Goal: Information Seeking & Learning: Learn about a topic

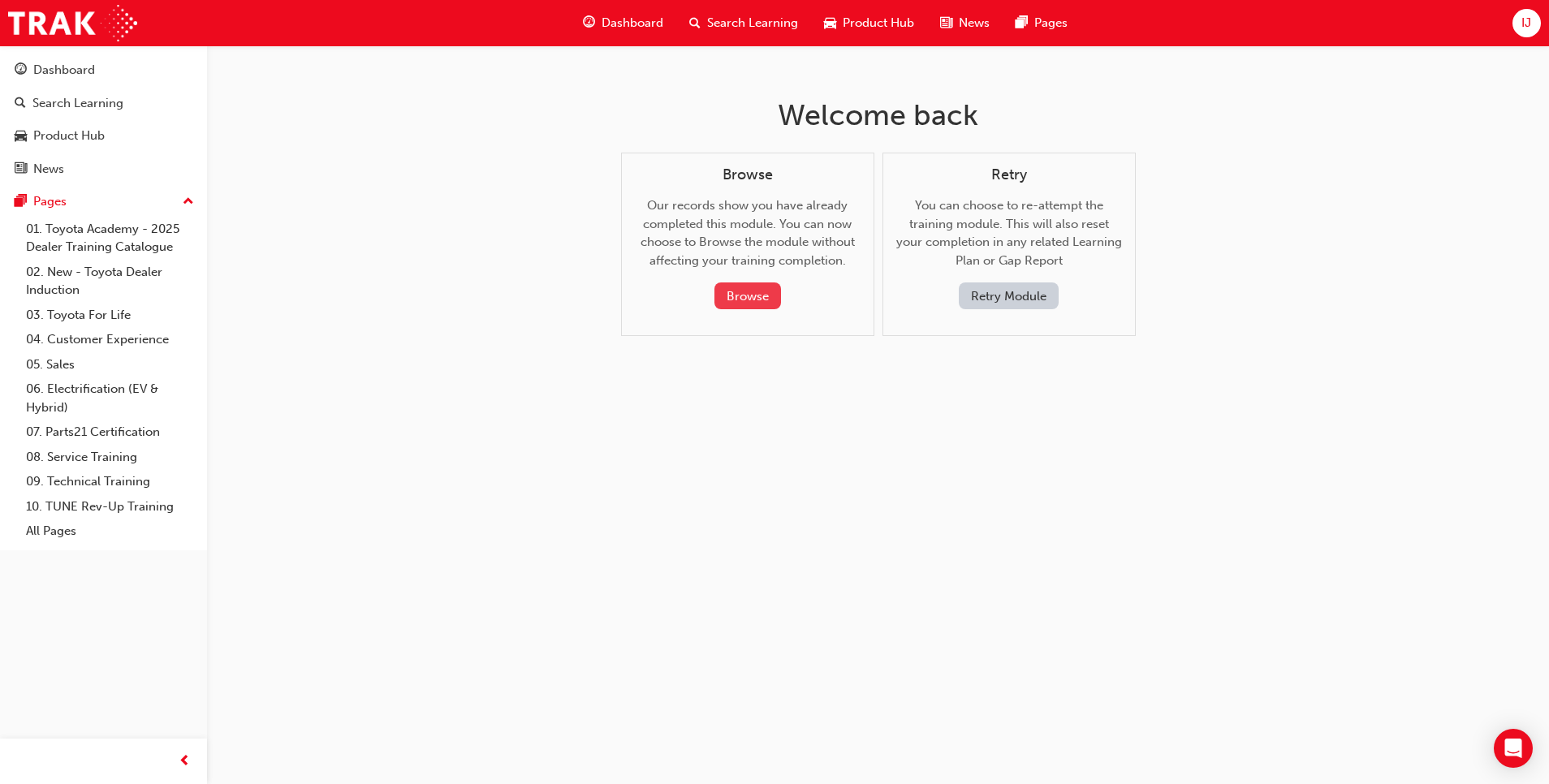
click at [750, 298] on button "Browse" at bounding box center [748, 296] width 67 height 27
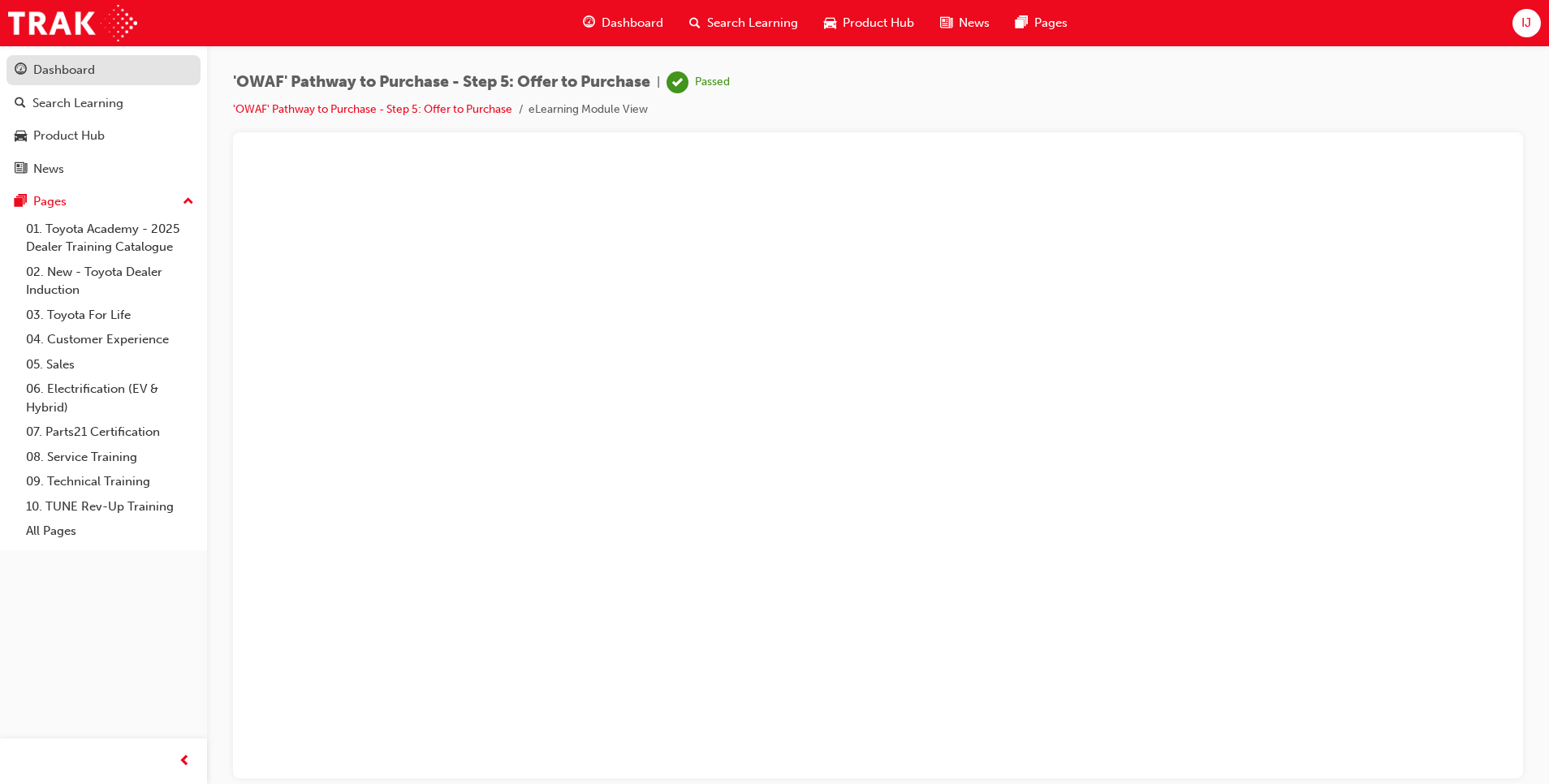
click at [71, 73] on div "Dashboard" at bounding box center [63, 69] width 61 height 19
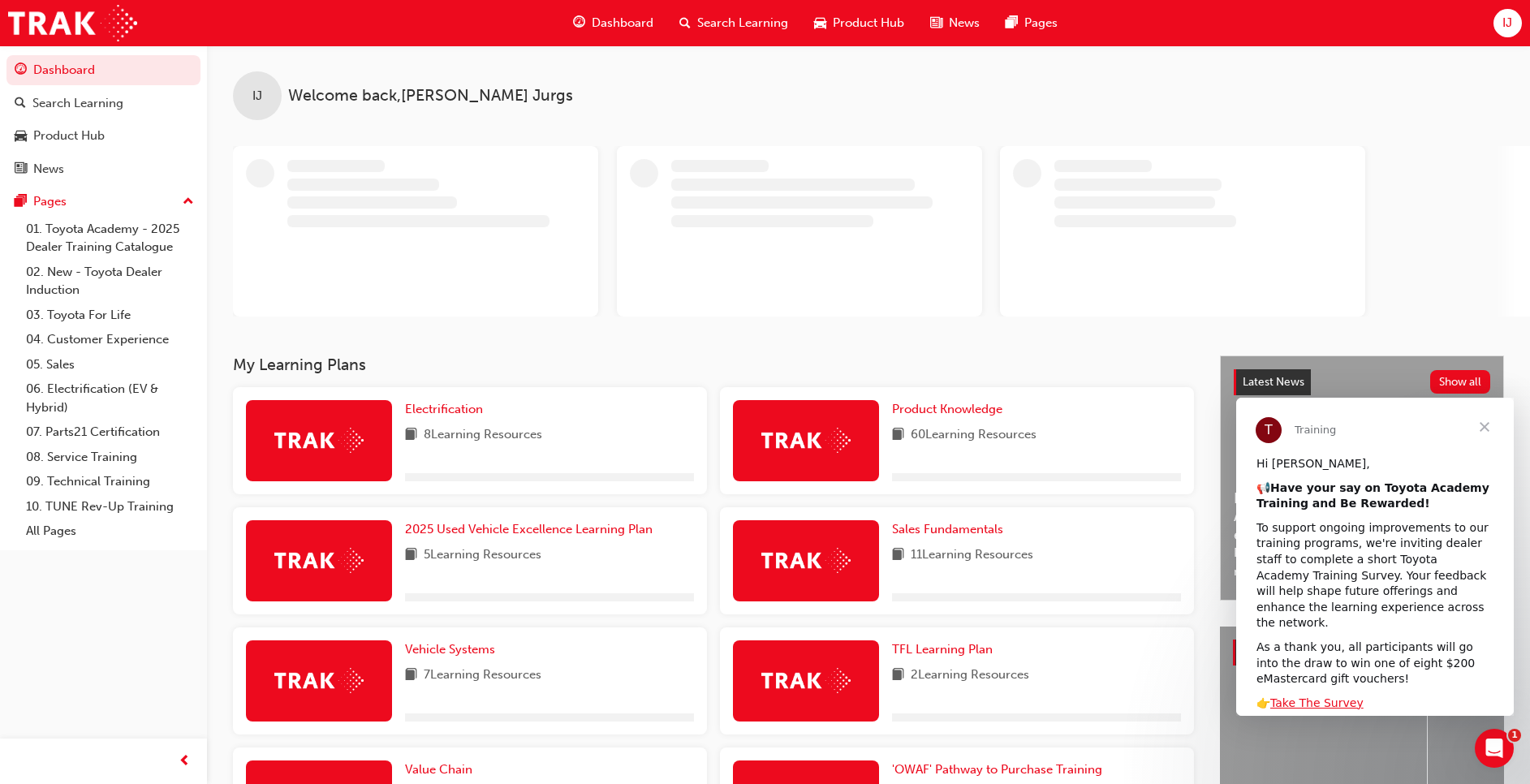
click at [1486, 429] on span "Close" at bounding box center [1485, 427] width 59 height 59
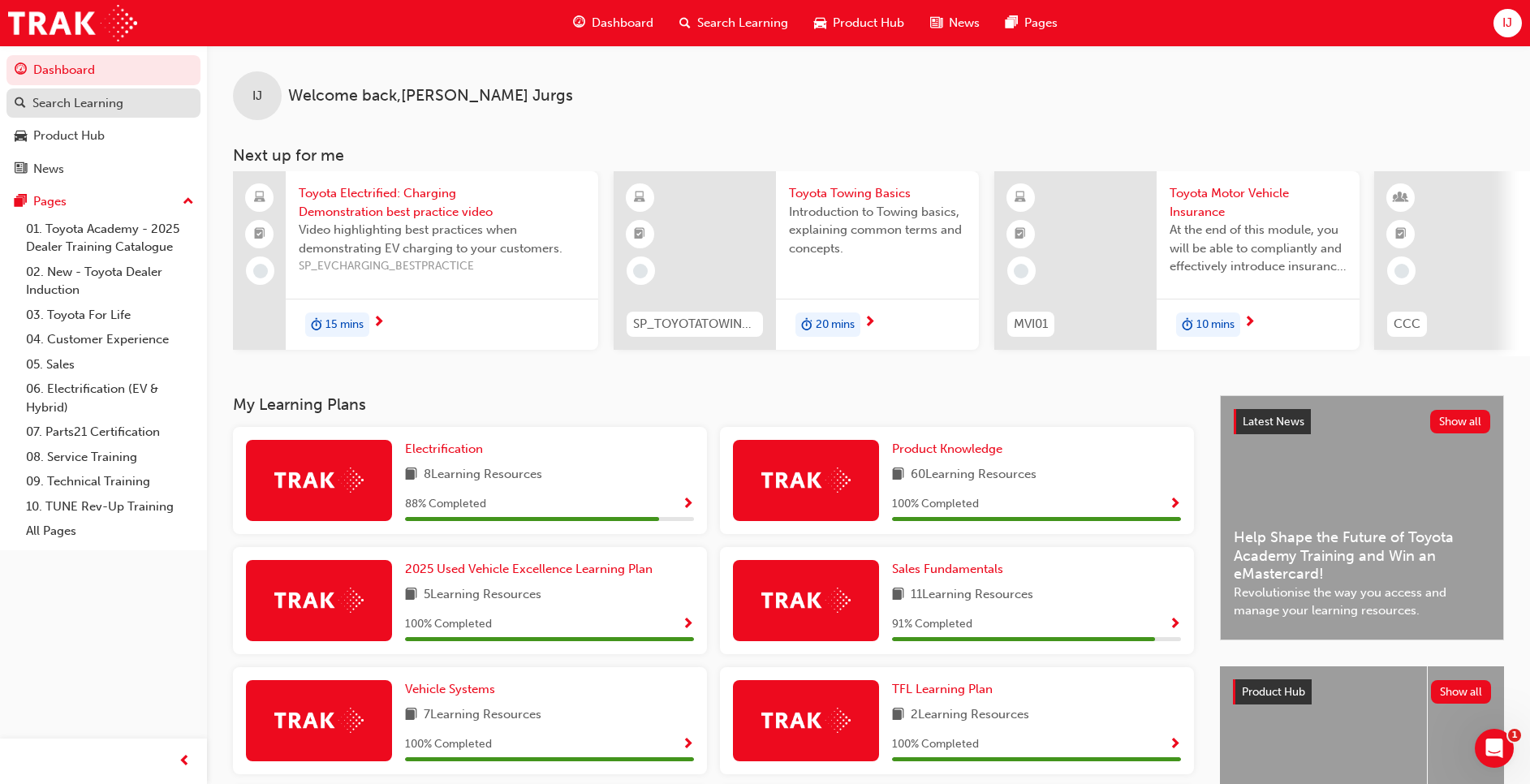
click at [66, 105] on div "Search Learning" at bounding box center [78, 103] width 91 height 19
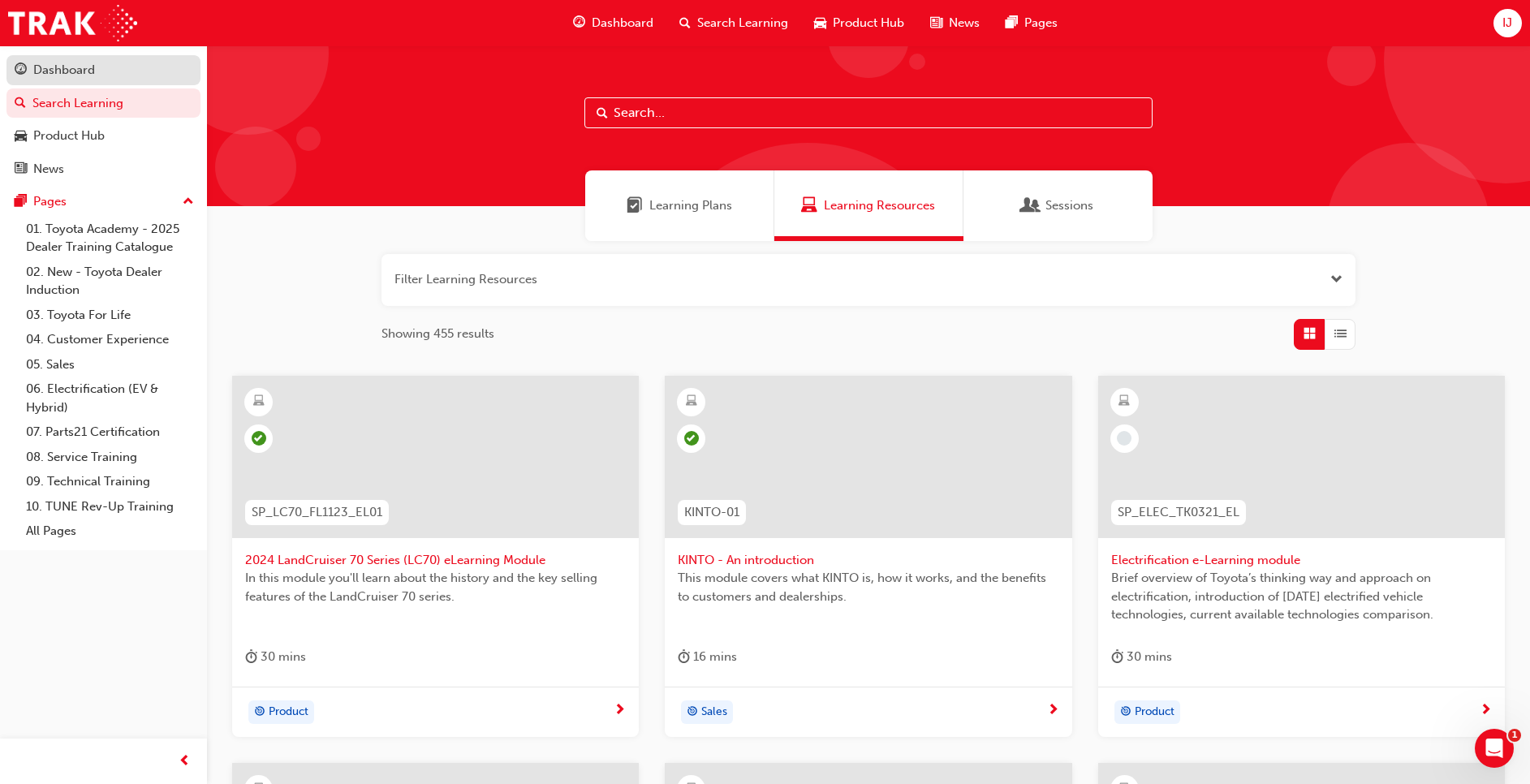
click at [68, 63] on div "Dashboard" at bounding box center [63, 69] width 61 height 19
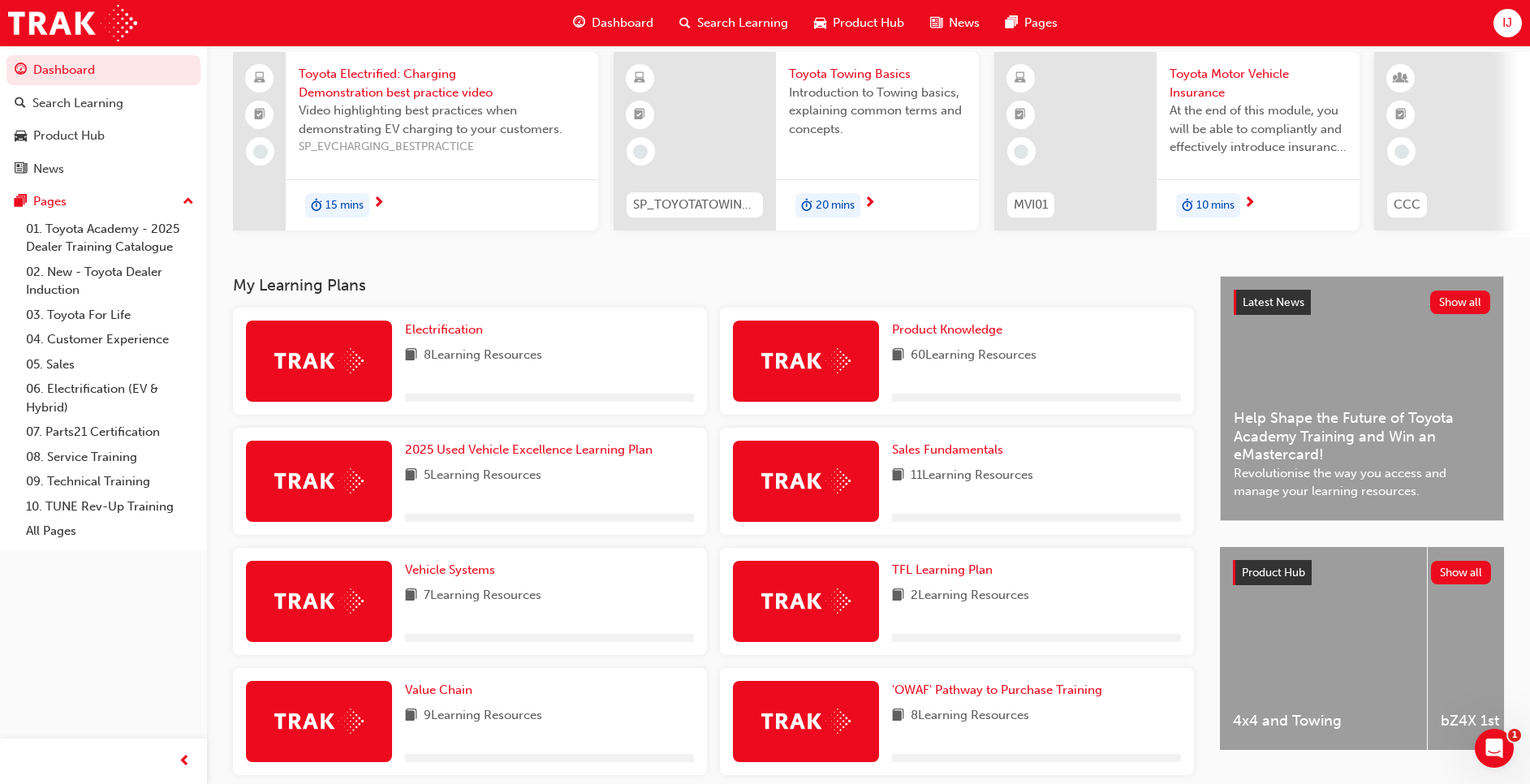
scroll to position [121, 0]
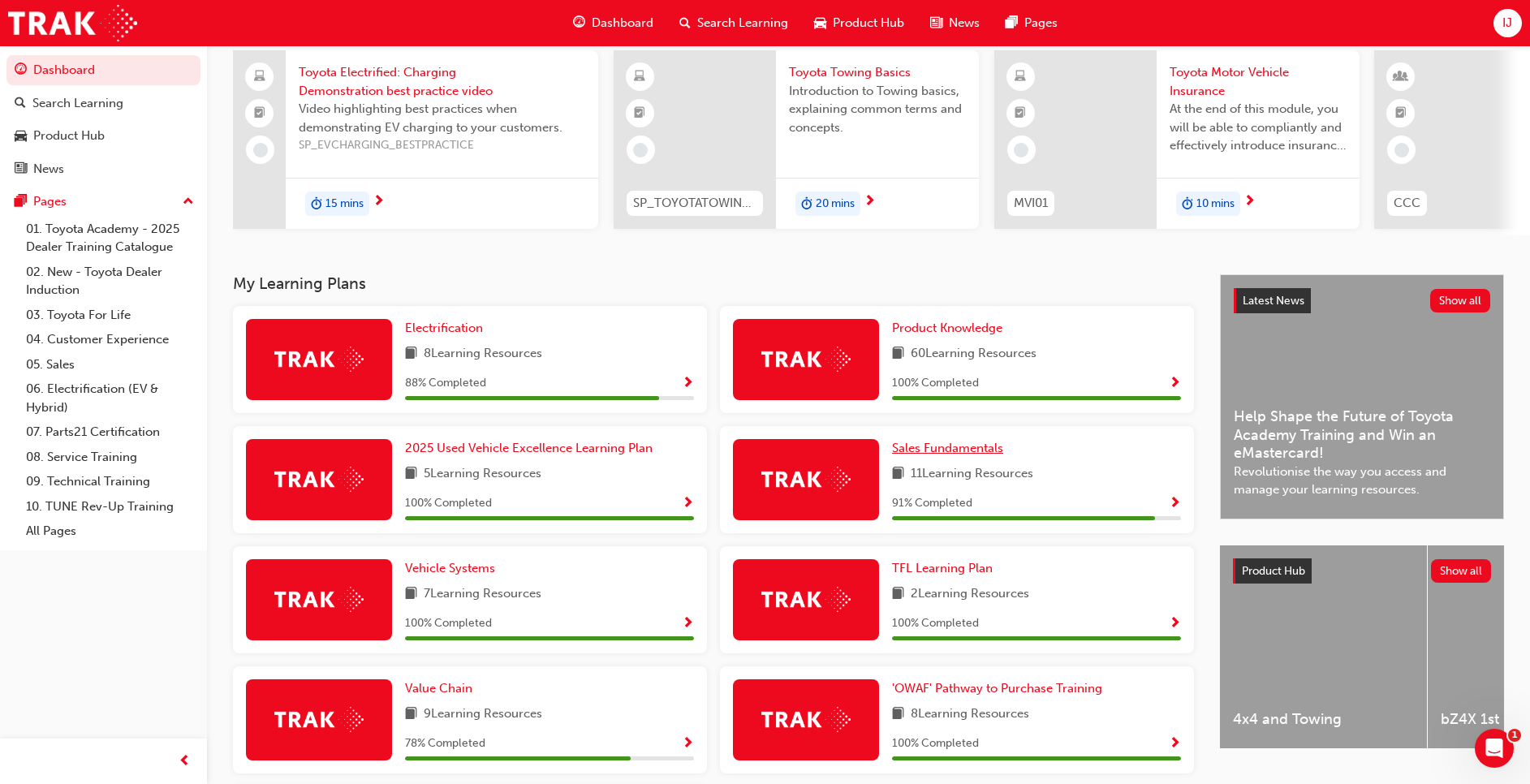
click at [933, 448] on span "Sales Fundamentals" at bounding box center [948, 448] width 111 height 14
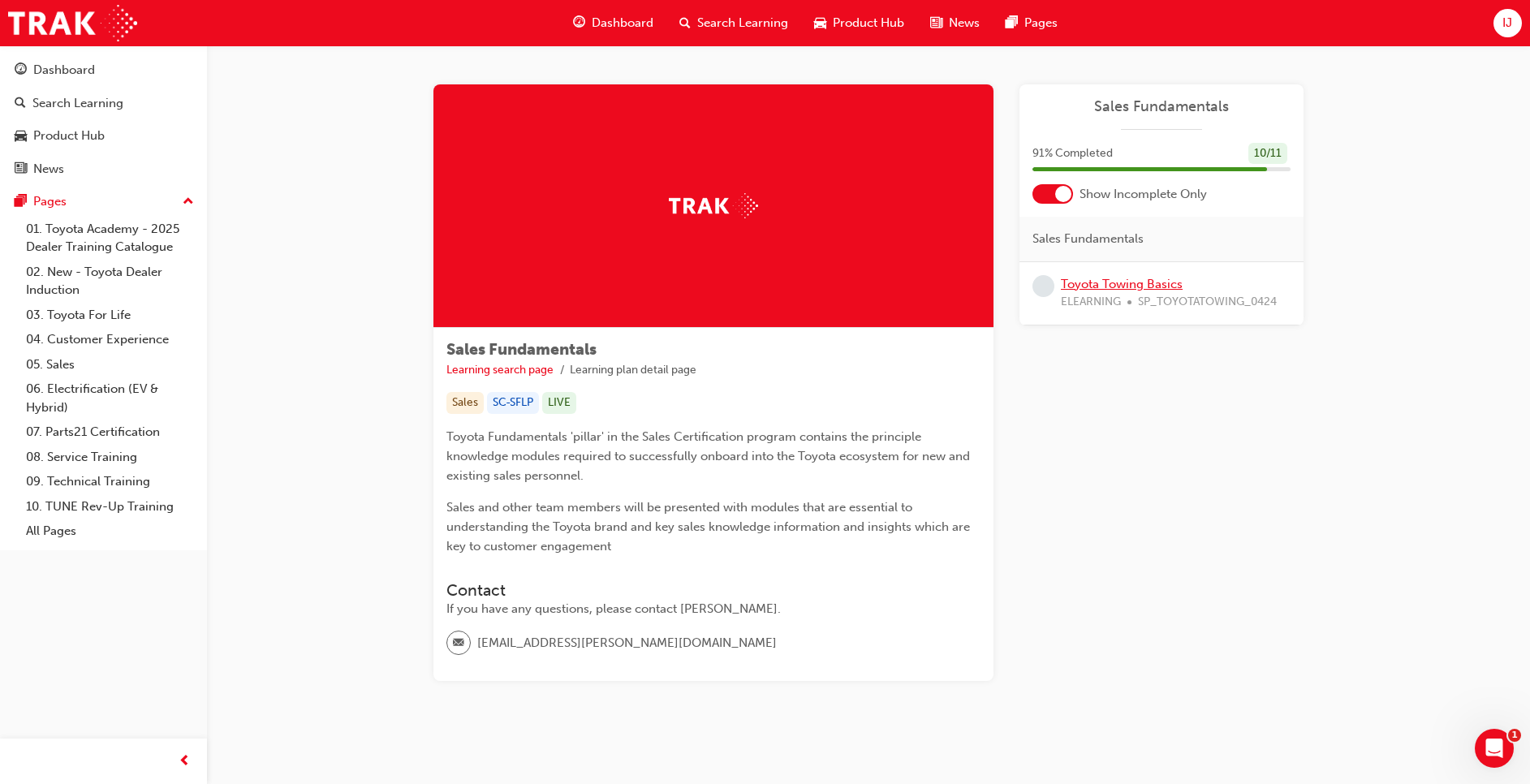
click at [1141, 280] on link "Toyota Towing Basics" at bounding box center [1122, 284] width 122 height 14
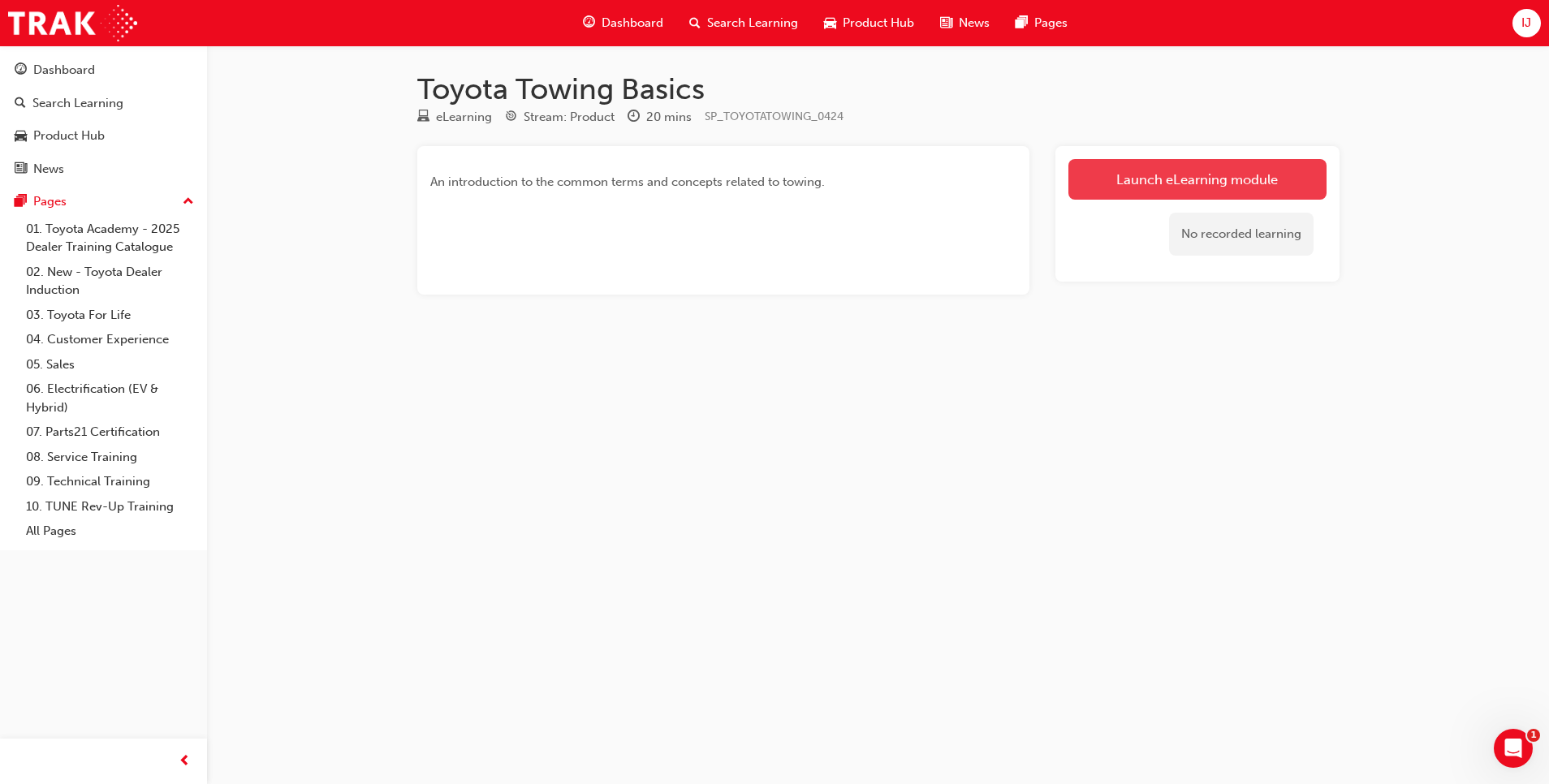
click at [1155, 172] on link "Launch eLearning module" at bounding box center [1198, 180] width 258 height 41
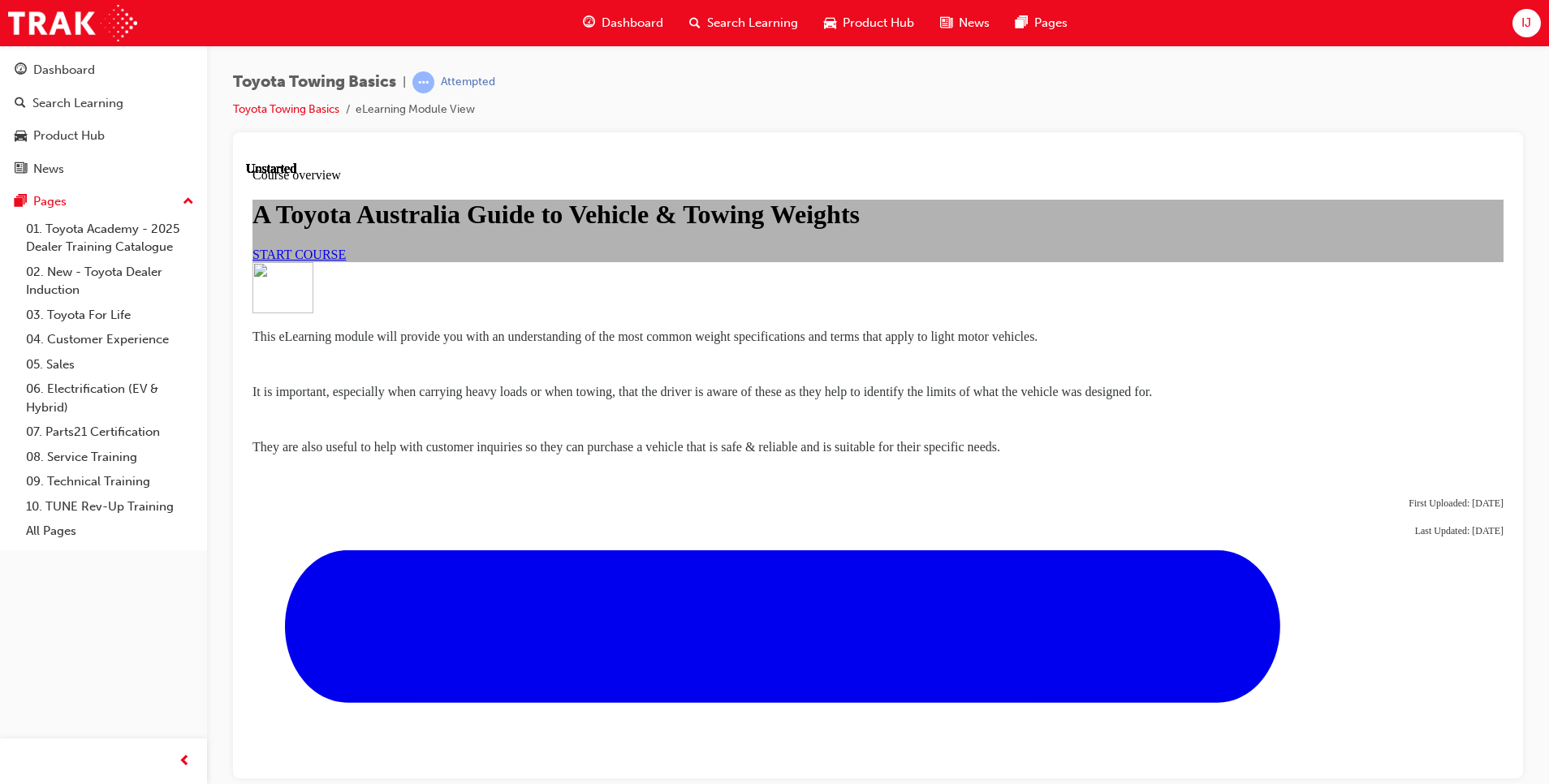
click at [346, 260] on span "START COURSE" at bounding box center [299, 254] width 93 height 14
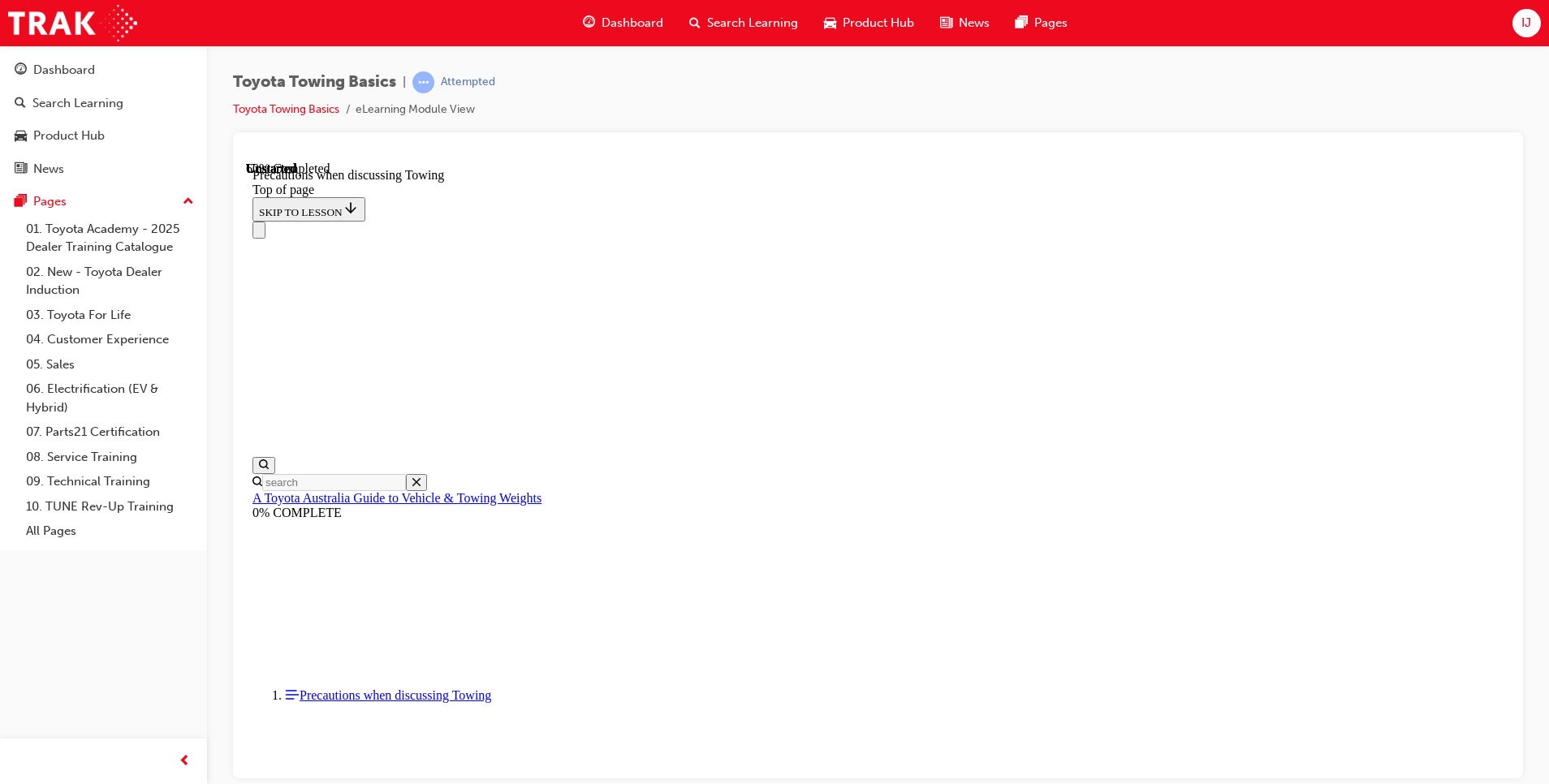
scroll to position [1034, 0]
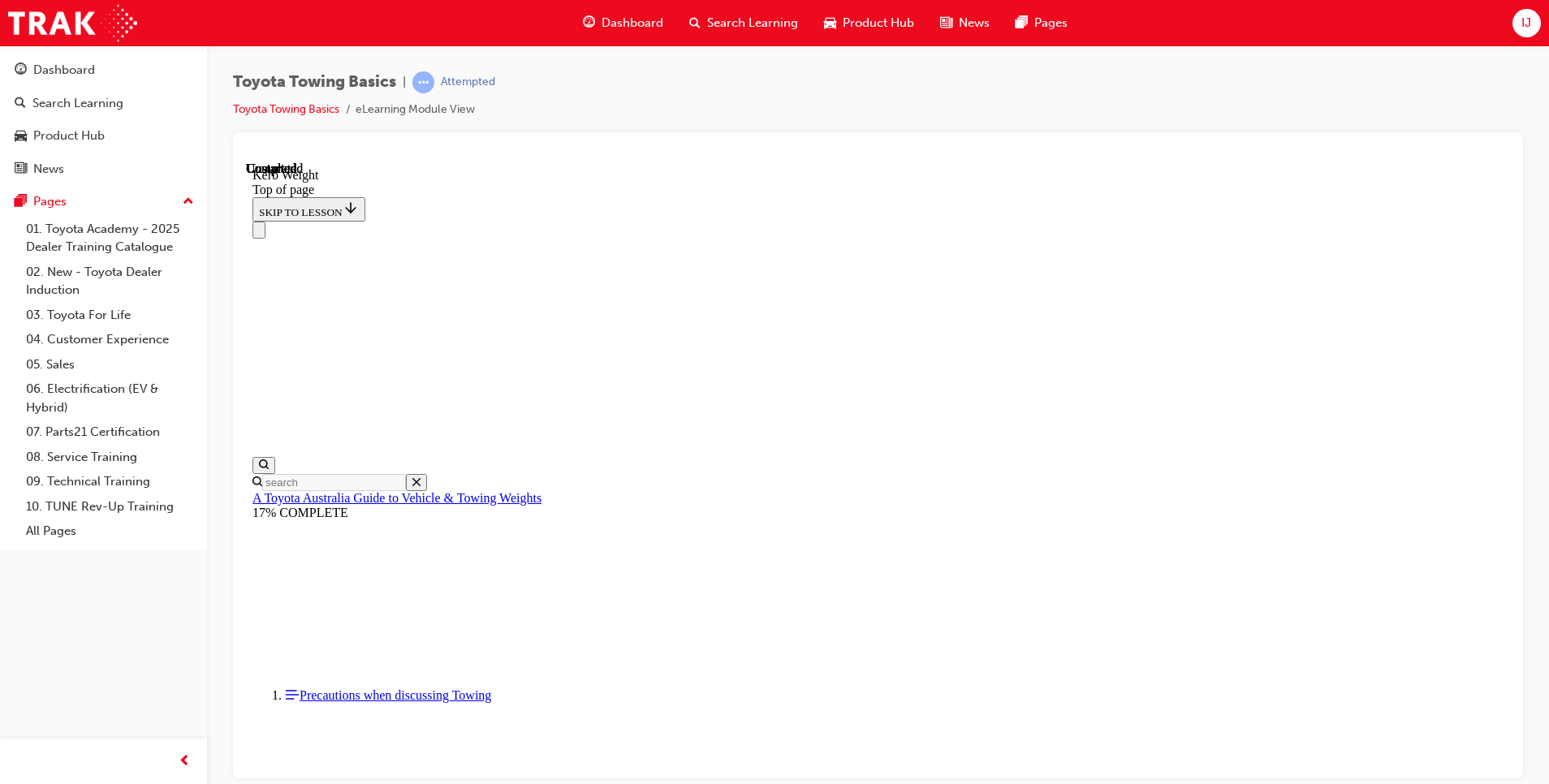
scroll to position [533, 0]
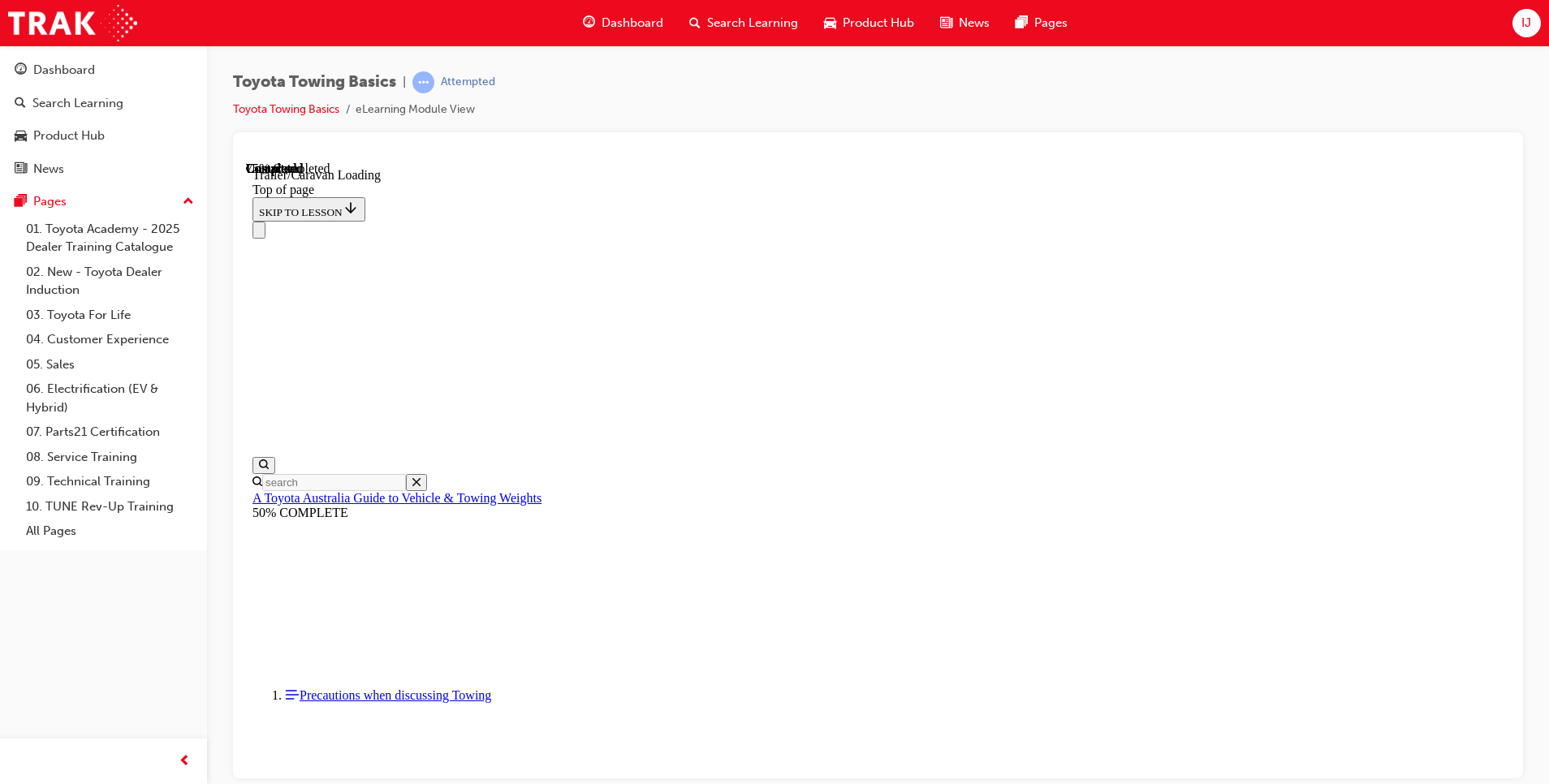
scroll to position [2284, 0]
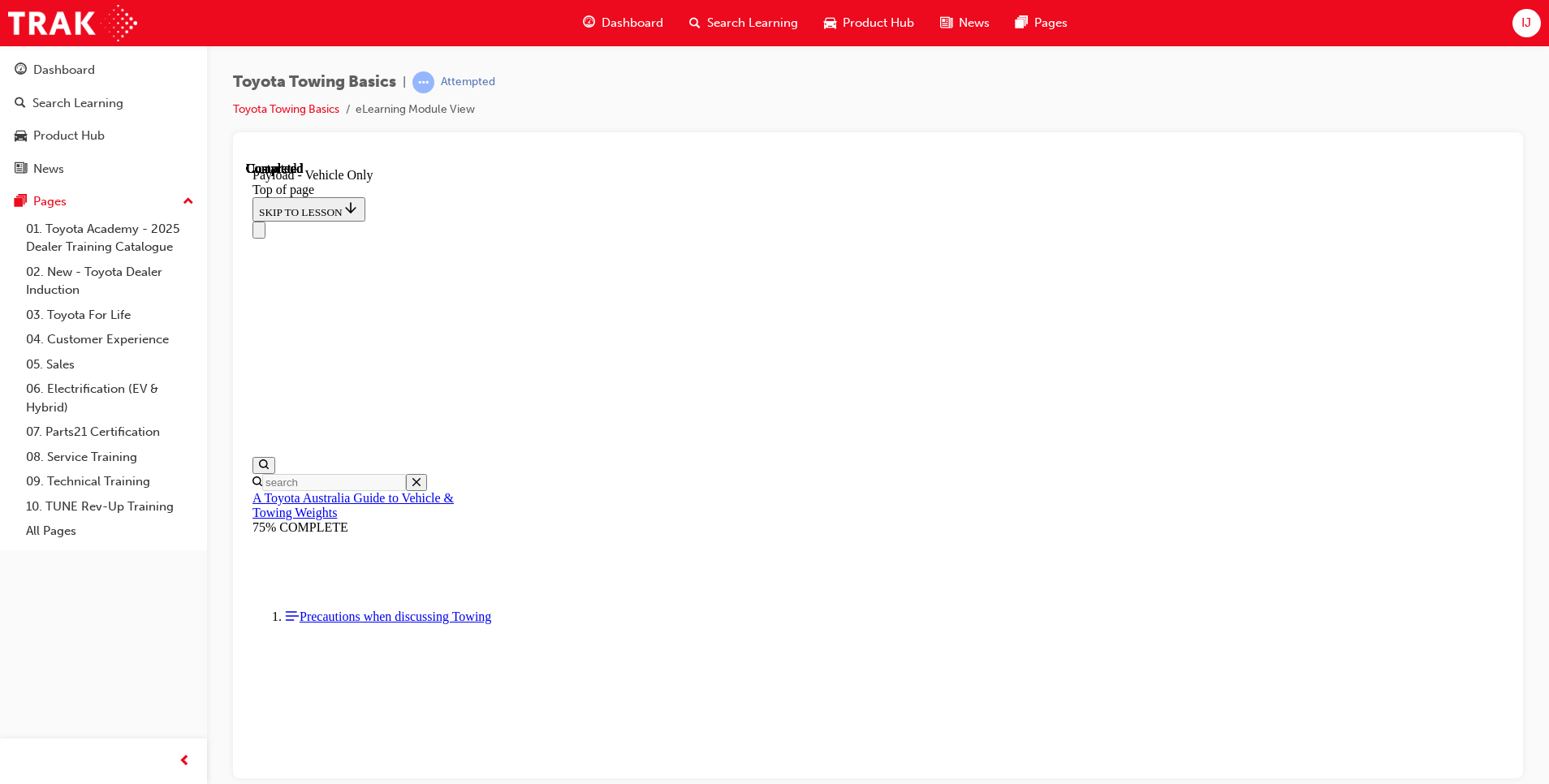
drag, startPoint x: 938, startPoint y: 380, endPoint x: 1457, endPoint y: 356, distance: 519.6
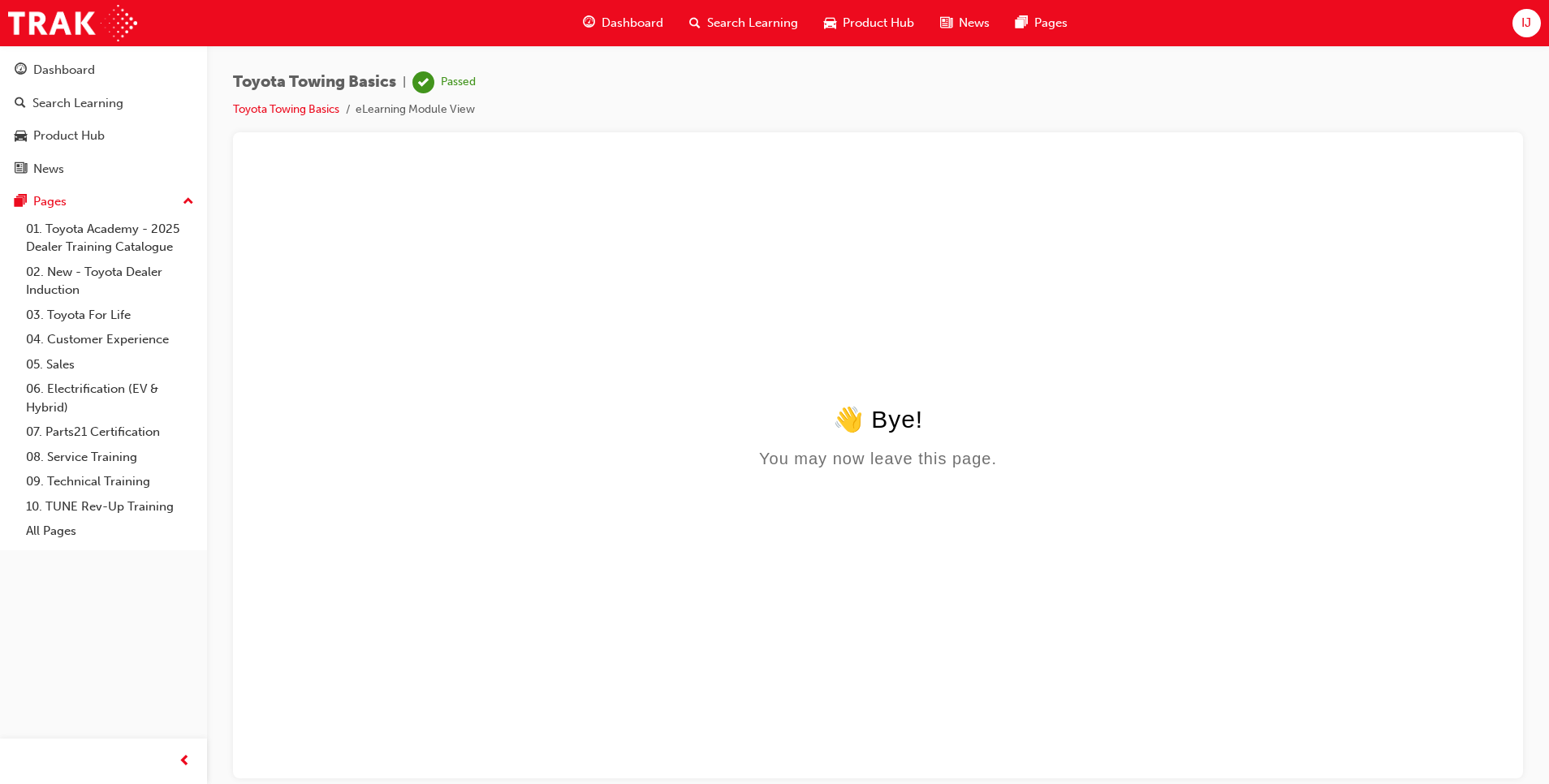
click at [598, 22] on div "Dashboard" at bounding box center [623, 22] width 107 height 33
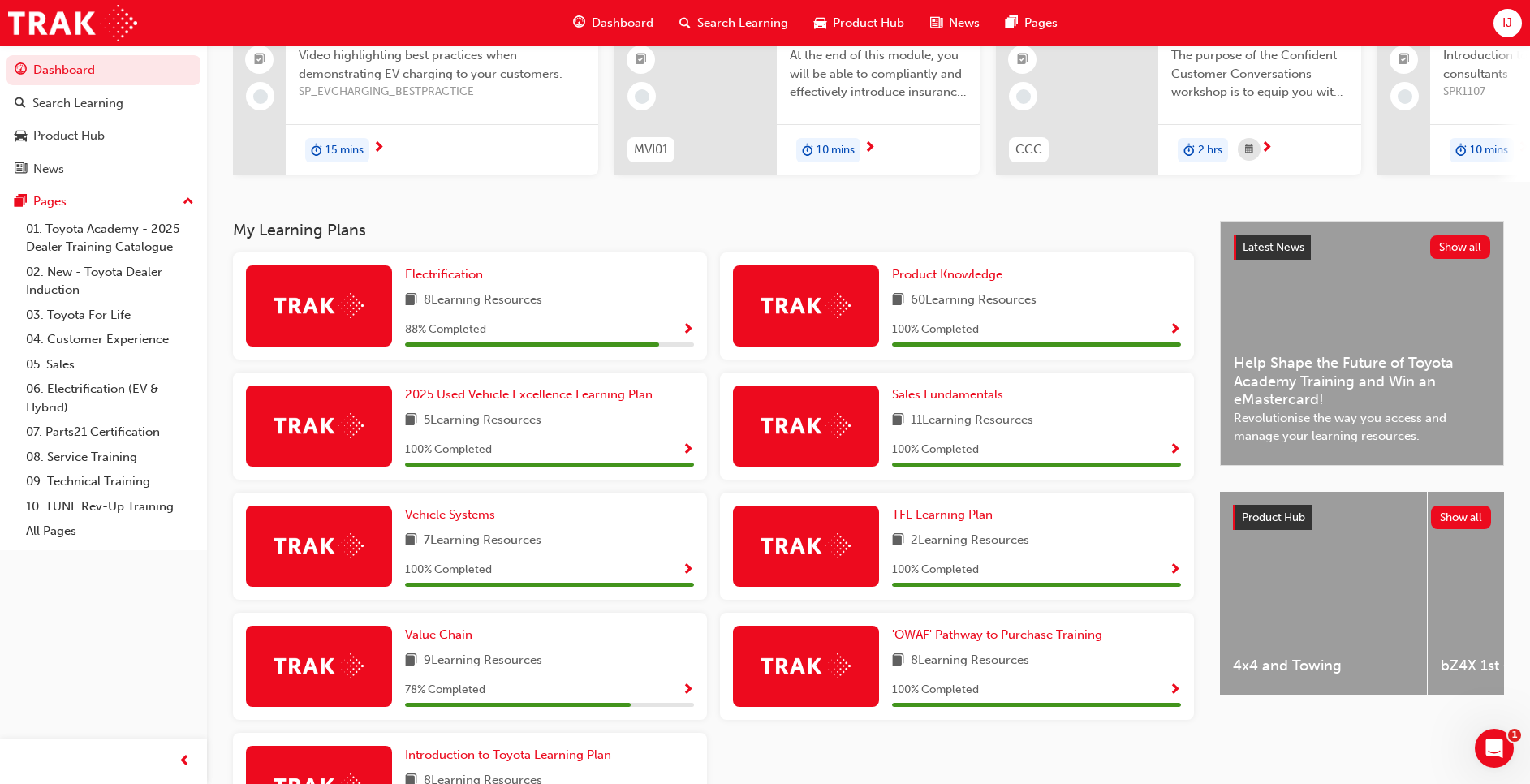
click at [564, 292] on div "Electrification 8 Learning Resources 88 % Completed" at bounding box center [549, 306] width 289 height 81
click at [447, 272] on link "Electrification" at bounding box center [447, 275] width 84 height 19
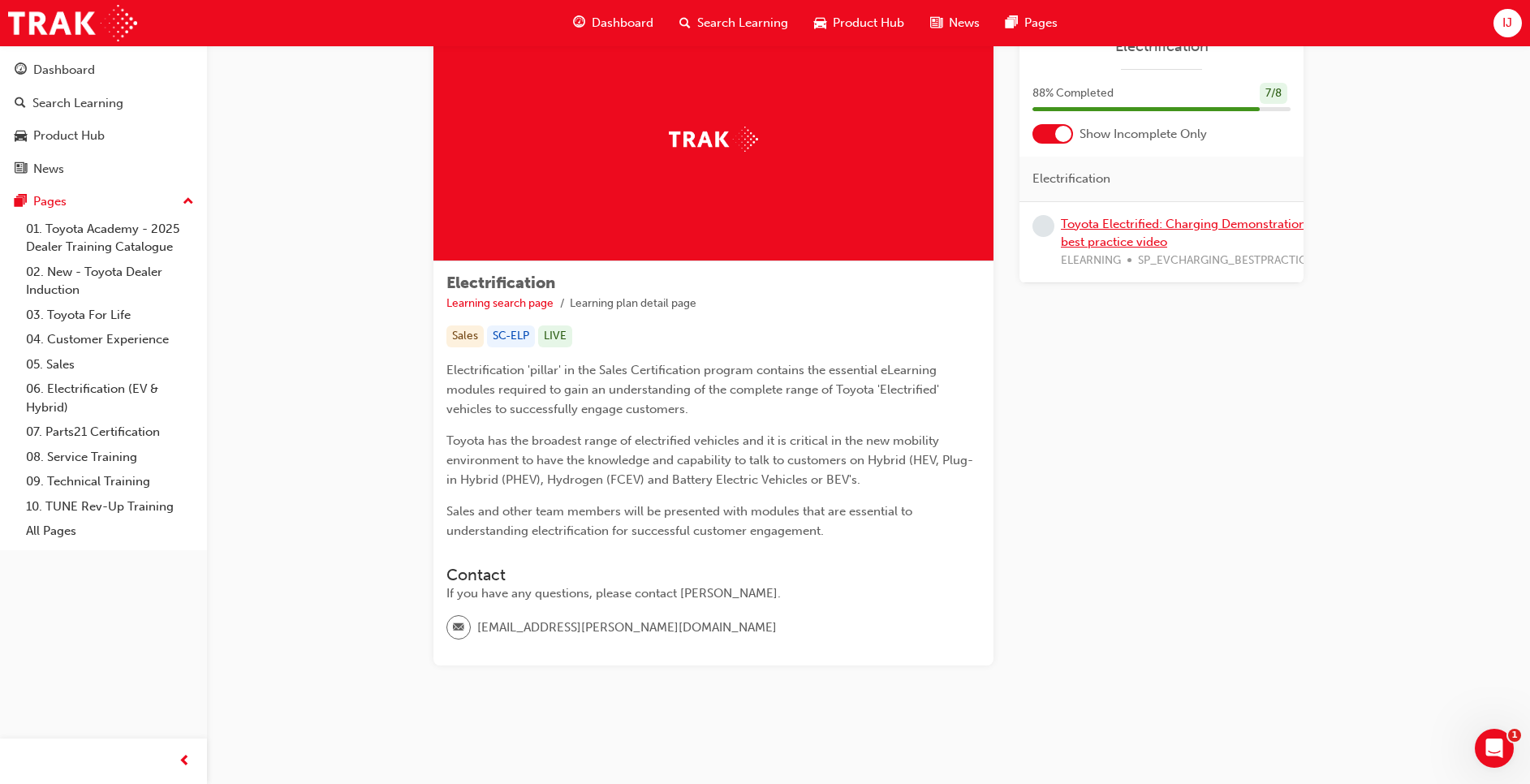
click at [1141, 223] on link "Toyota Electrified: Charging Demonstration best practice video" at bounding box center [1184, 233] width 245 height 33
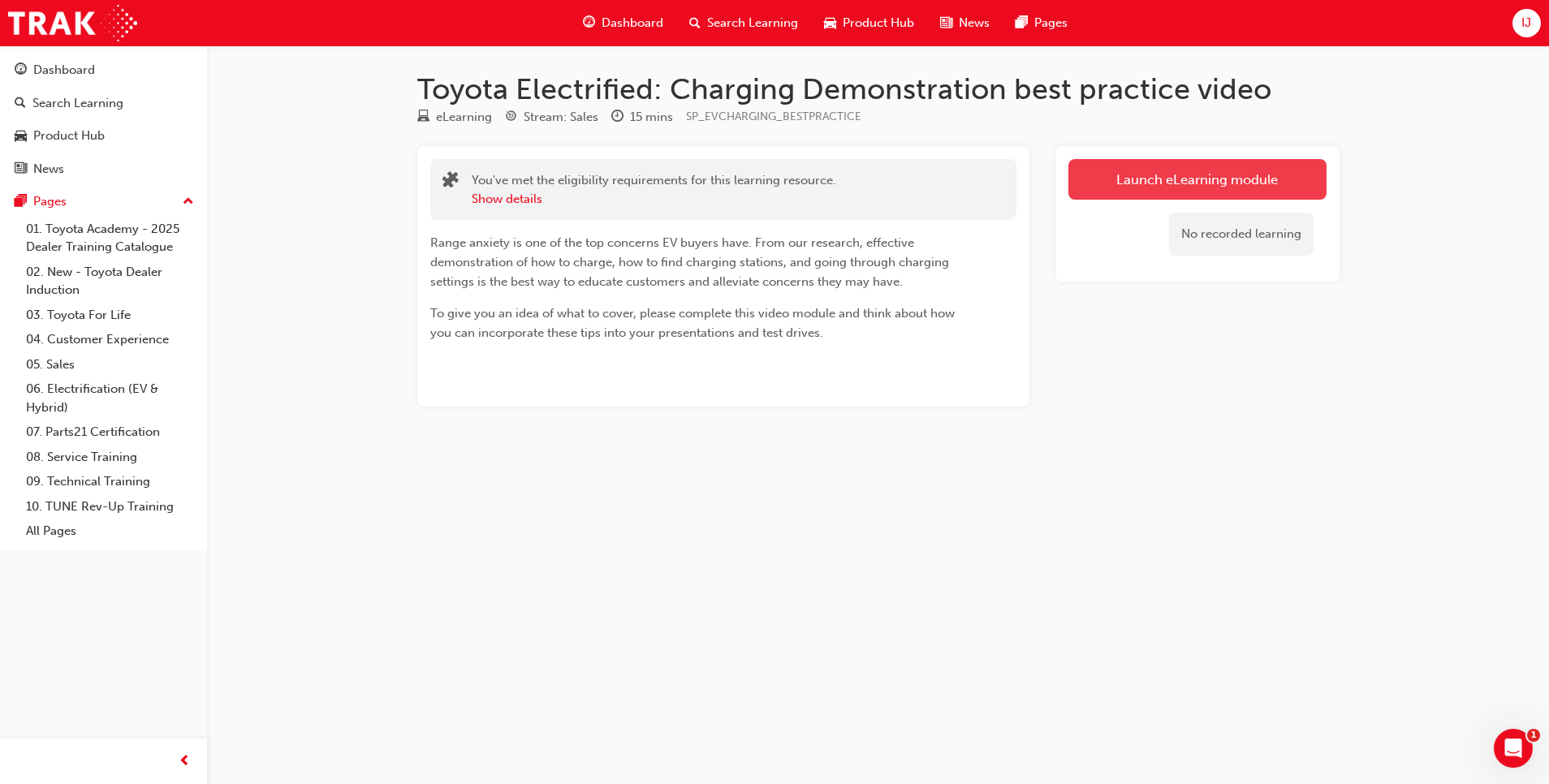
click at [1155, 170] on link "Launch eLearning module" at bounding box center [1198, 180] width 258 height 41
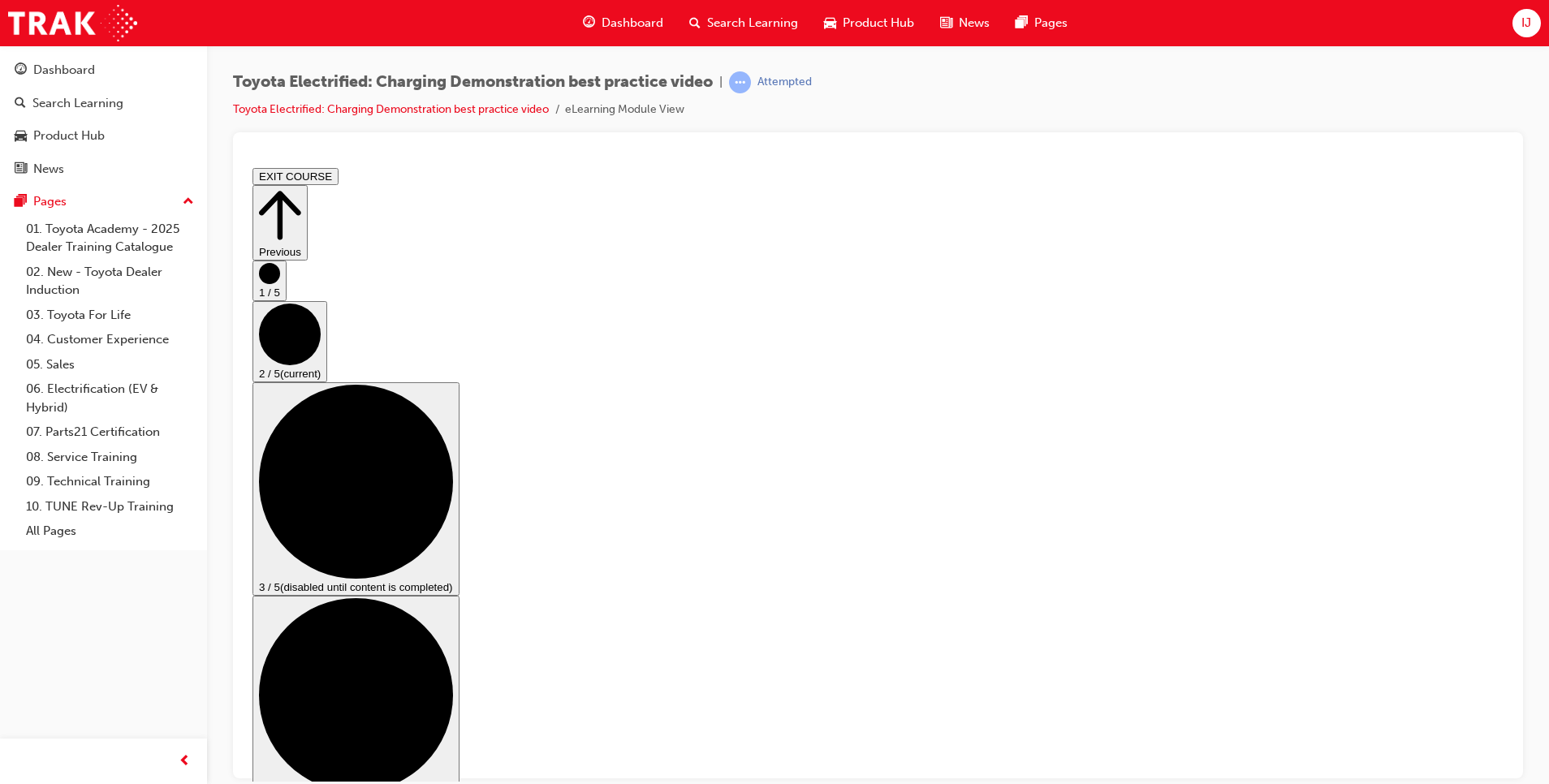
drag, startPoint x: 606, startPoint y: 628, endPoint x: 1062, endPoint y: 632, distance: 456.0
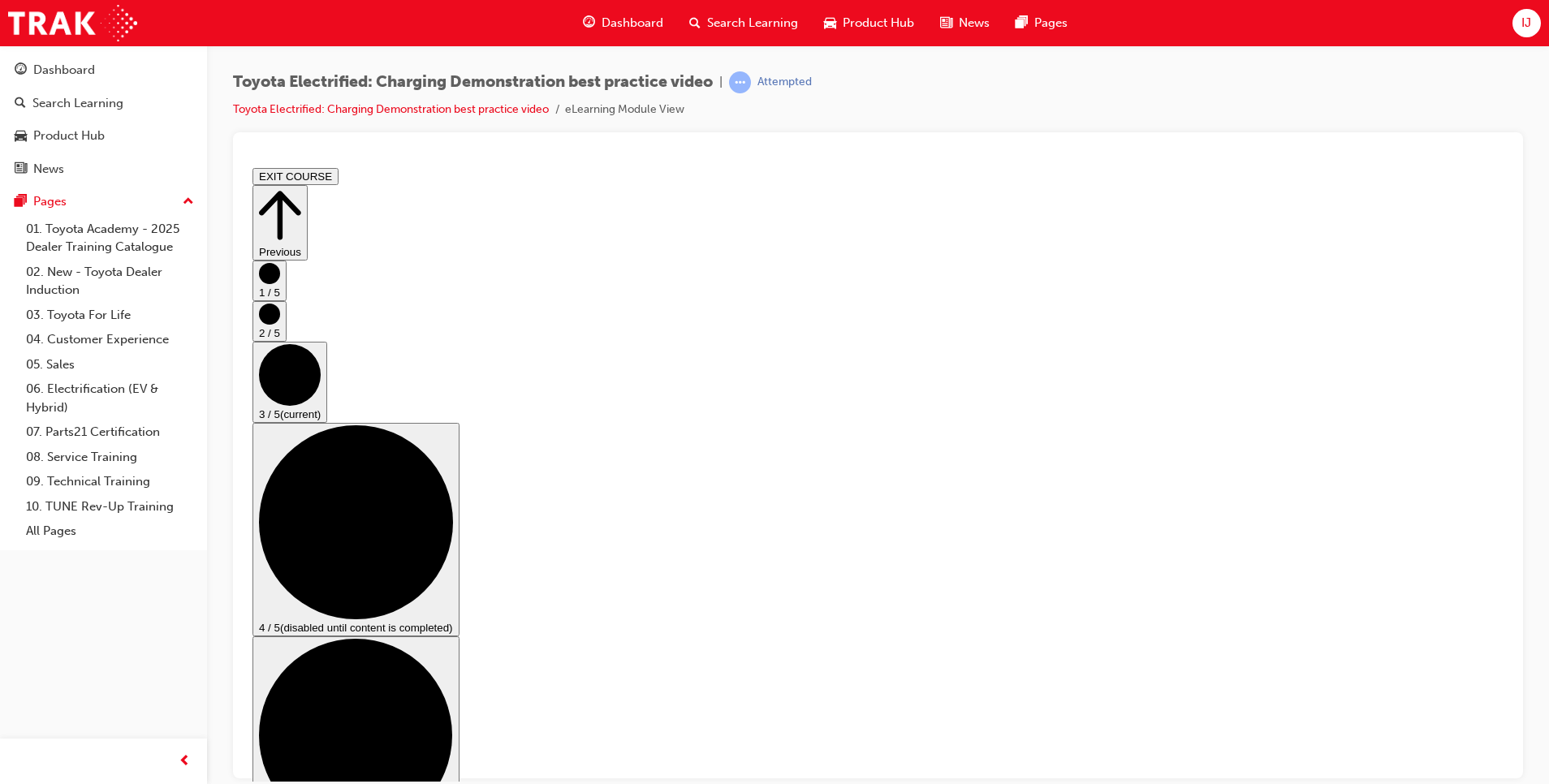
scroll to position [195, 0]
checkbox input "true"
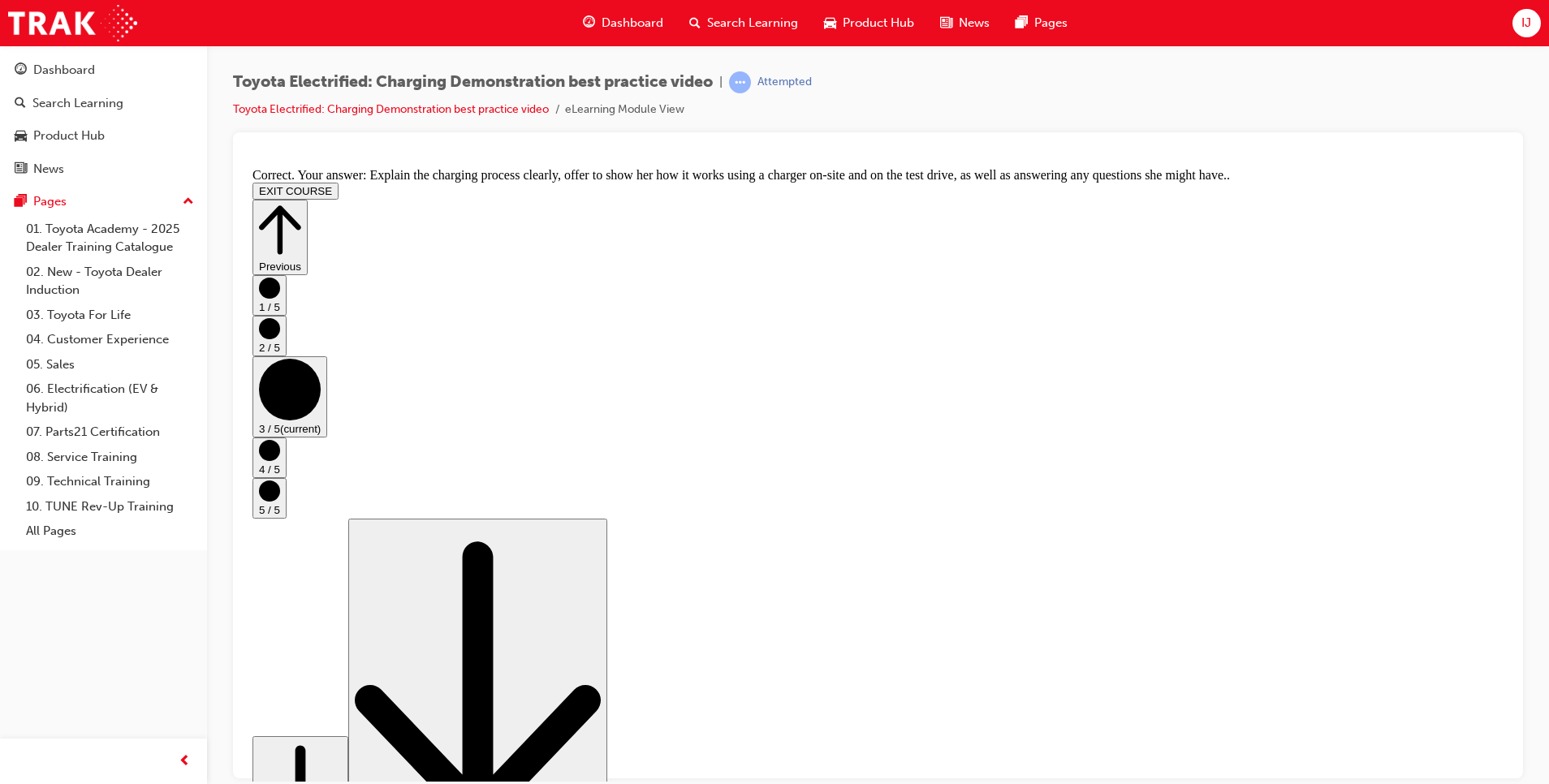
scroll to position [262, 0]
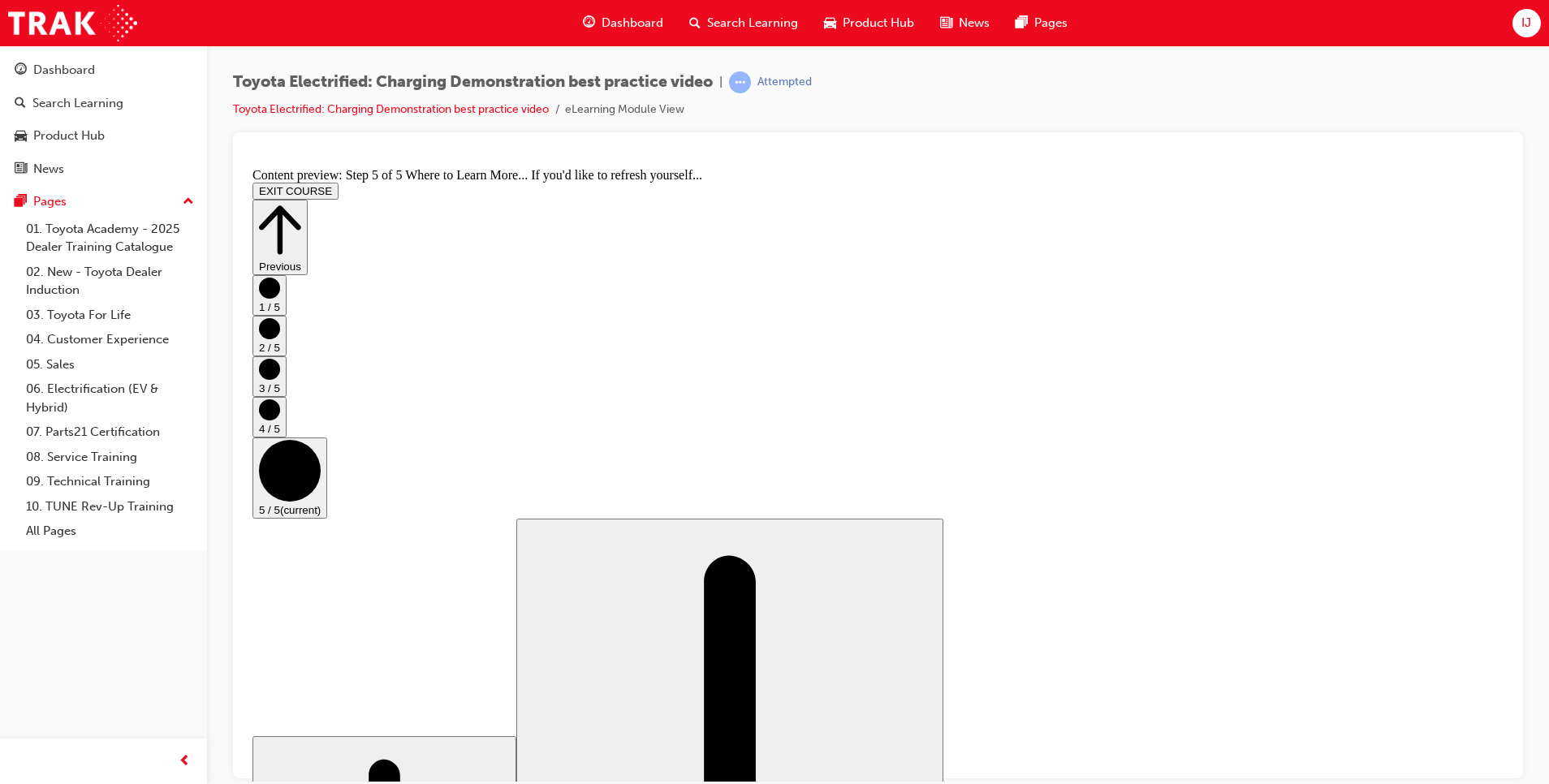
scroll to position [126, 0]
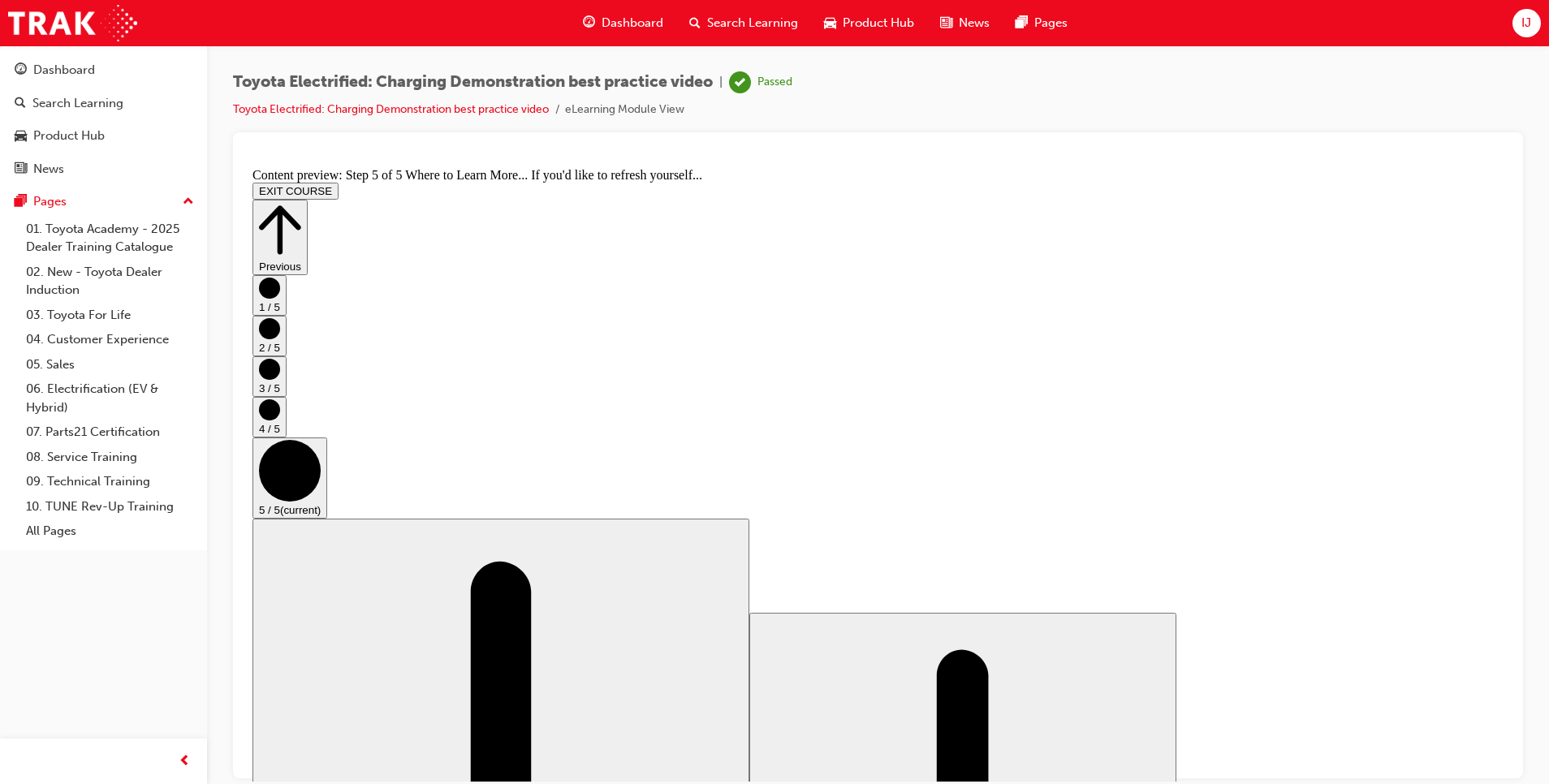
click at [339, 182] on button "EXIT COURSE" at bounding box center [295, 190] width 86 height 17
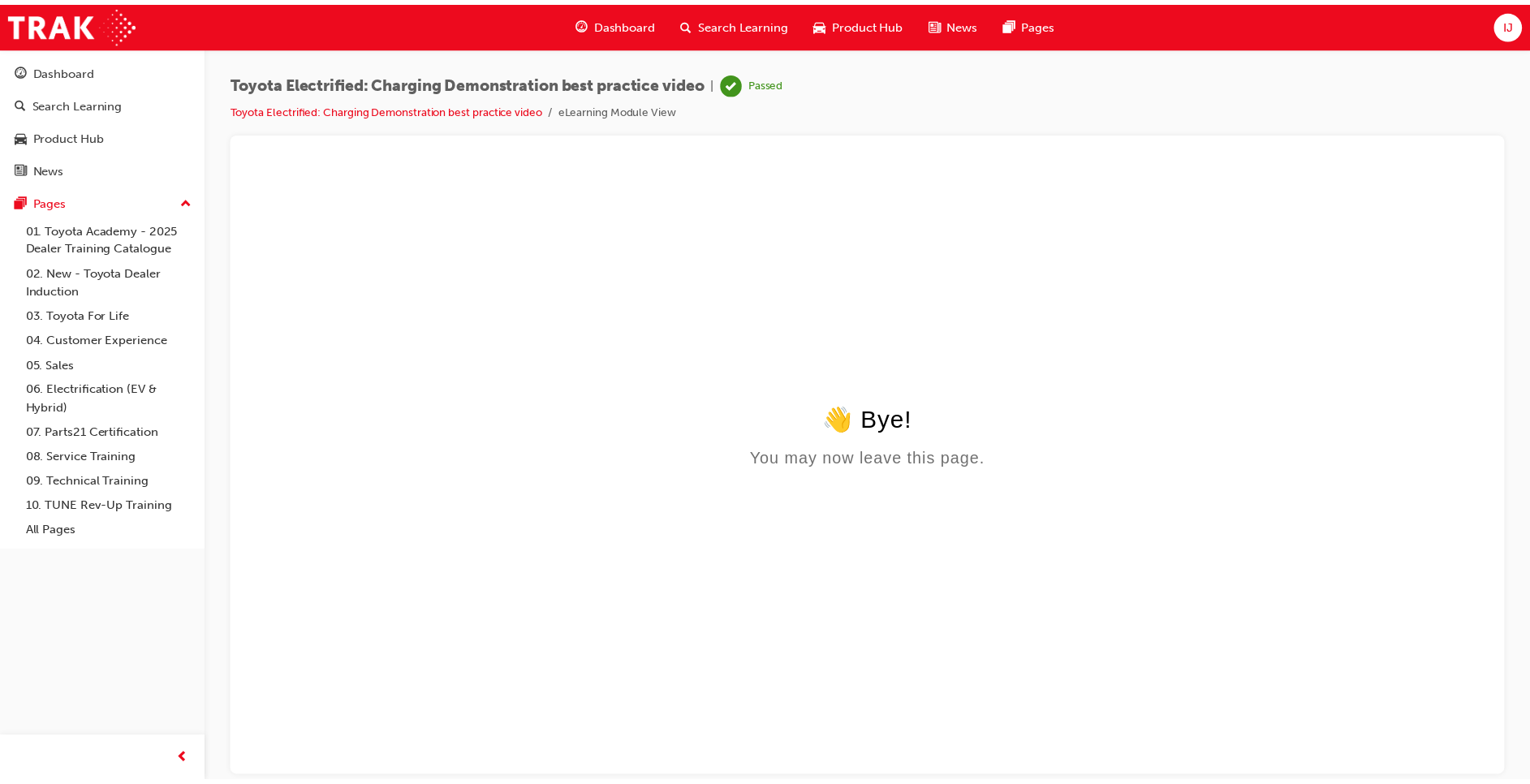
scroll to position [0, 0]
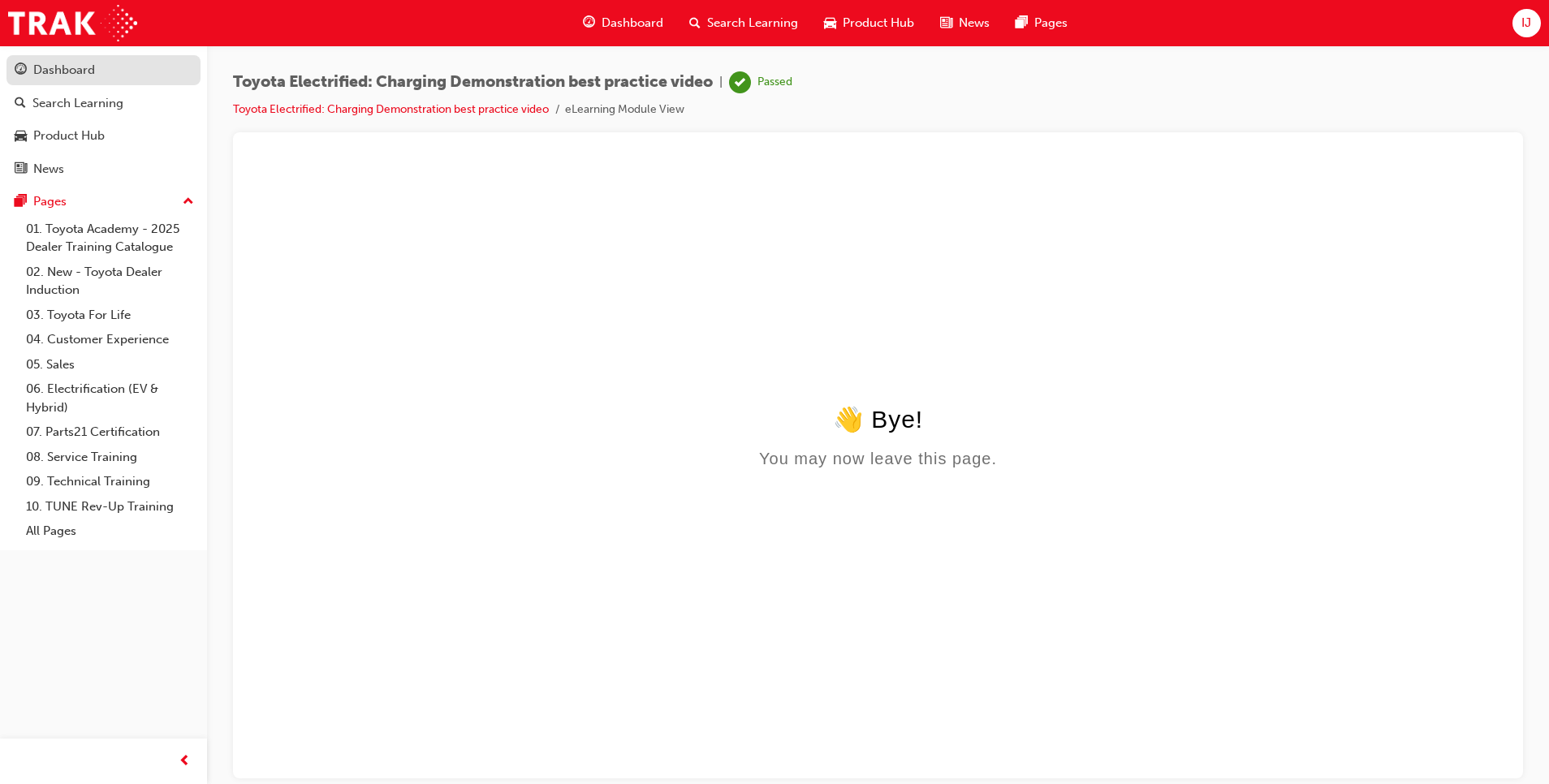
click at [63, 74] on div "Dashboard" at bounding box center [63, 69] width 61 height 19
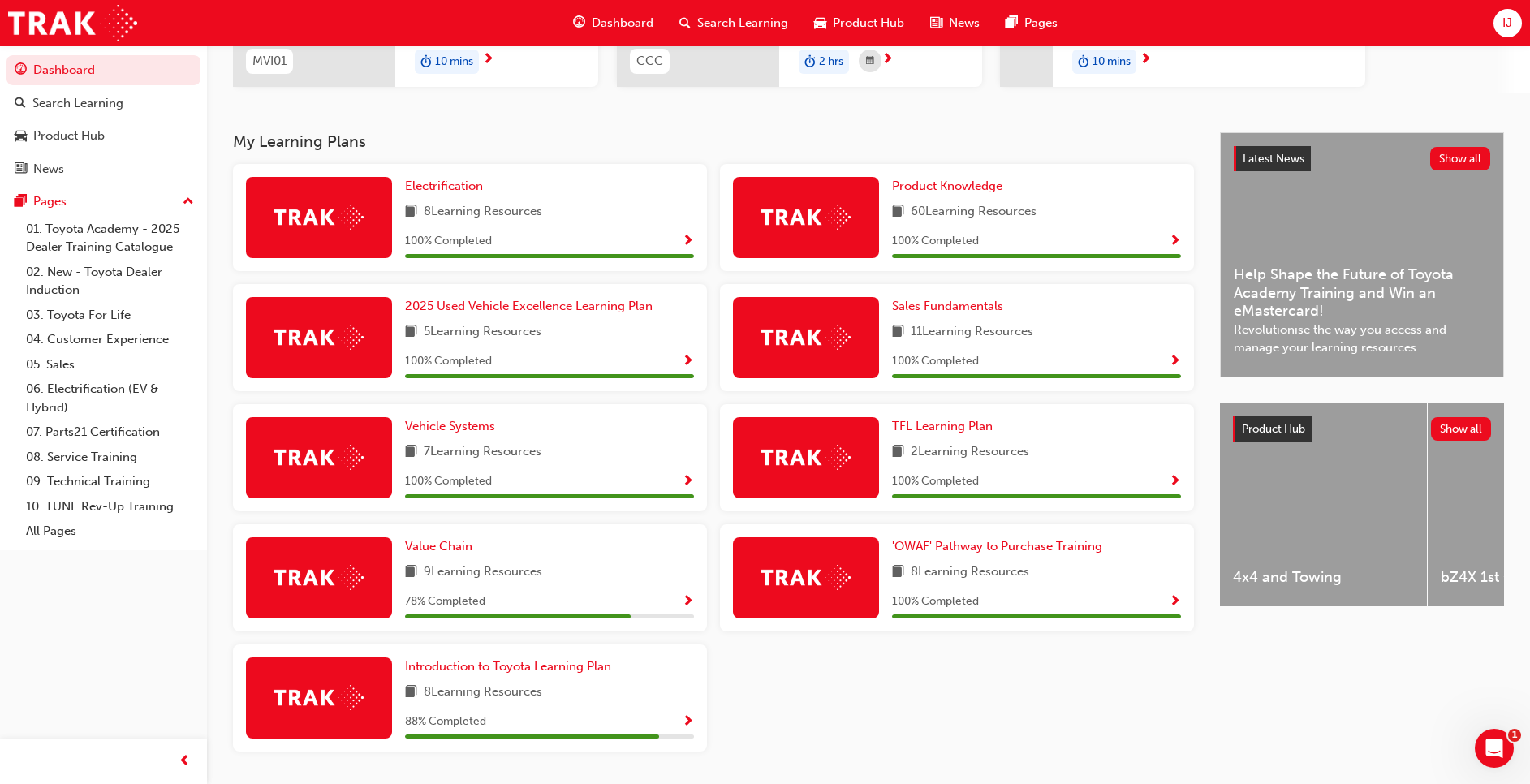
scroll to position [265, 0]
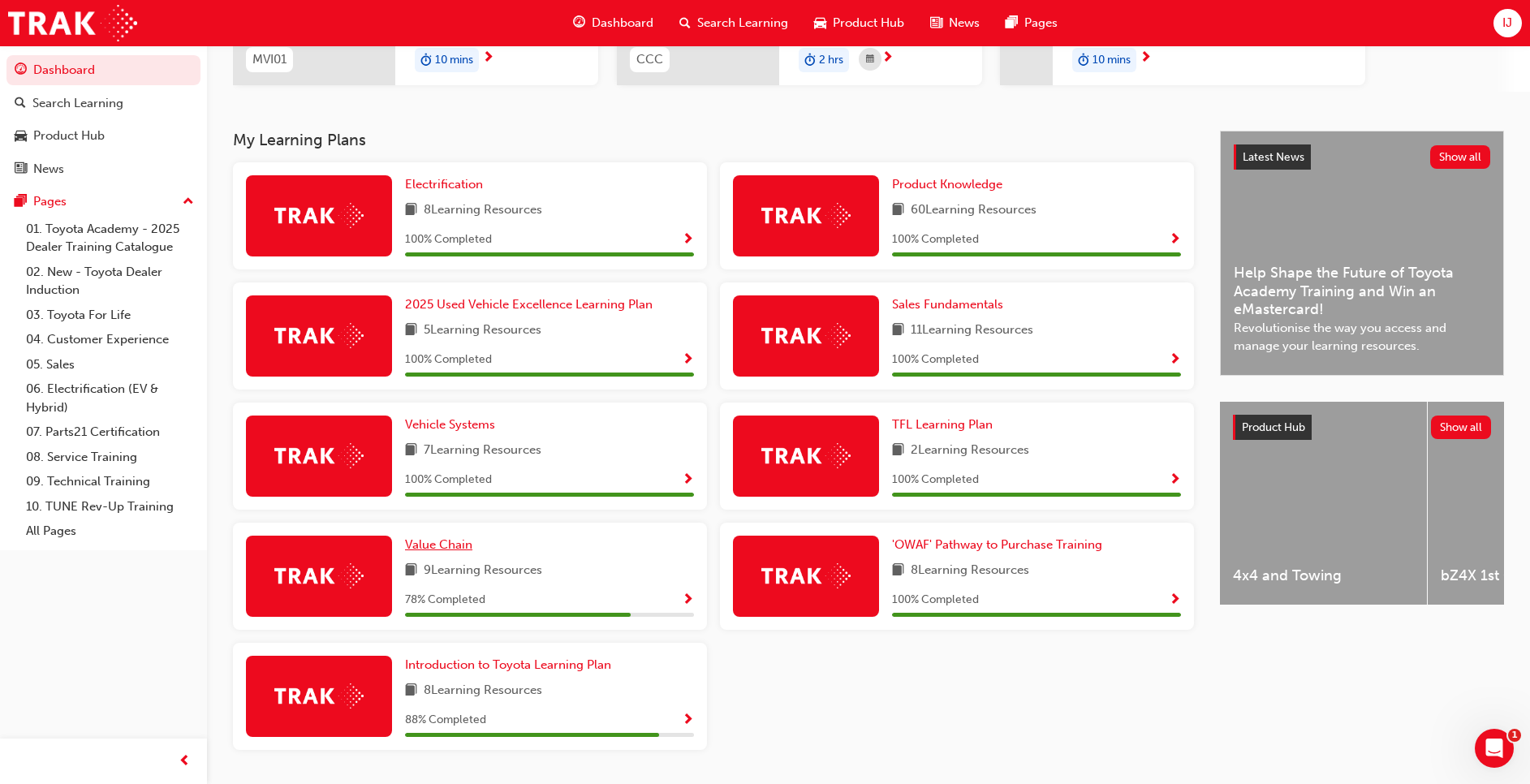
click at [453, 544] on span "Value Chain" at bounding box center [439, 545] width 68 height 14
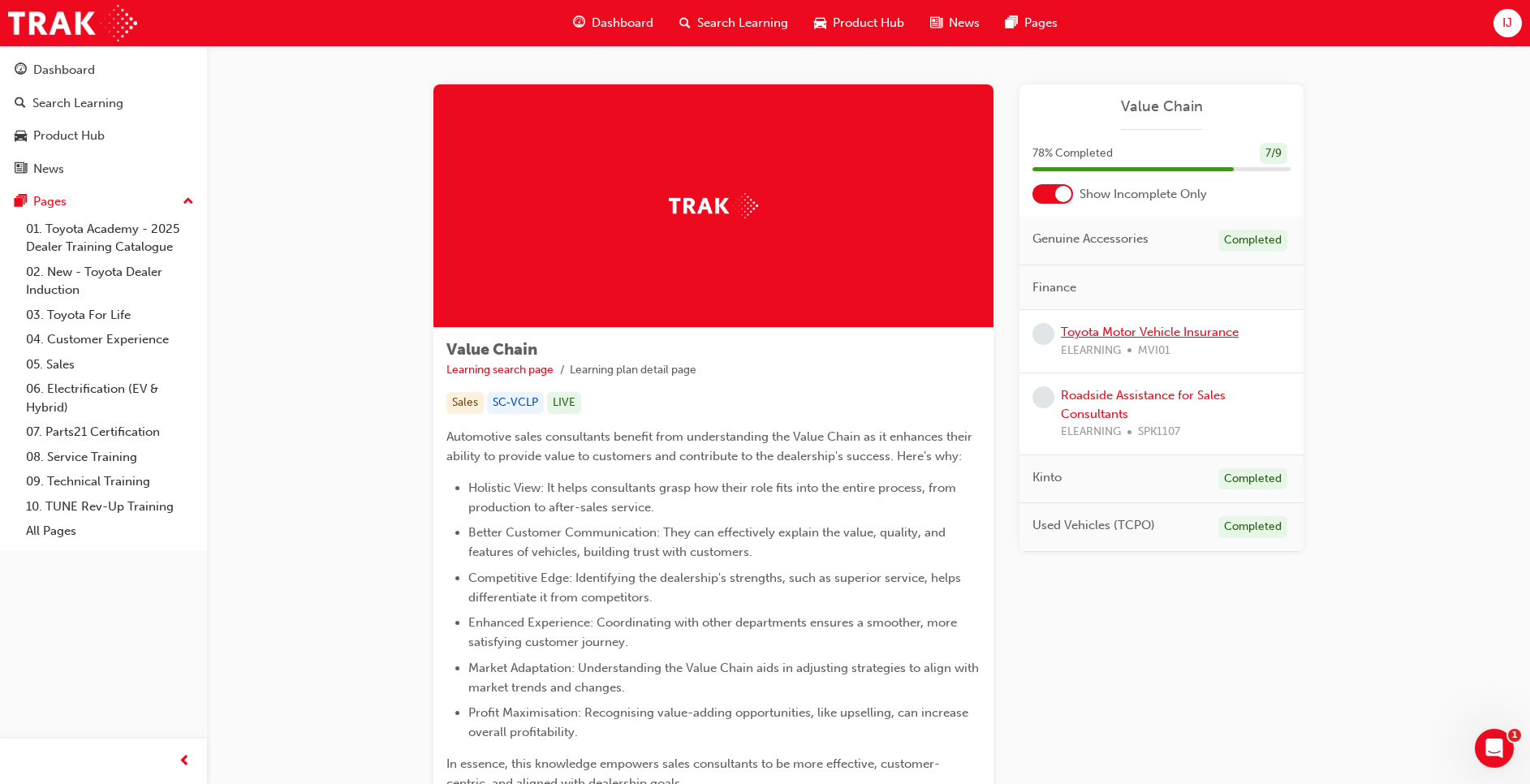
click at [1139, 332] on link "Toyota Motor Vehicle Insurance" at bounding box center [1150, 332] width 178 height 14
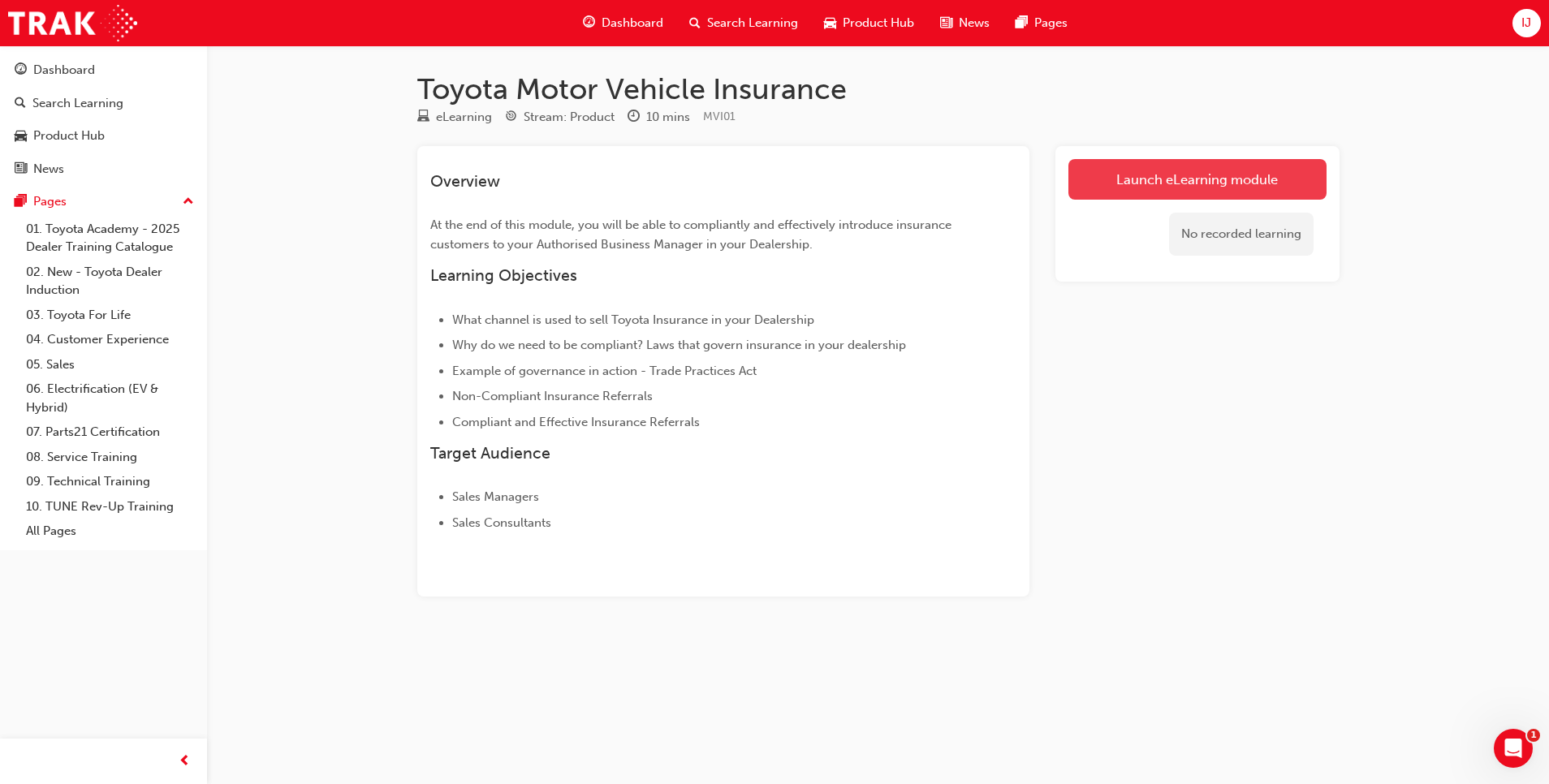
click at [1138, 174] on link "Launch eLearning module" at bounding box center [1198, 180] width 258 height 41
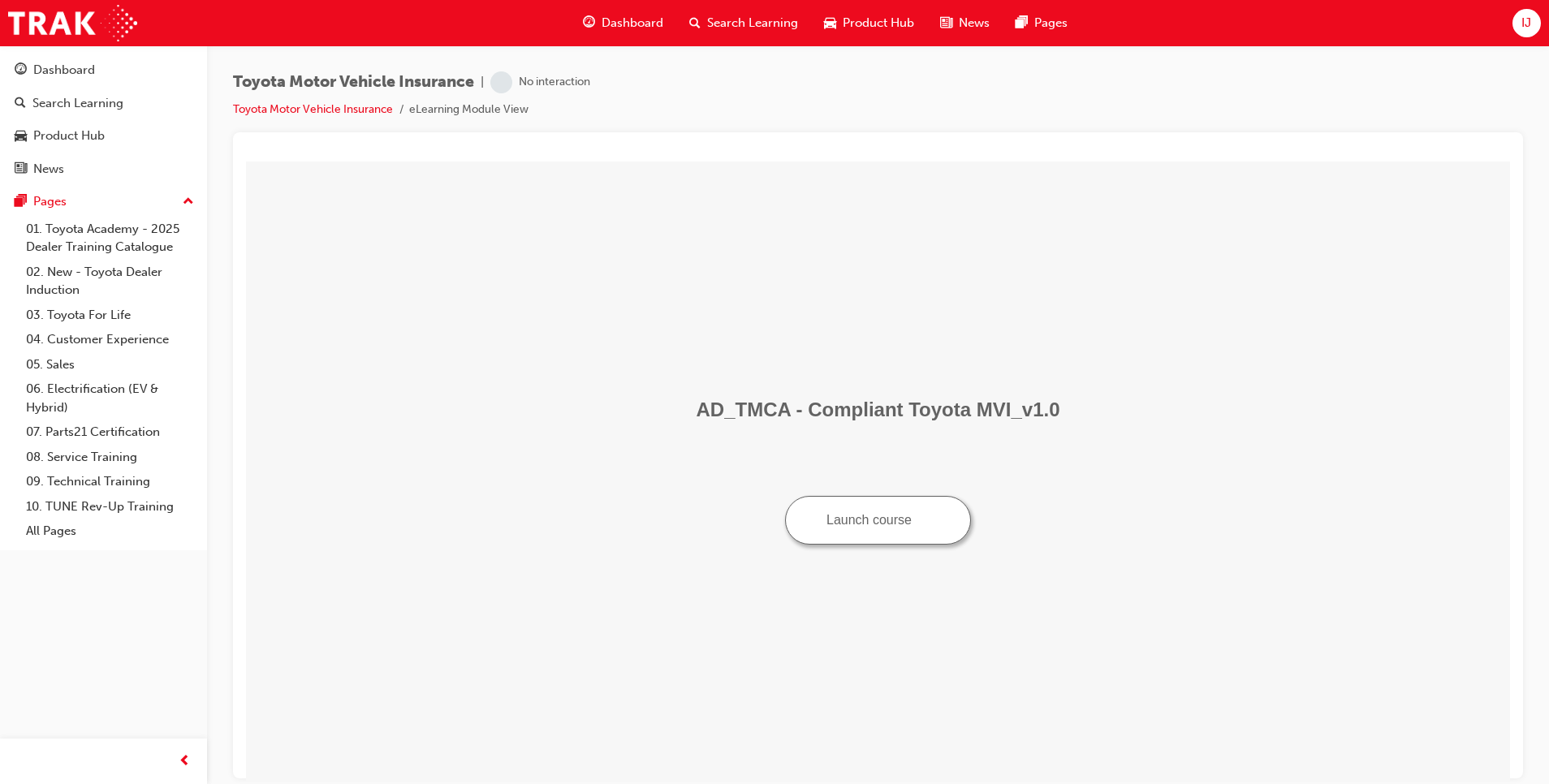
click at [861, 519] on button "Launch course" at bounding box center [878, 519] width 186 height 49
click at [866, 510] on button "Launch course" at bounding box center [878, 519] width 186 height 49
click at [79, 81] on link "Dashboard" at bounding box center [103, 70] width 194 height 30
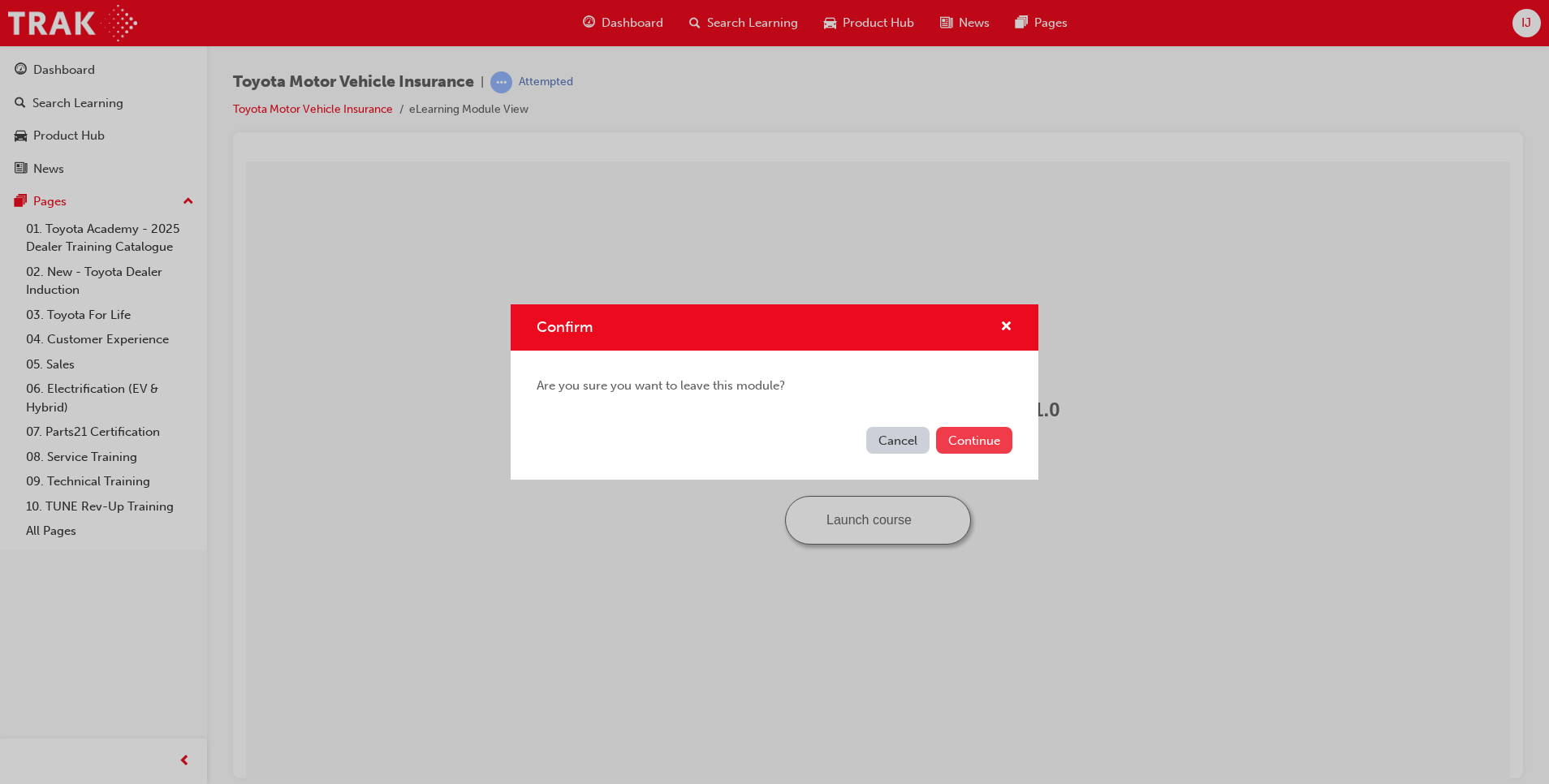
click at [1000, 447] on button "Continue" at bounding box center [975, 440] width 76 height 27
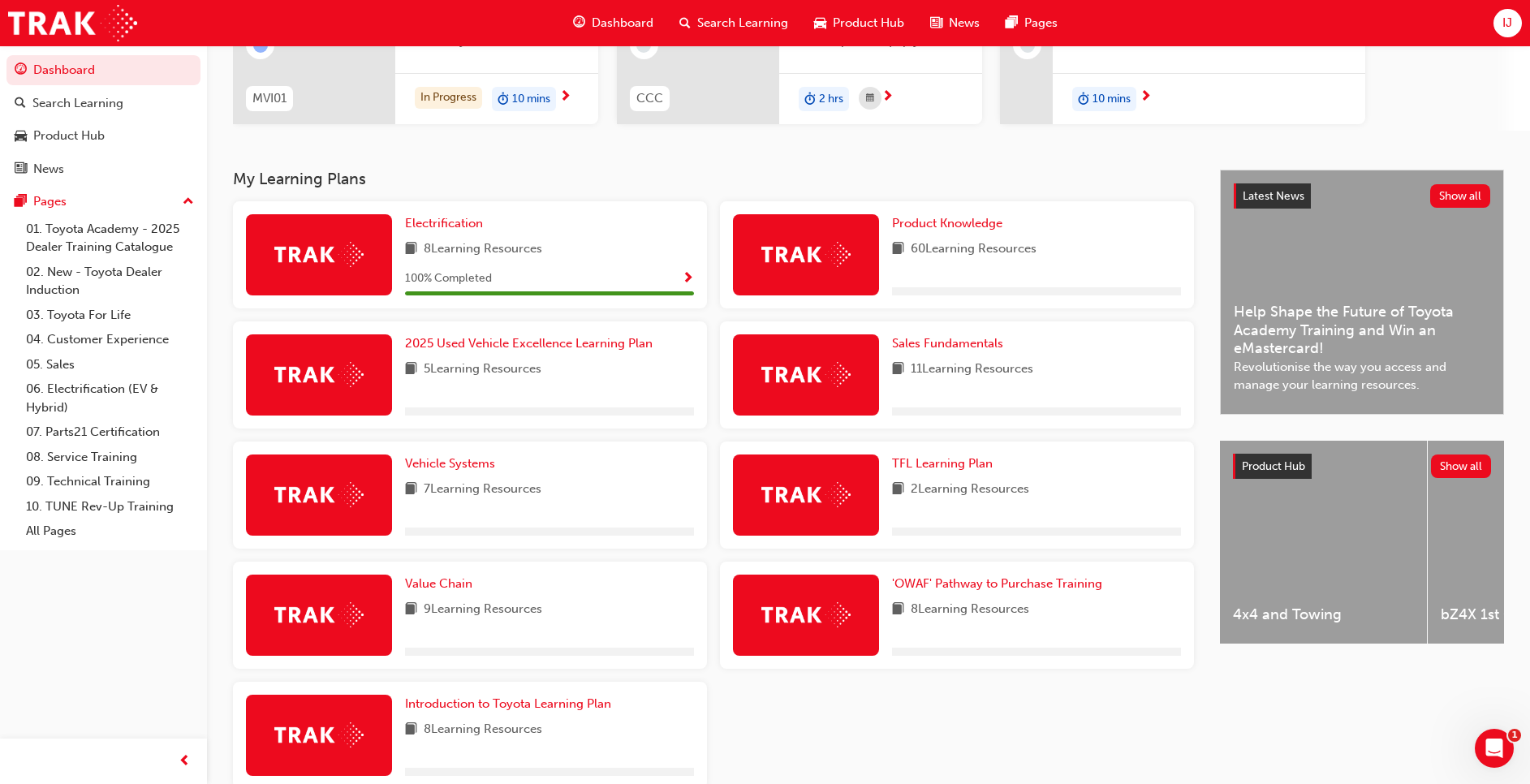
scroll to position [310, 0]
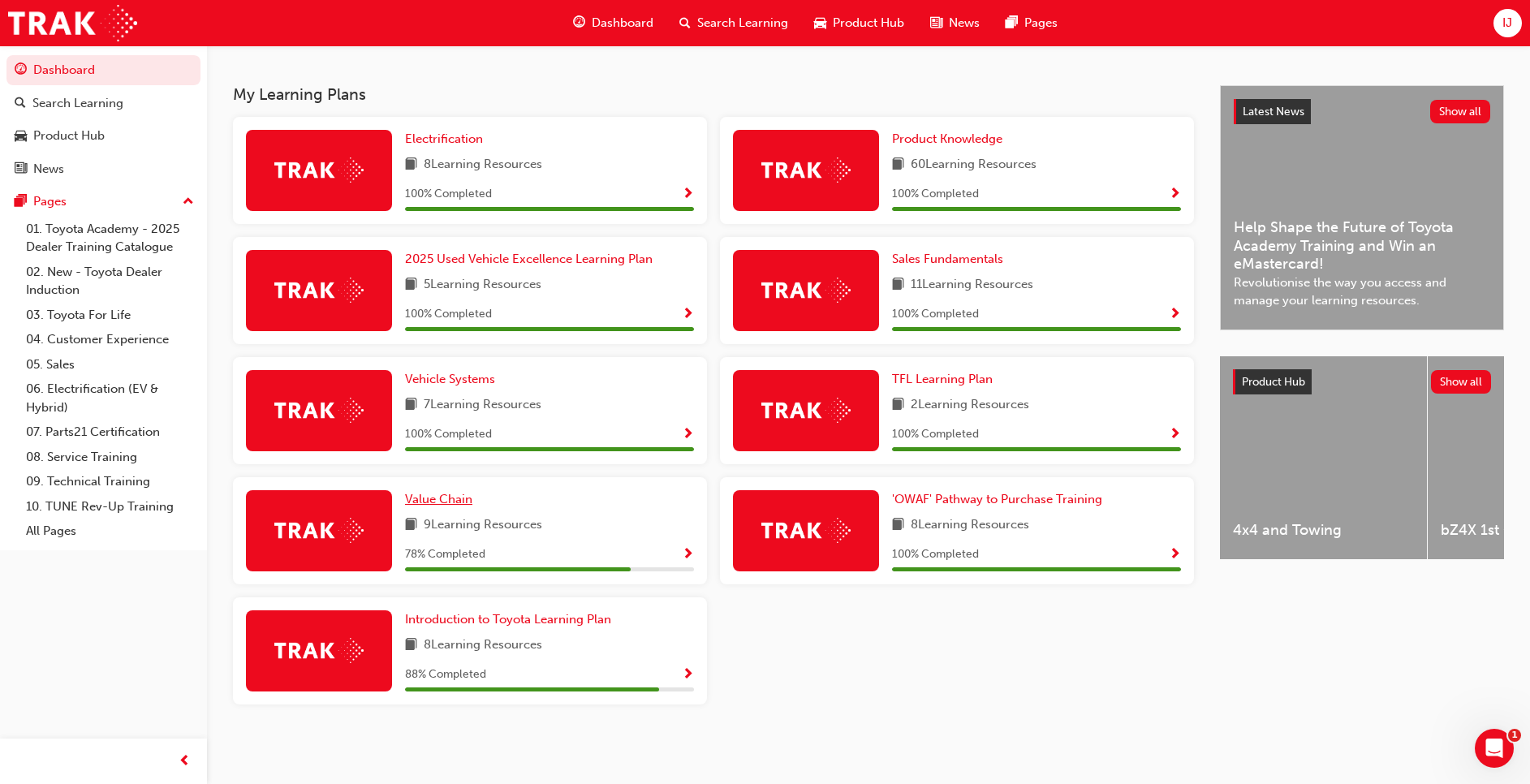
click at [439, 503] on span "Value Chain" at bounding box center [439, 499] width 68 height 14
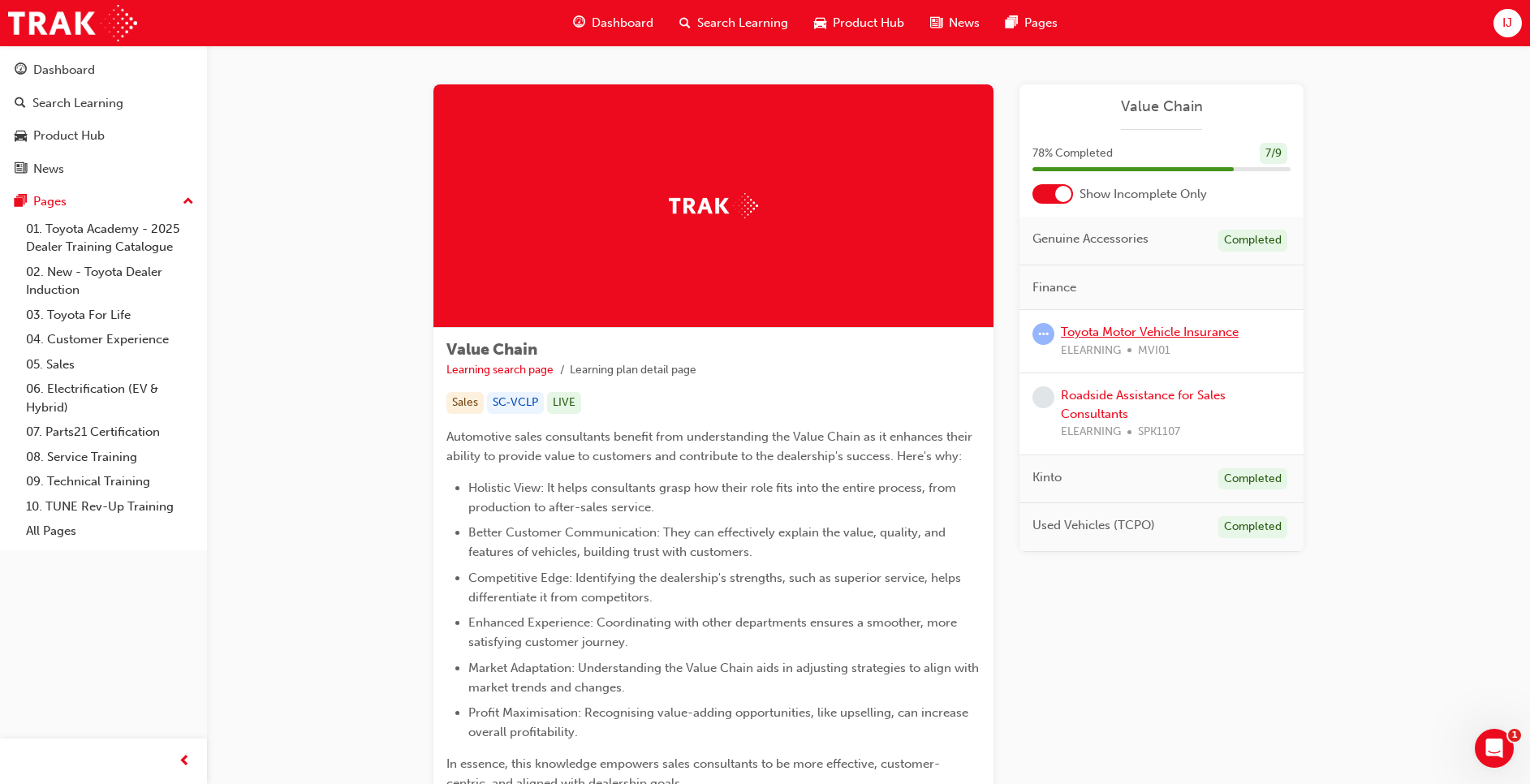
click at [1170, 332] on link "Toyota Motor Vehicle Insurance" at bounding box center [1150, 332] width 178 height 14
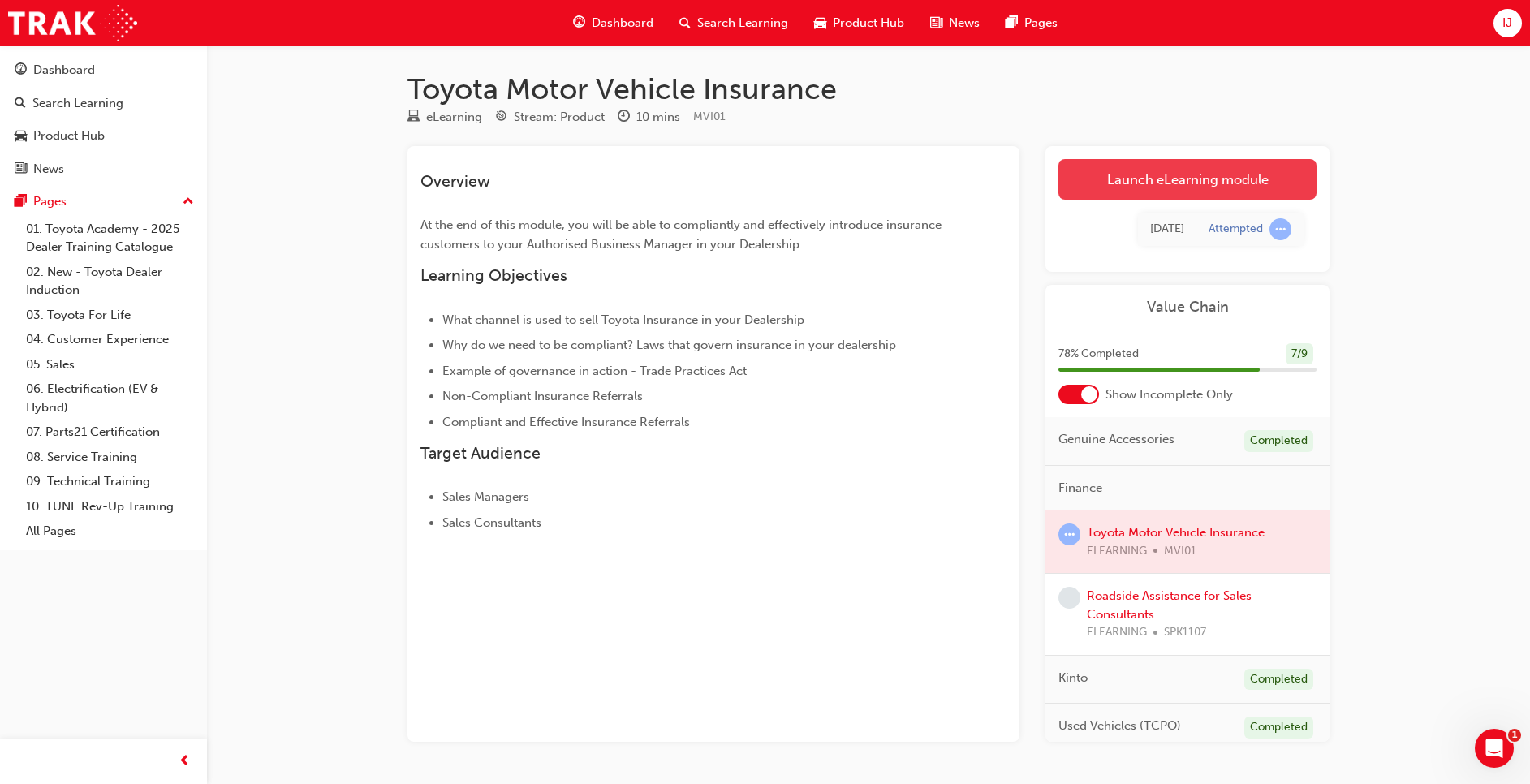
click at [1166, 171] on link "Launch eLearning module" at bounding box center [1188, 180] width 258 height 41
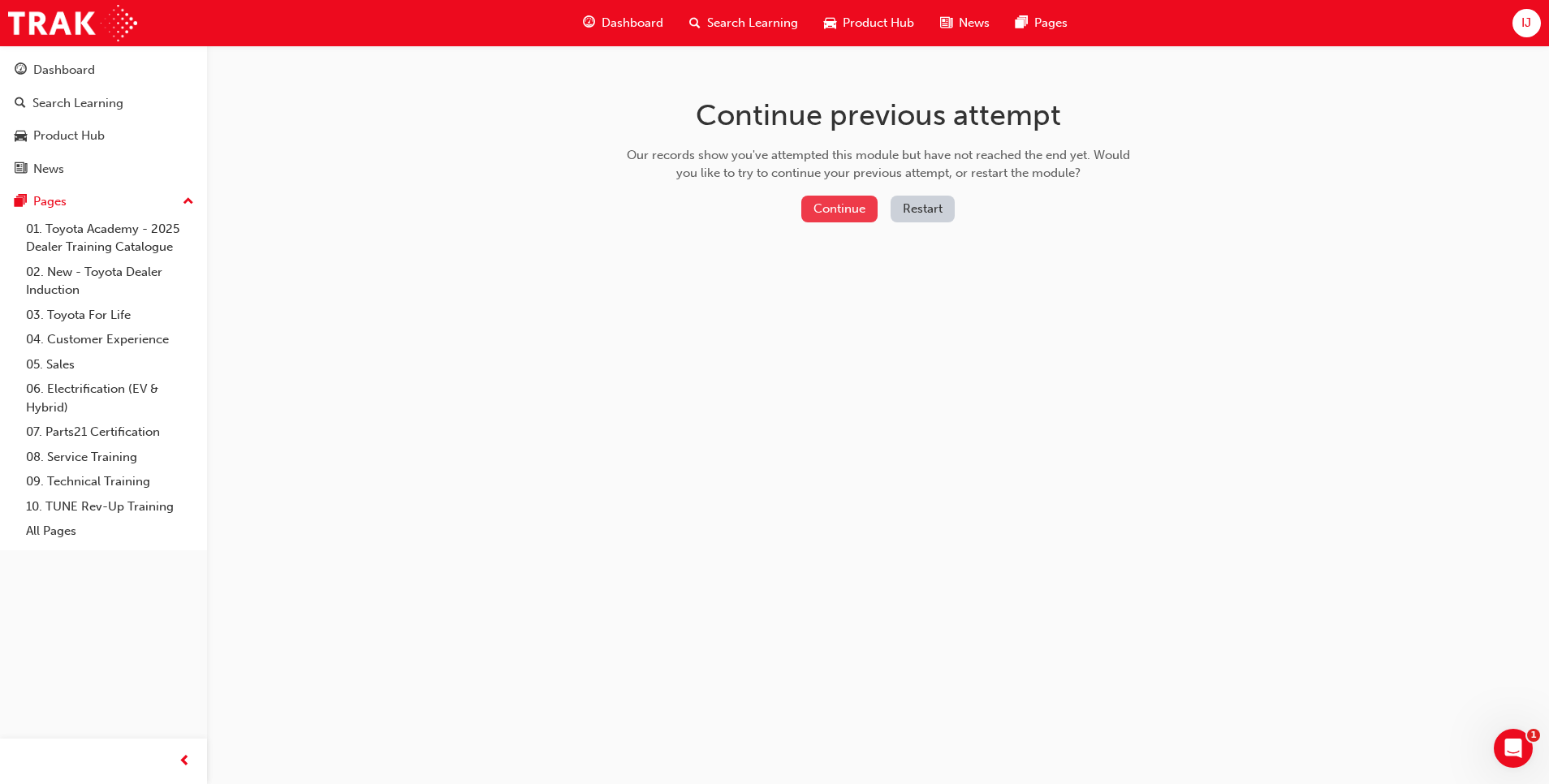
click at [836, 213] on button "Continue" at bounding box center [839, 209] width 76 height 27
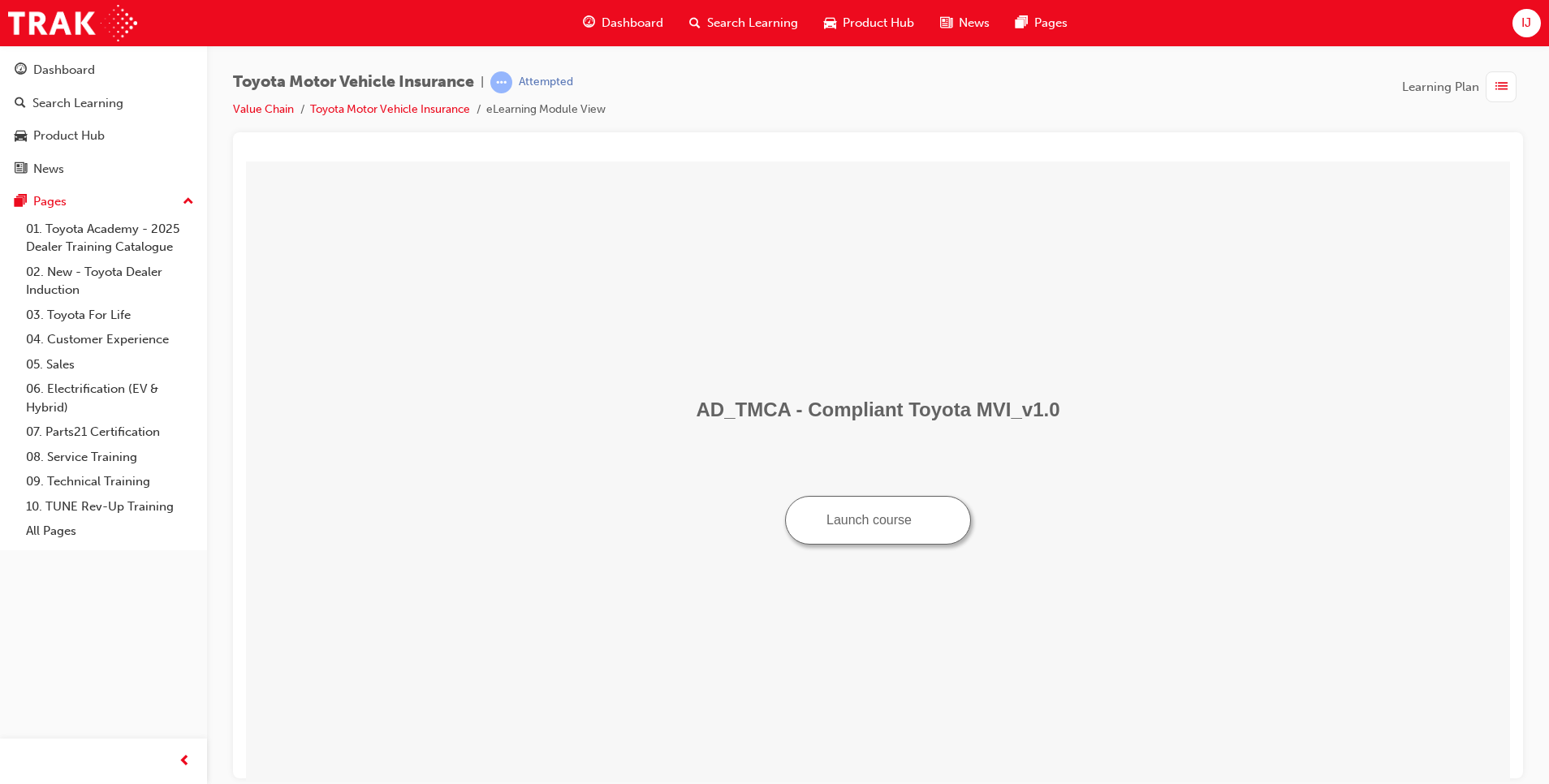
click at [878, 510] on button "Launch course" at bounding box center [878, 519] width 186 height 49
click at [52, 79] on div "Dashboard" at bounding box center [103, 70] width 178 height 20
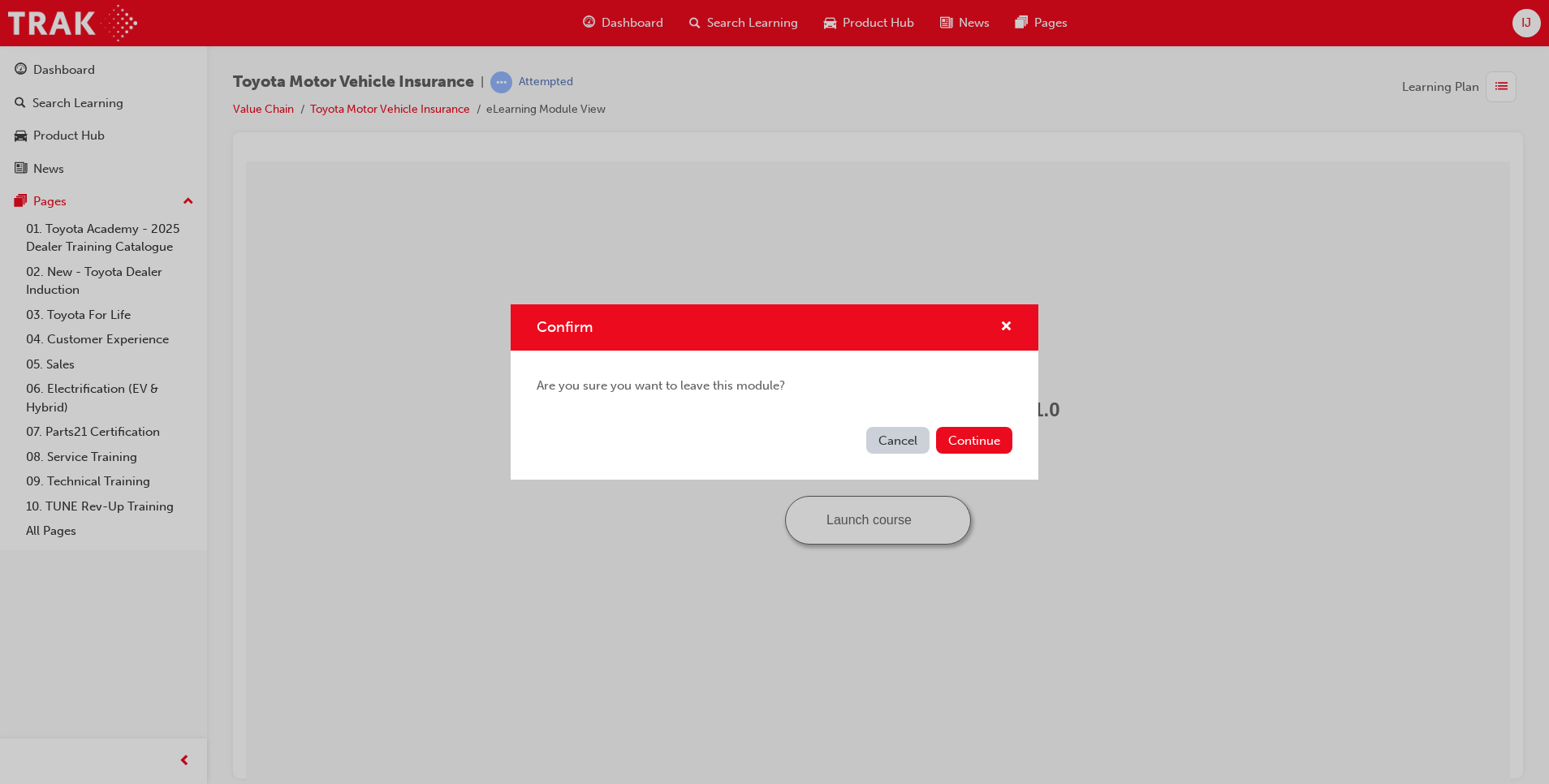
click at [897, 443] on button "Cancel" at bounding box center [897, 440] width 63 height 27
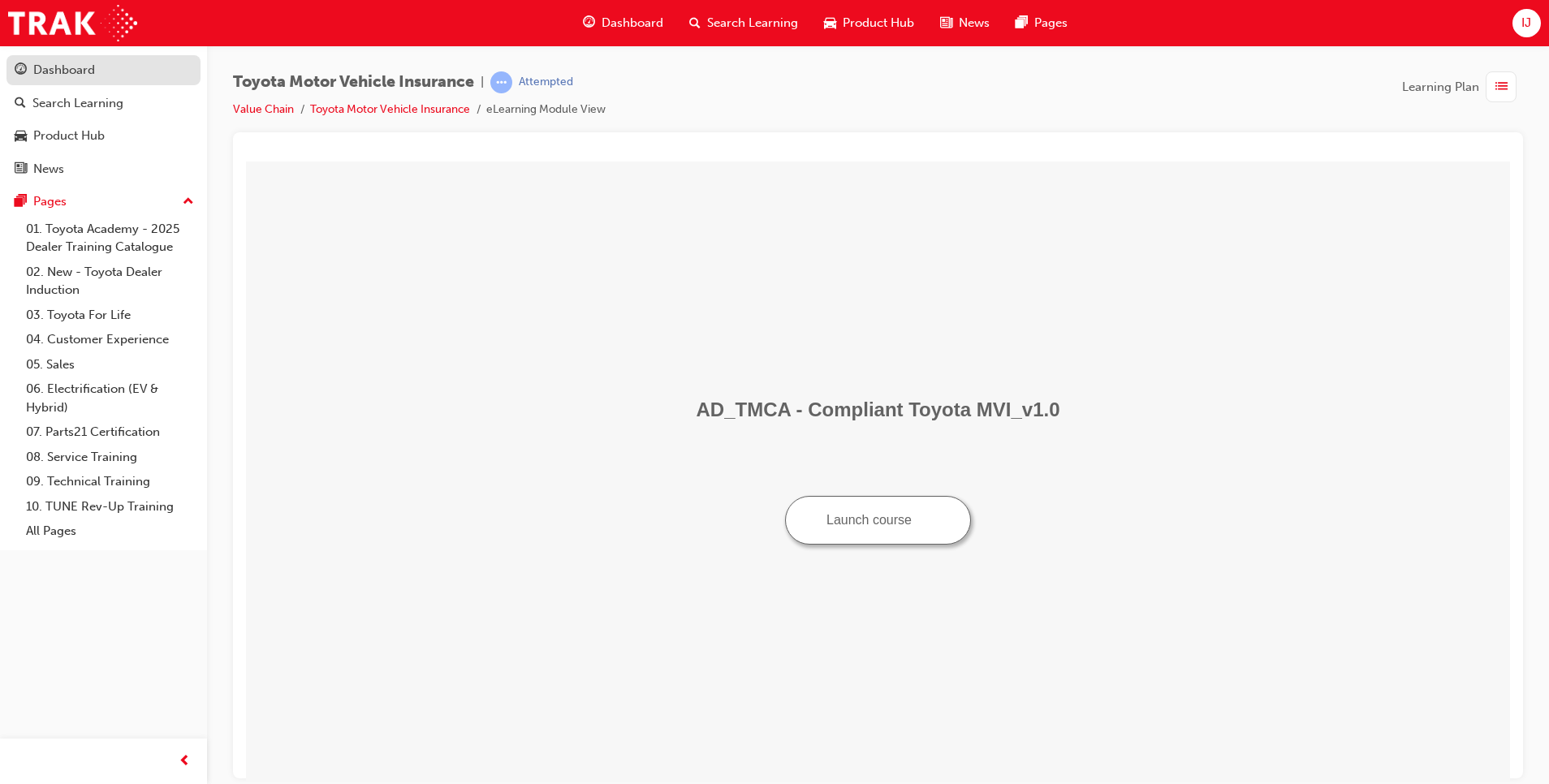
click at [68, 58] on link "Dashboard" at bounding box center [103, 70] width 194 height 30
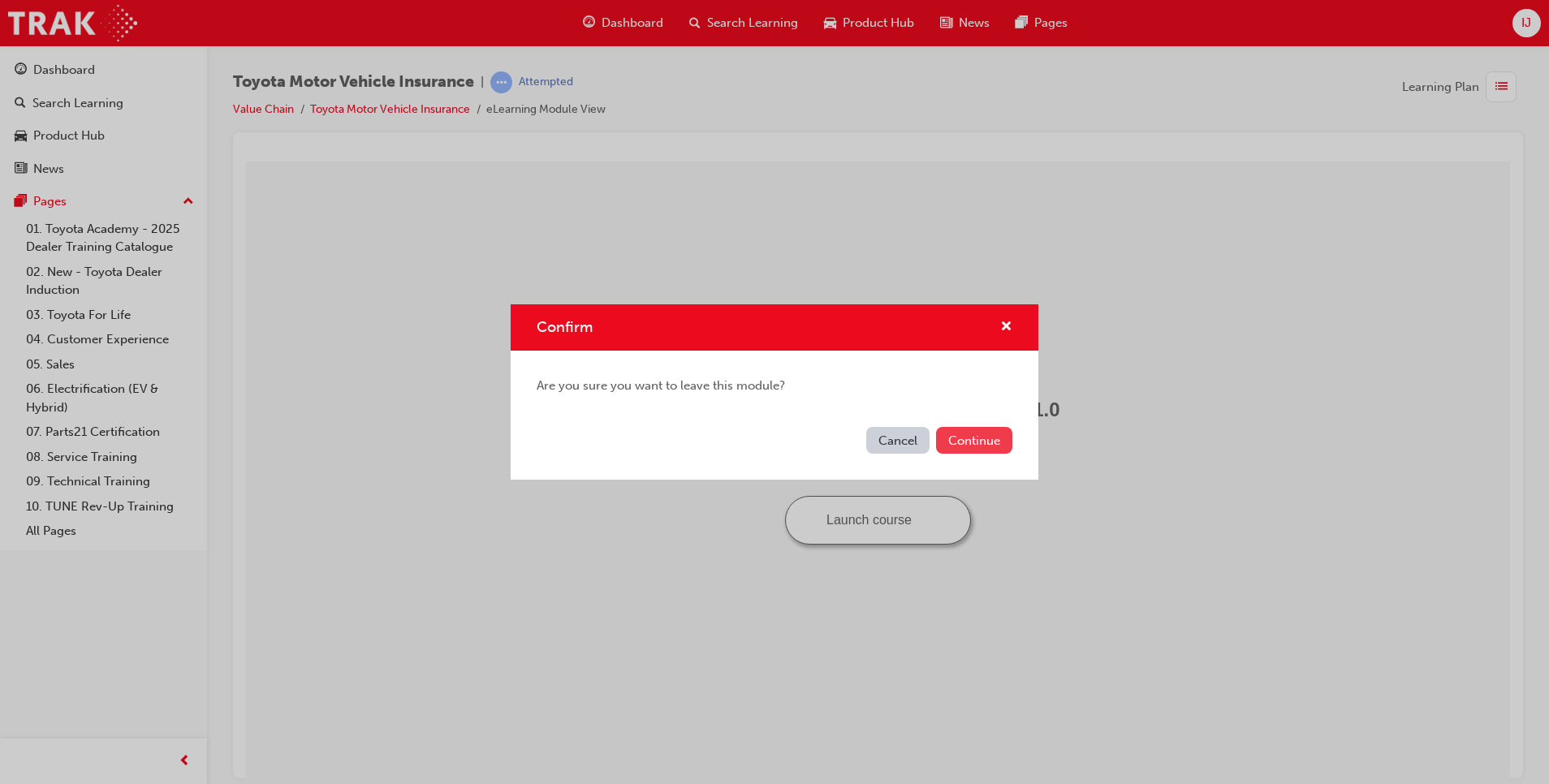
click at [990, 446] on button "Continue" at bounding box center [975, 440] width 76 height 27
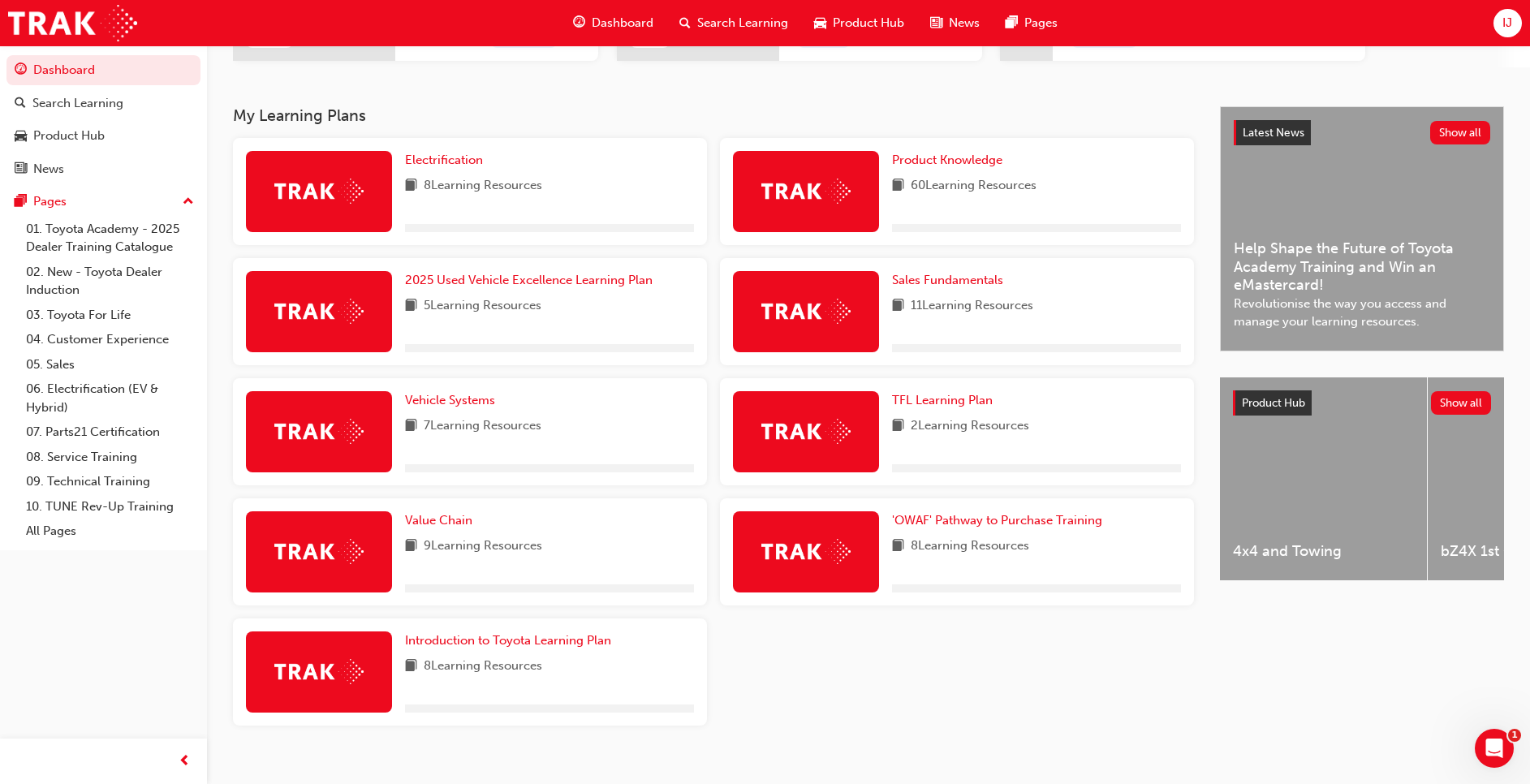
scroll to position [290, 0]
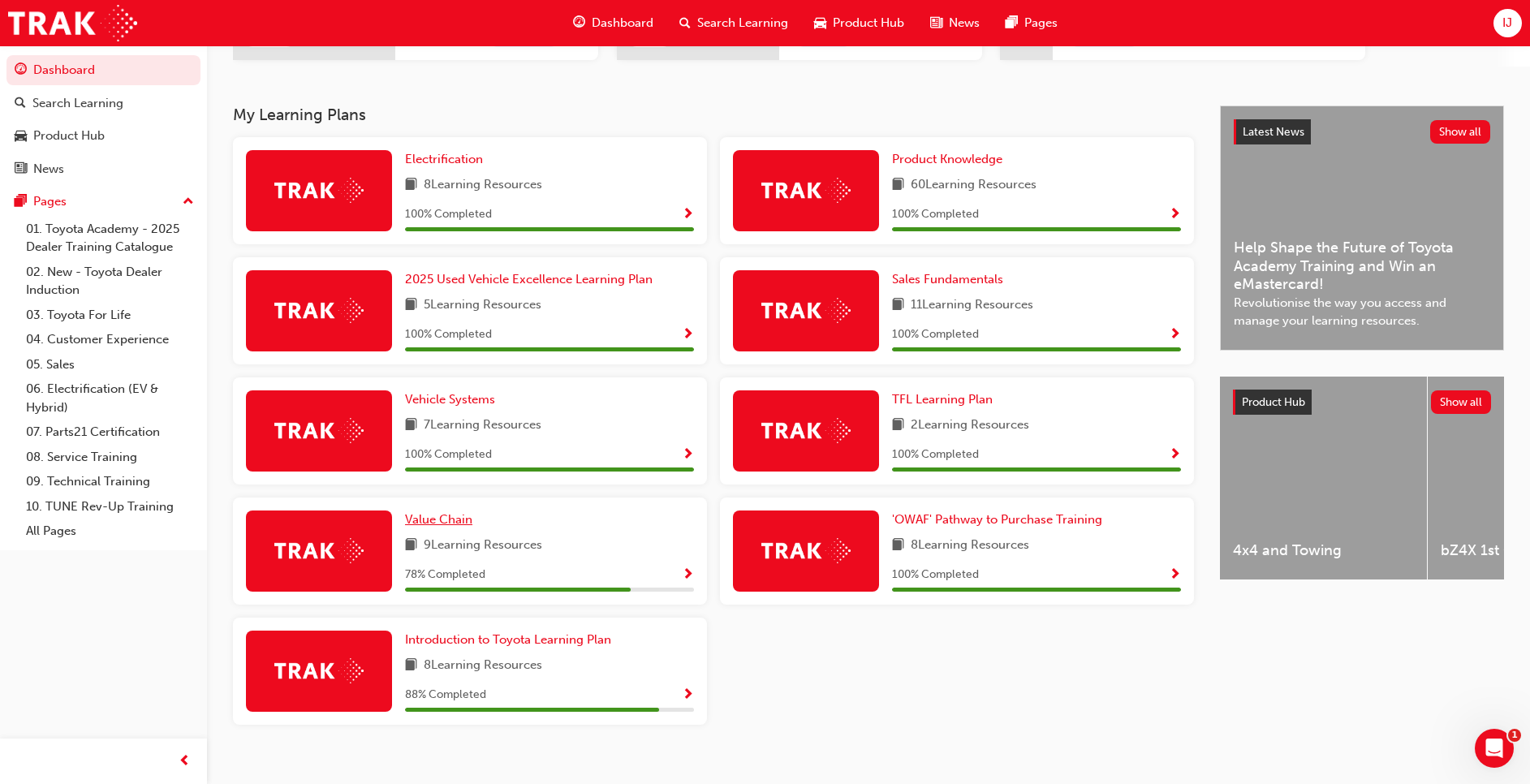
click at [439, 519] on span "Value Chain" at bounding box center [439, 519] width 68 height 14
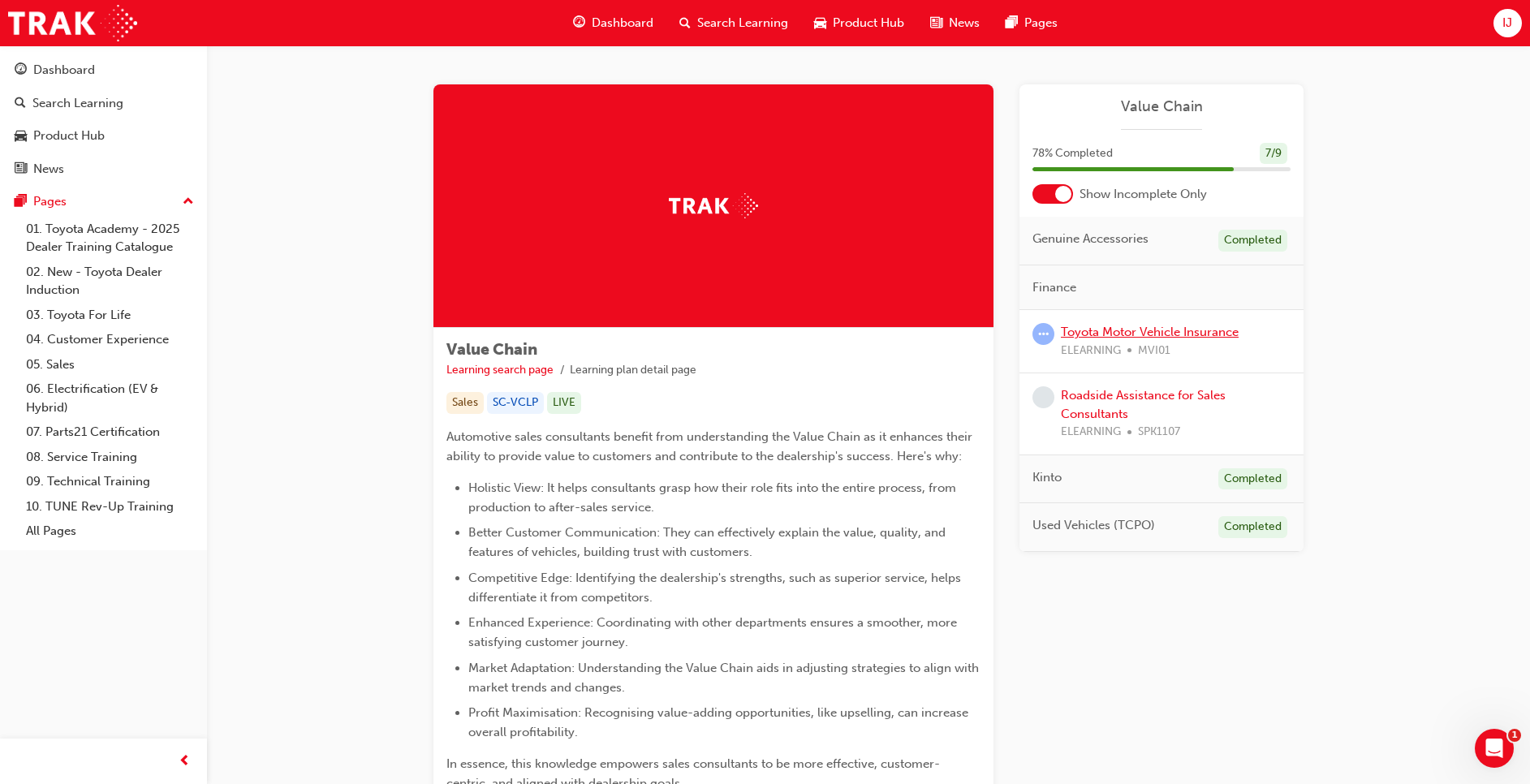
click at [1128, 332] on link "Toyota Motor Vehicle Insurance" at bounding box center [1150, 332] width 178 height 14
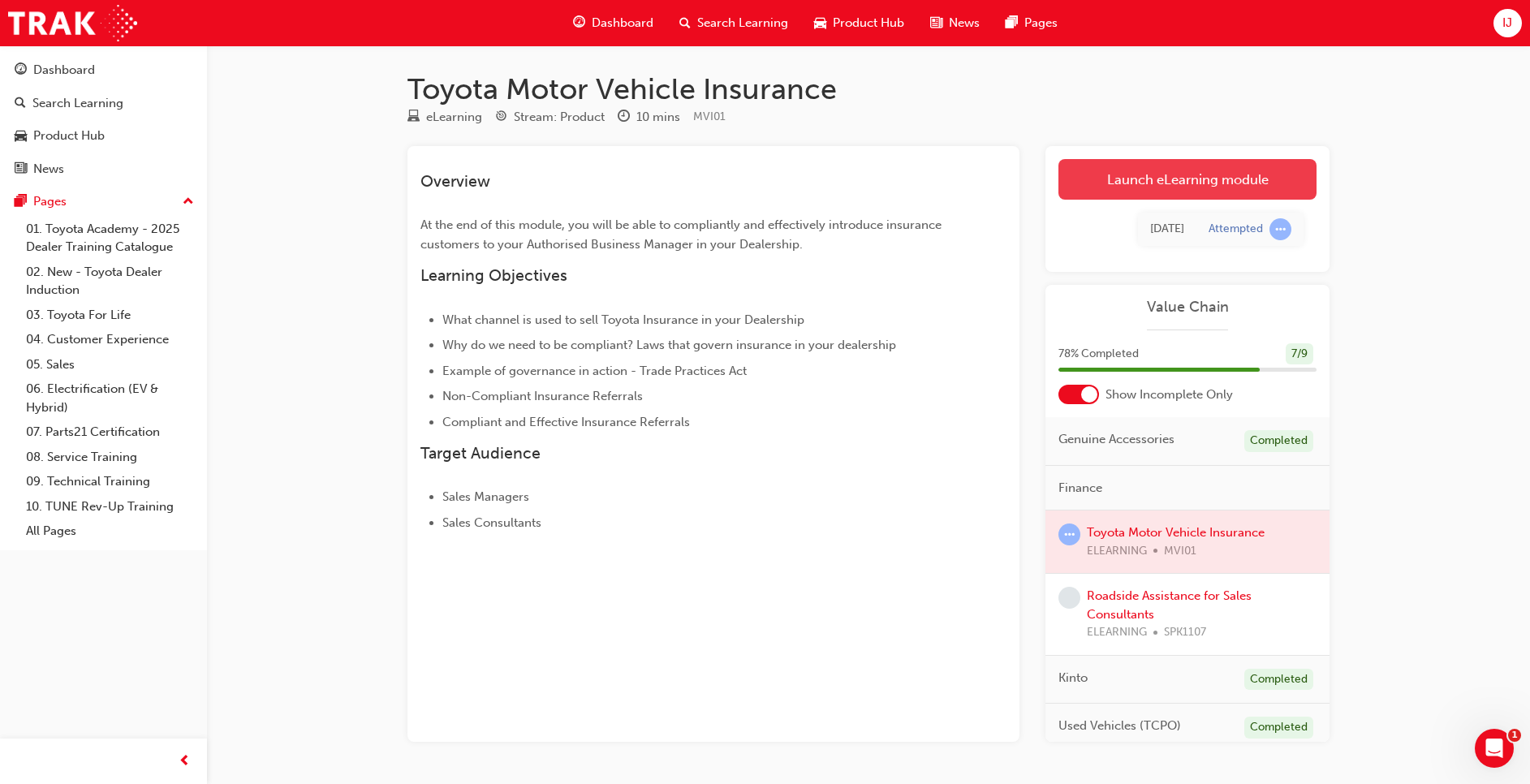
click at [1230, 177] on link "Launch eLearning module" at bounding box center [1188, 180] width 258 height 41
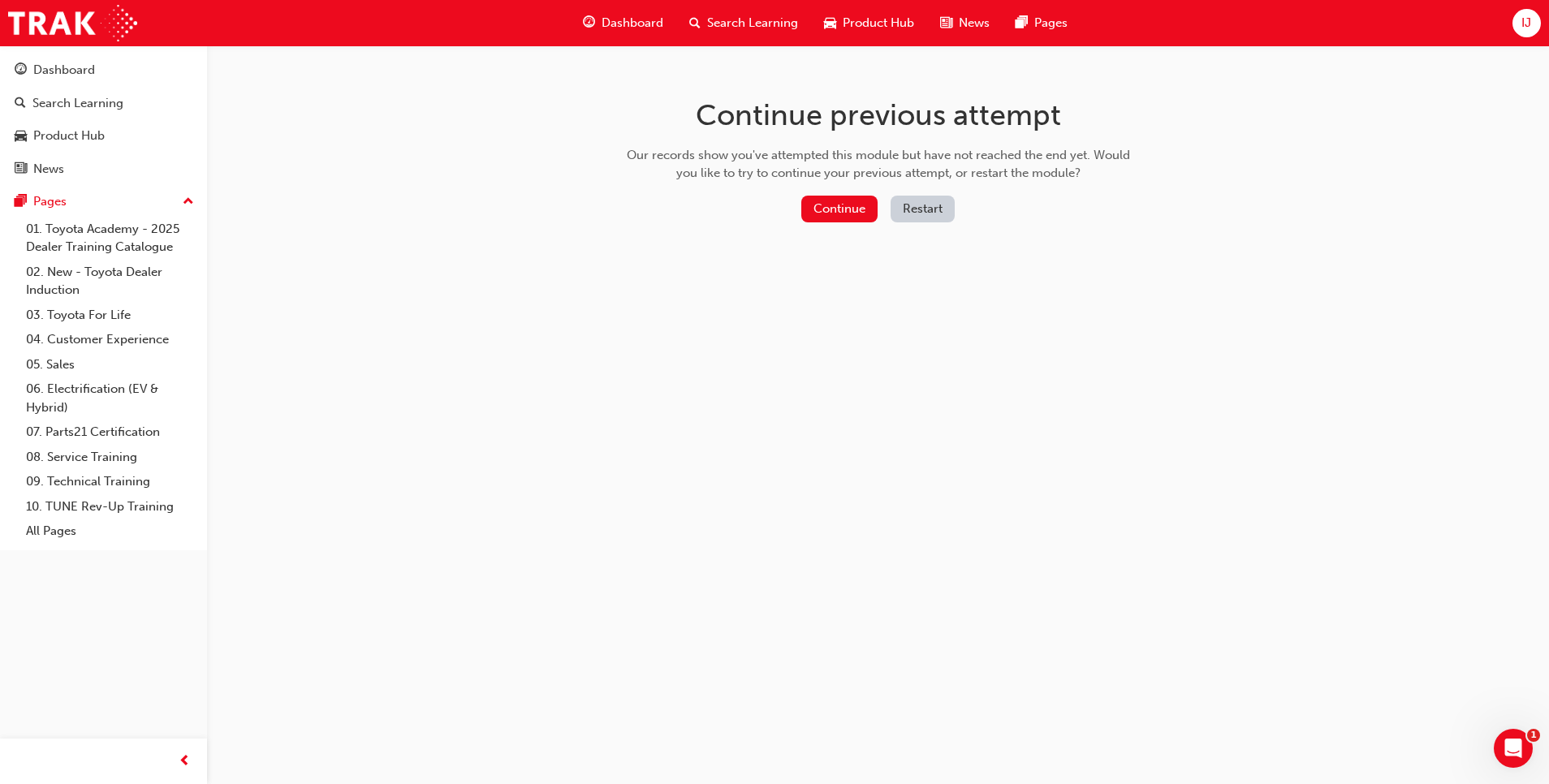
click at [935, 211] on button "Restart" at bounding box center [923, 209] width 64 height 27
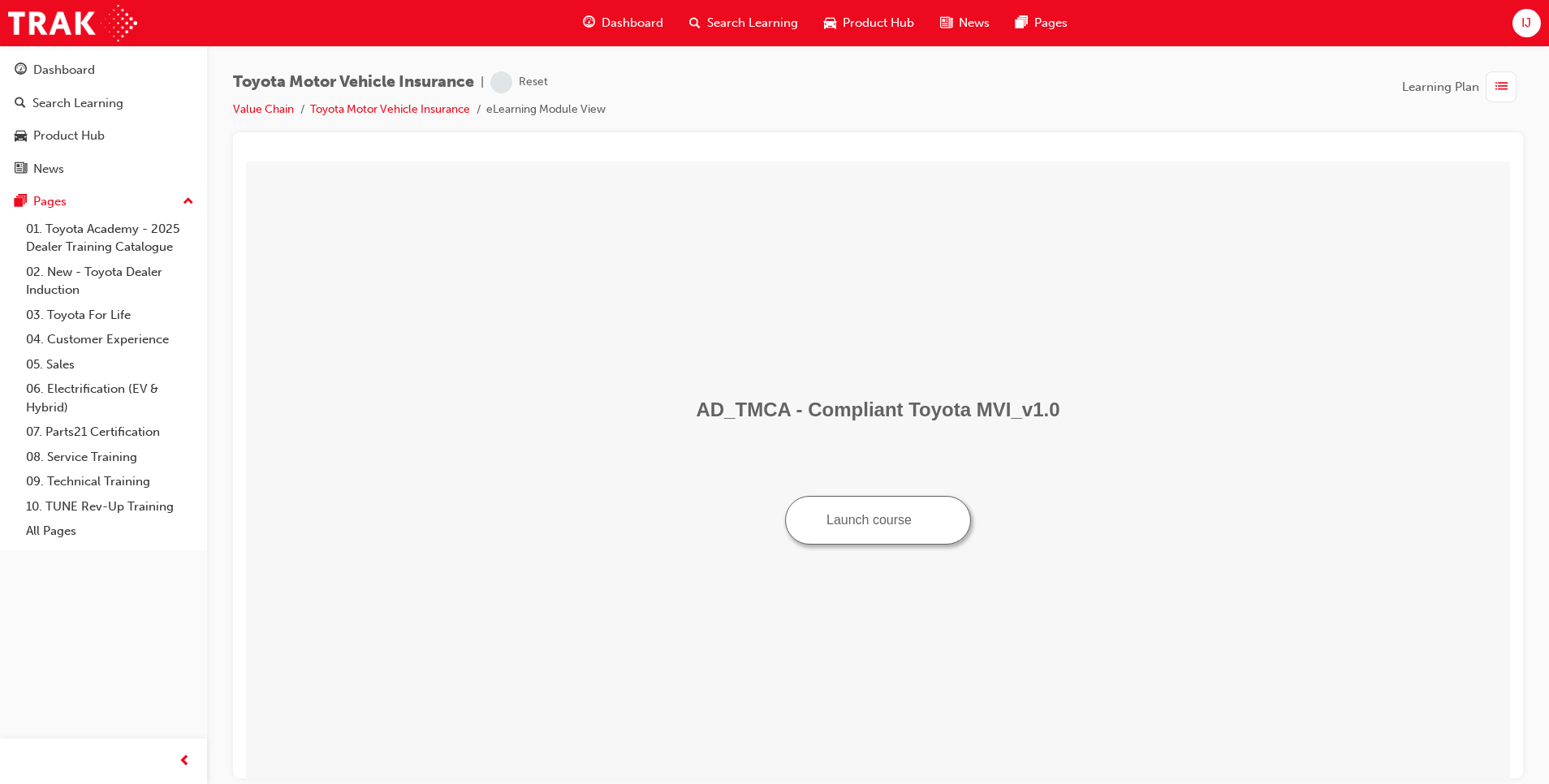
click at [865, 524] on button "Launch course" at bounding box center [878, 519] width 186 height 49
click at [898, 530] on button "Launch course" at bounding box center [878, 519] width 186 height 49
click at [80, 76] on div "Dashboard" at bounding box center [63, 69] width 61 height 19
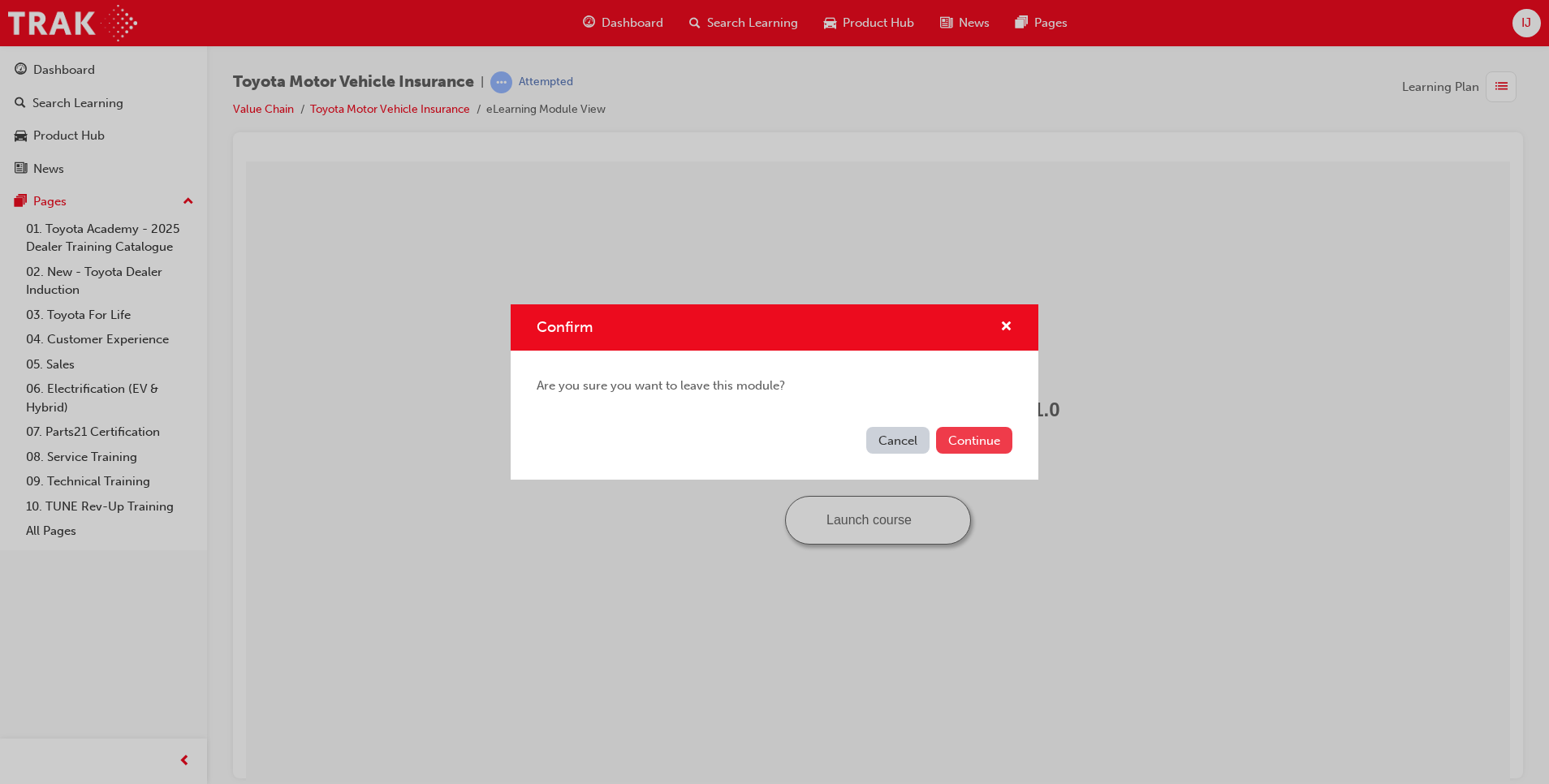
click at [993, 437] on button "Continue" at bounding box center [975, 440] width 76 height 27
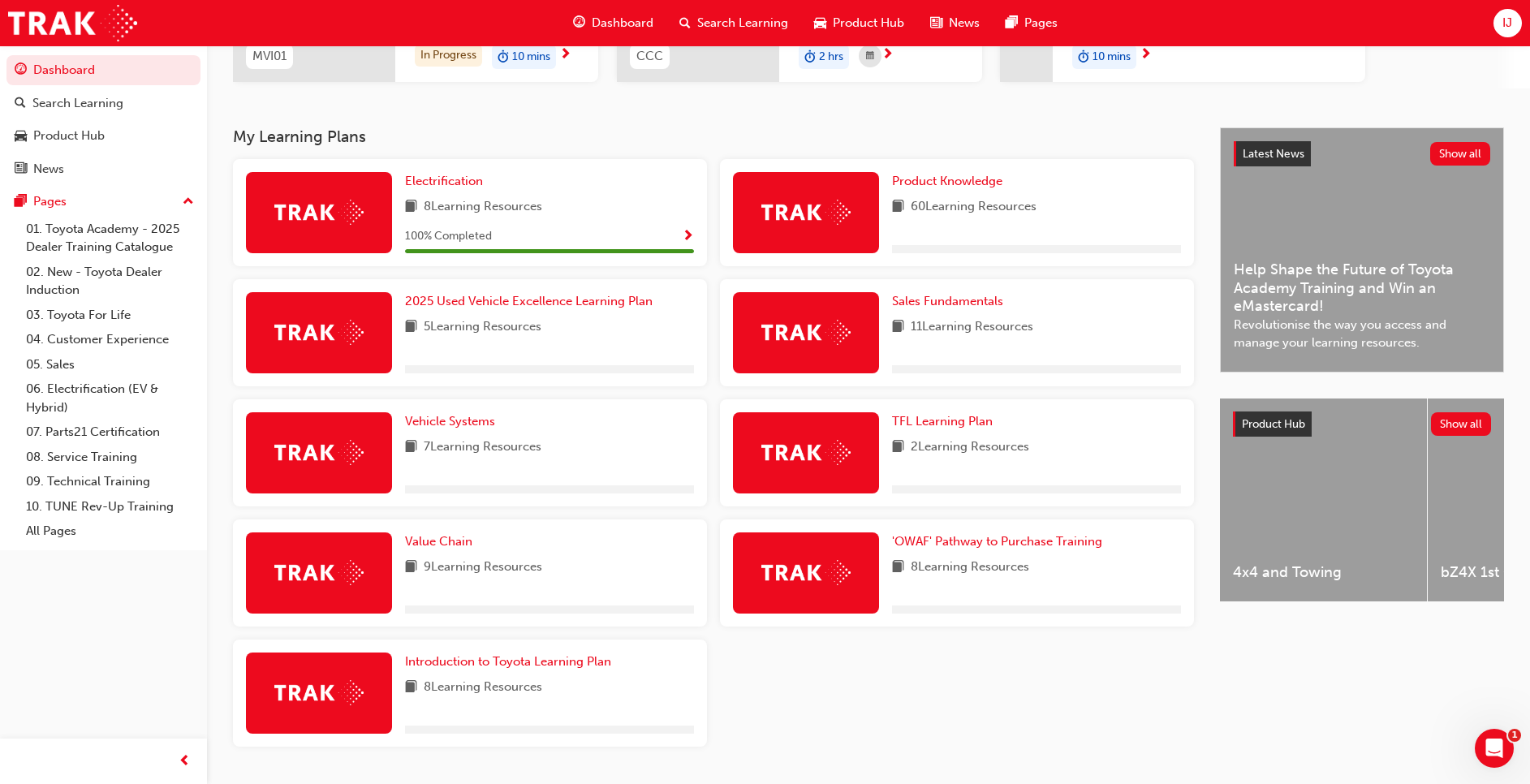
scroll to position [310, 0]
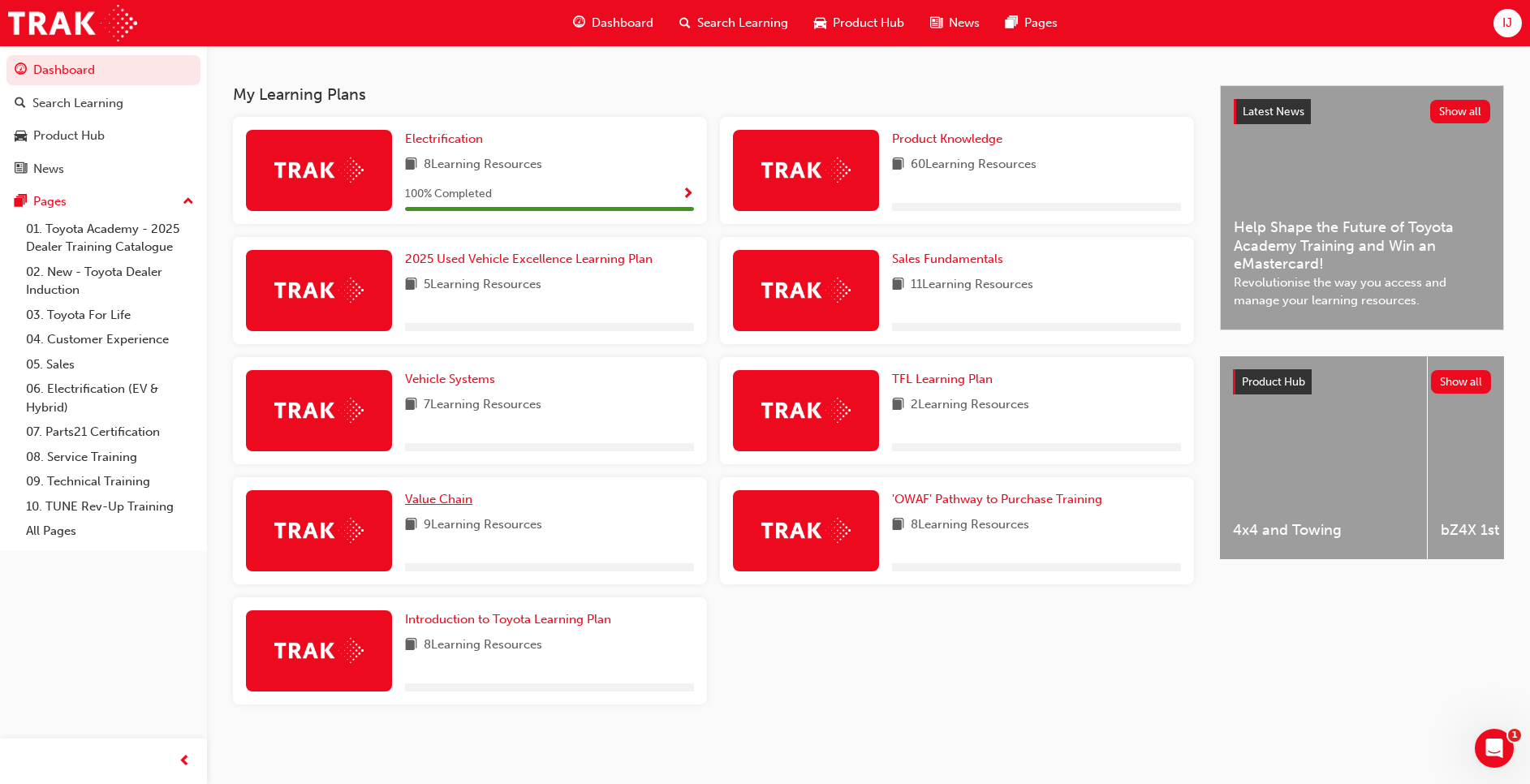
click at [448, 508] on link "Value Chain" at bounding box center [442, 500] width 74 height 19
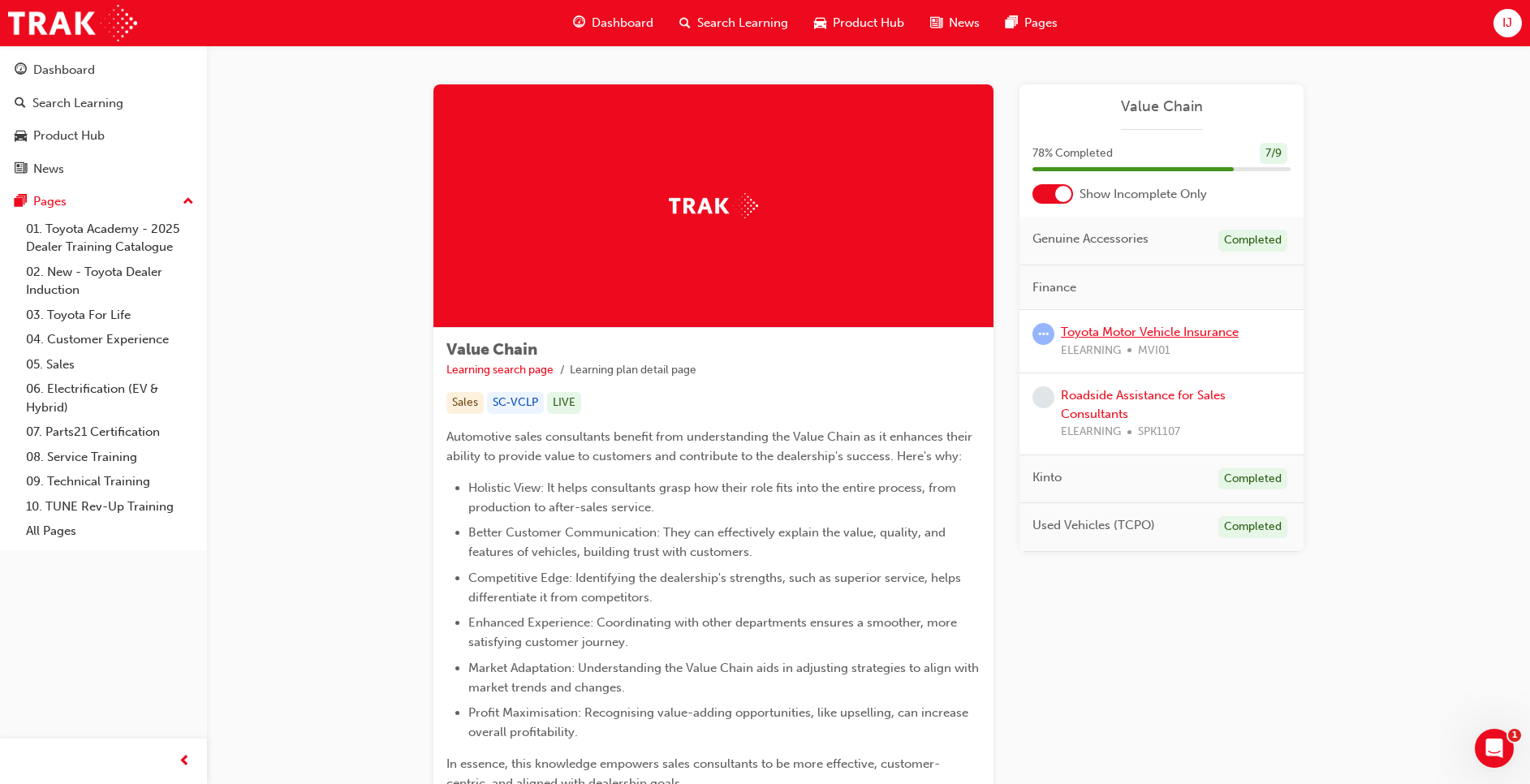
click at [1181, 332] on link "Toyota Motor Vehicle Insurance" at bounding box center [1150, 332] width 178 height 14
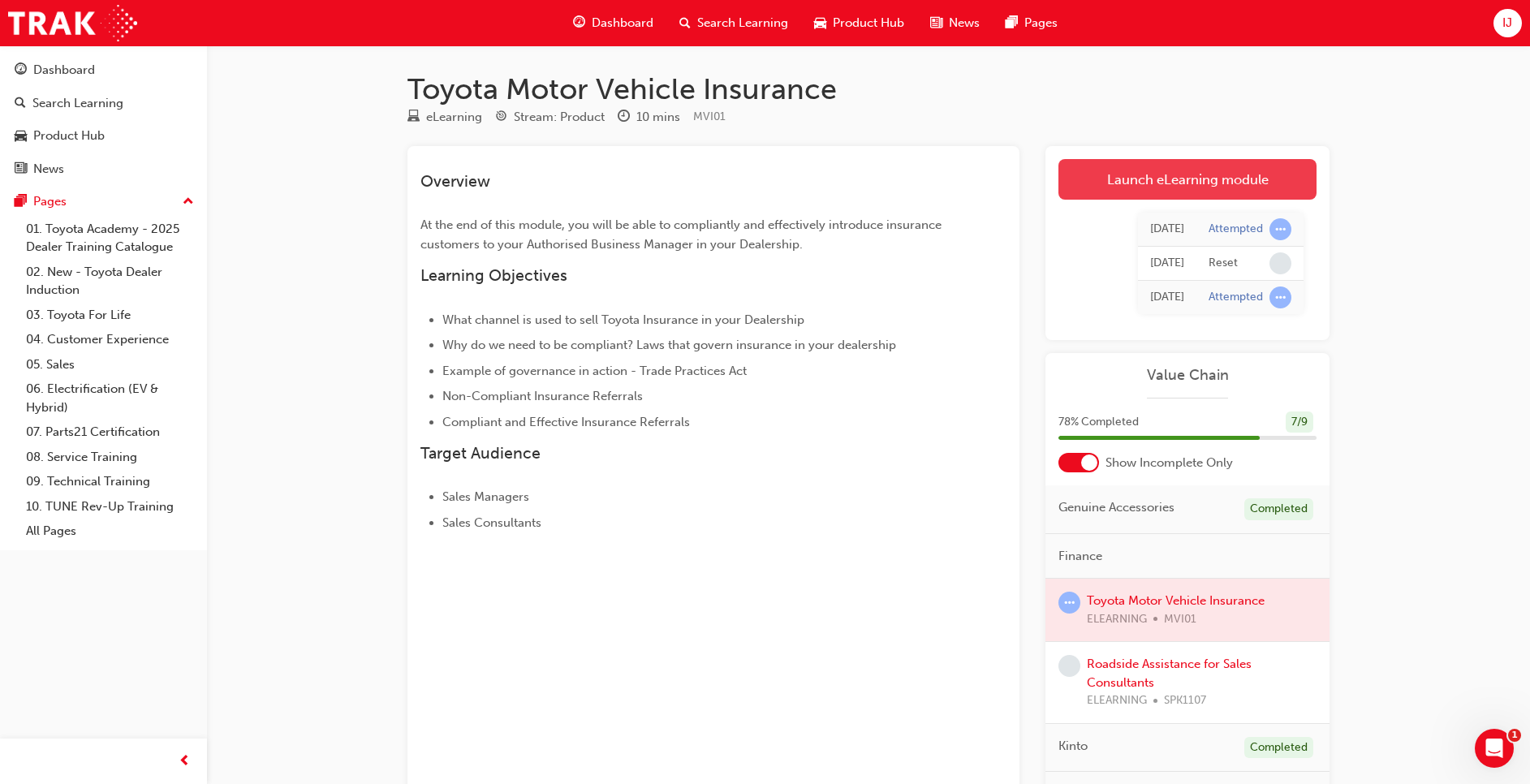
click at [1165, 181] on link "Launch eLearning module" at bounding box center [1188, 180] width 258 height 41
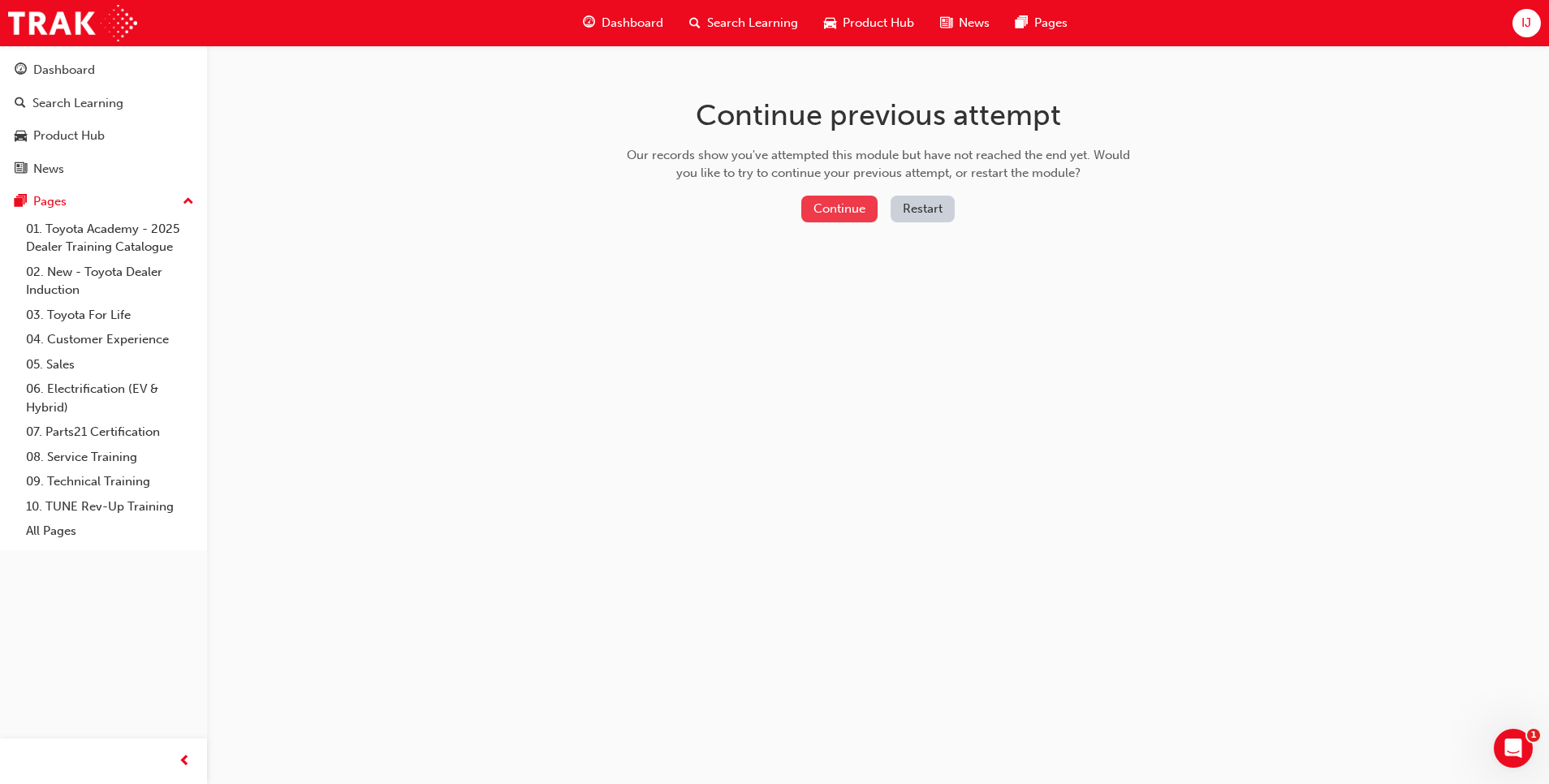
click at [845, 211] on button "Continue" at bounding box center [839, 209] width 76 height 27
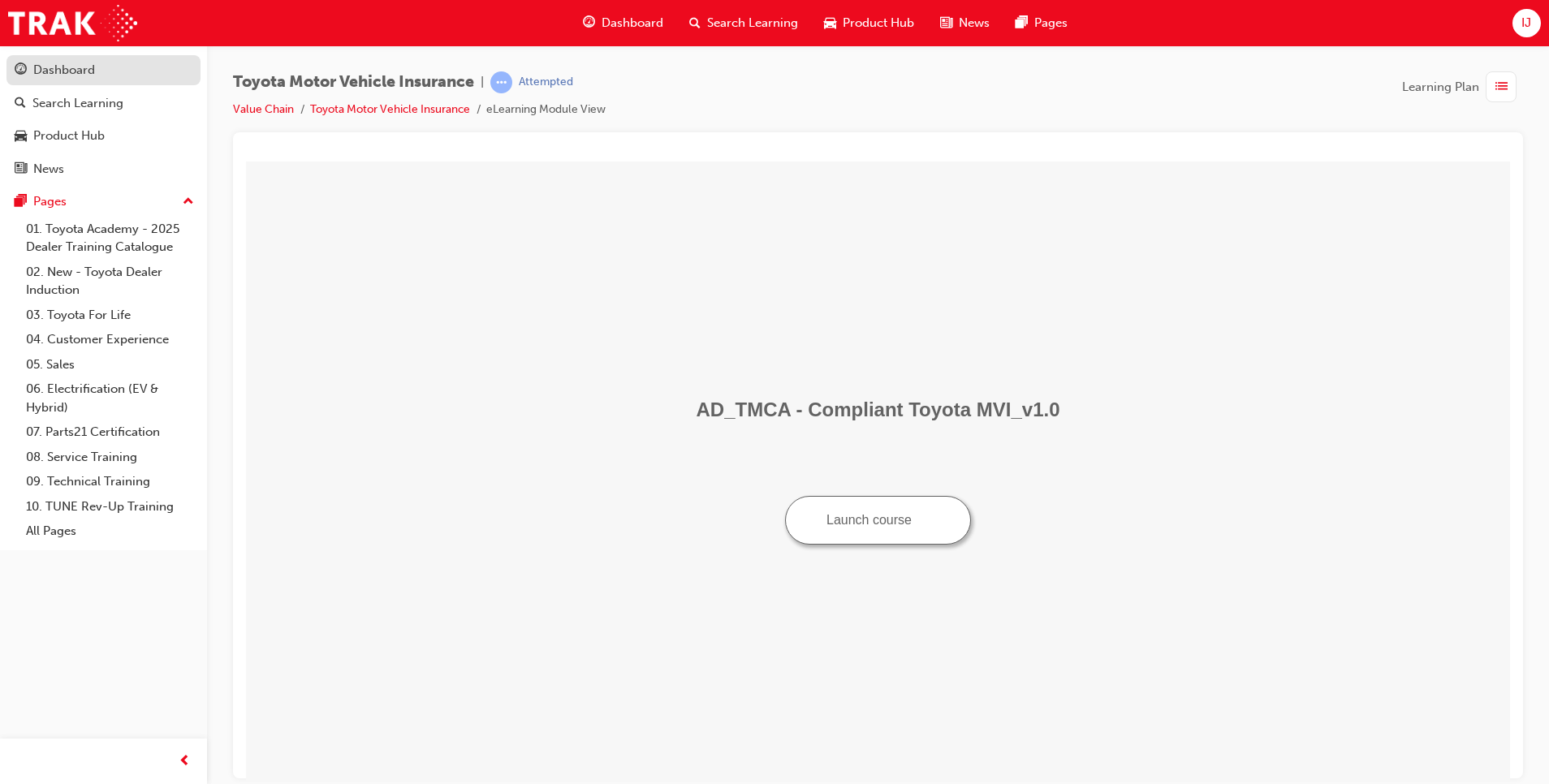
click at [73, 79] on div "Dashboard" at bounding box center [63, 69] width 61 height 19
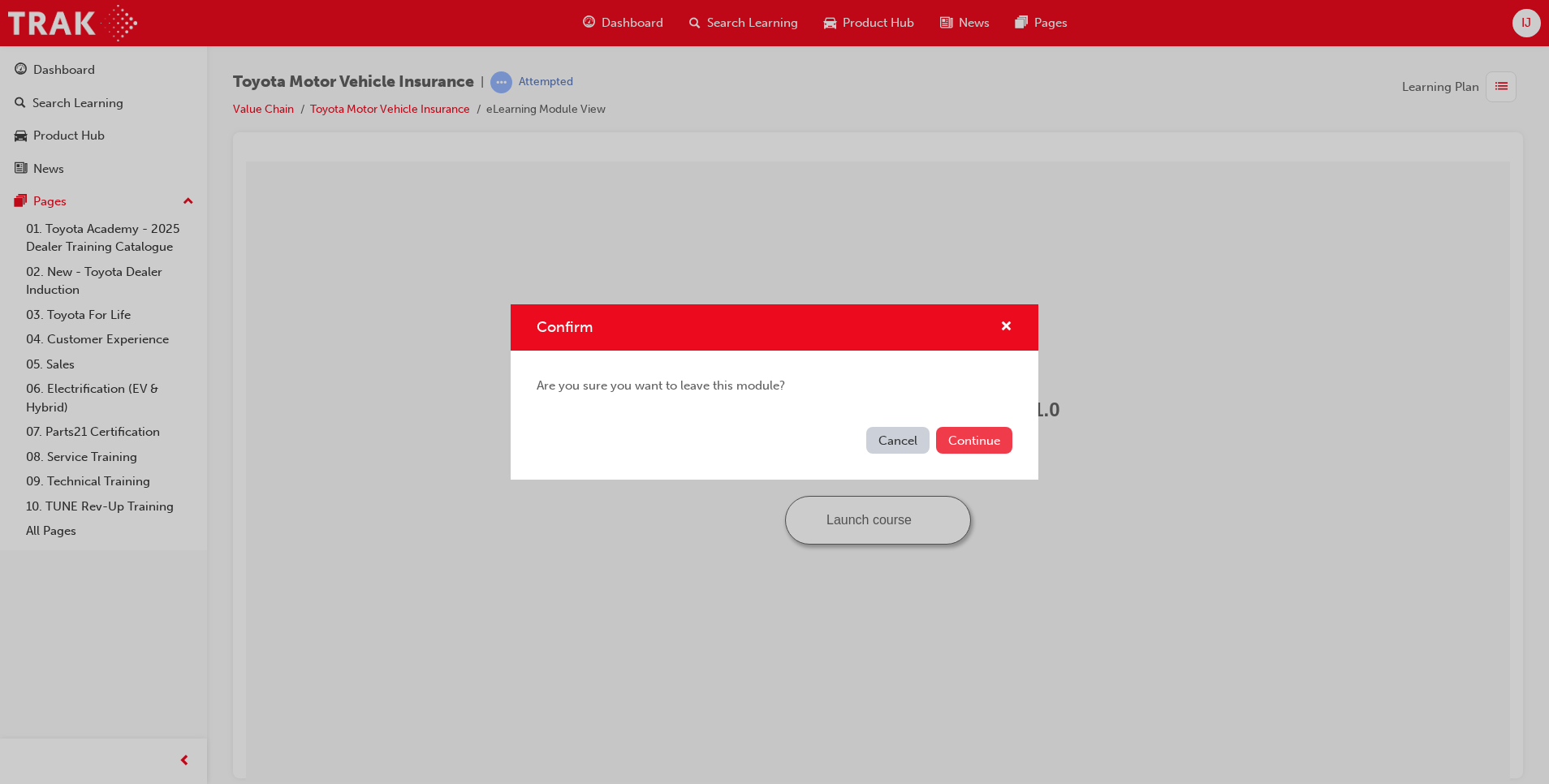
click at [974, 446] on button "Continue" at bounding box center [975, 440] width 76 height 27
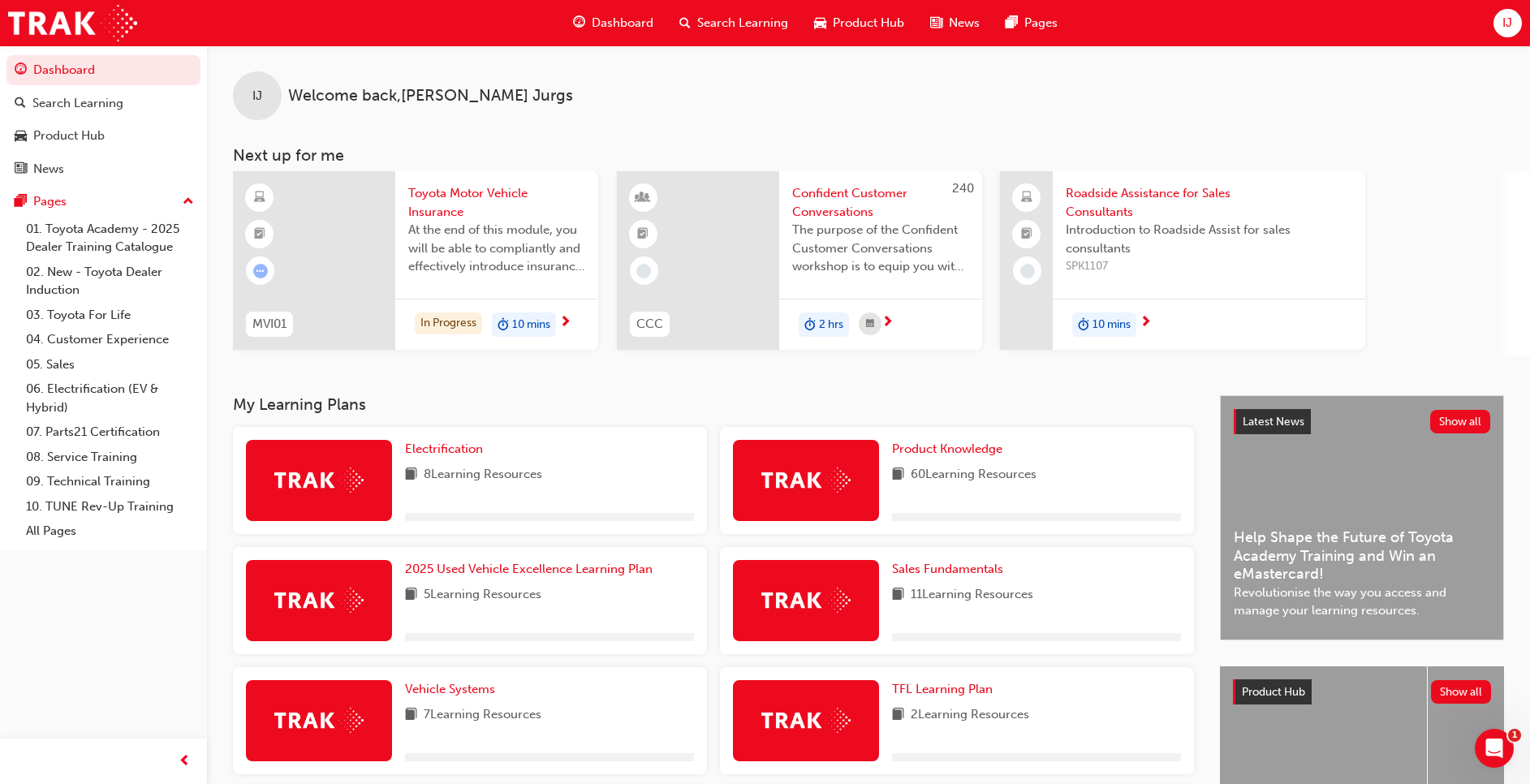
scroll to position [310, 0]
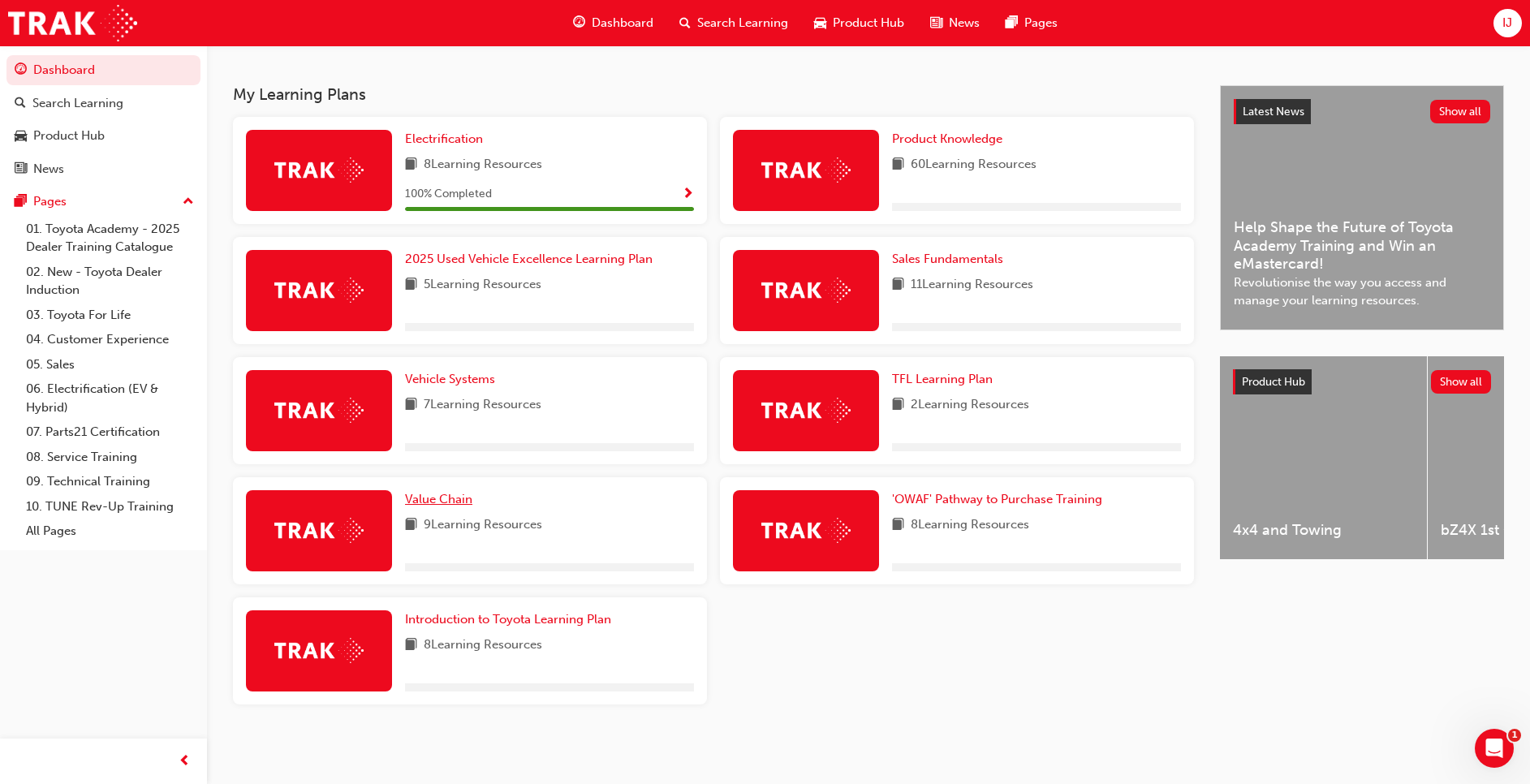
click at [451, 493] on span "Value Chain" at bounding box center [439, 499] width 68 height 14
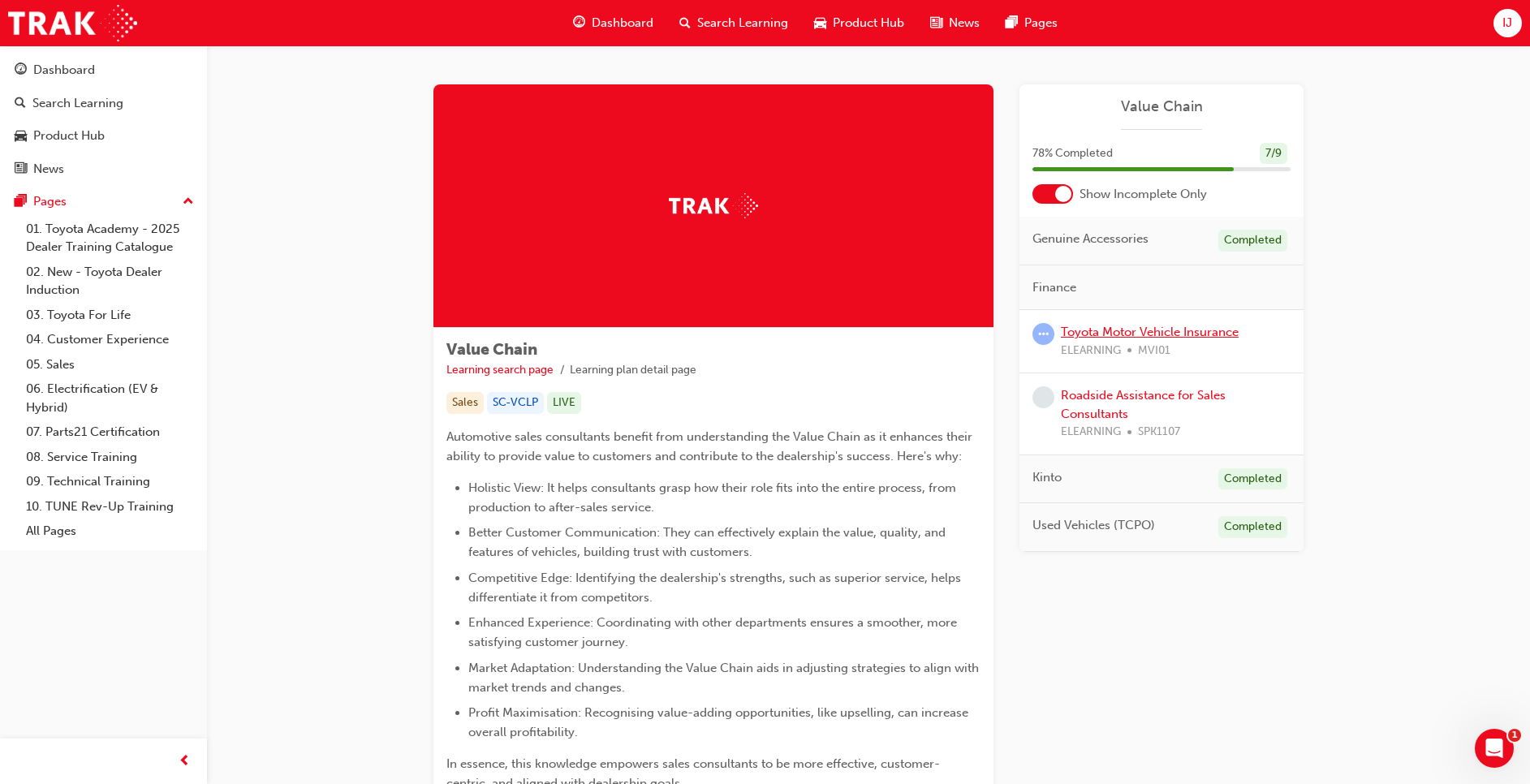
click at [1146, 339] on link "Toyota Motor Vehicle Insurance" at bounding box center [1150, 332] width 178 height 14
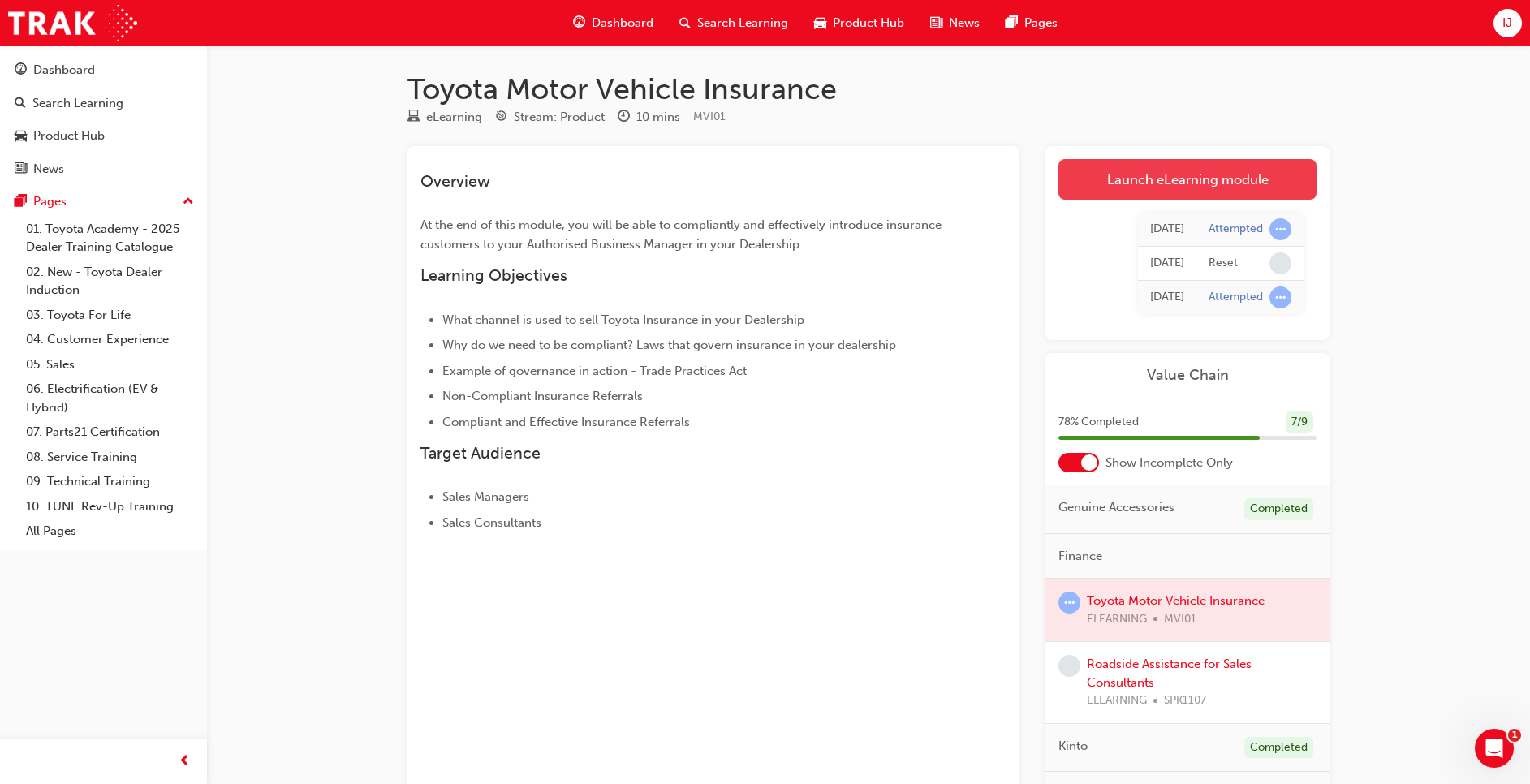
click at [1204, 187] on link "Launch eLearning module" at bounding box center [1188, 180] width 258 height 41
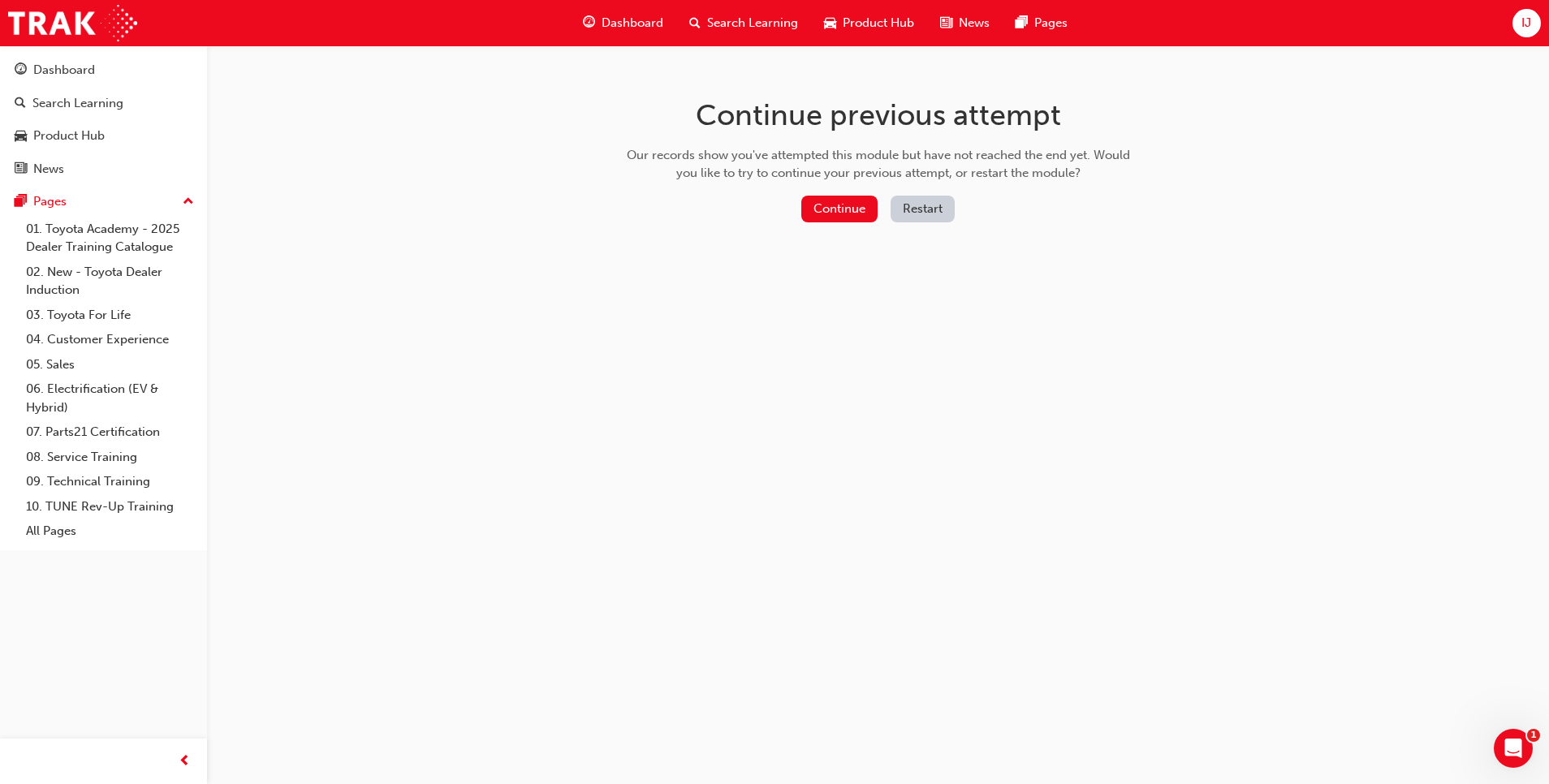
click at [938, 206] on button "Restart" at bounding box center [923, 209] width 64 height 27
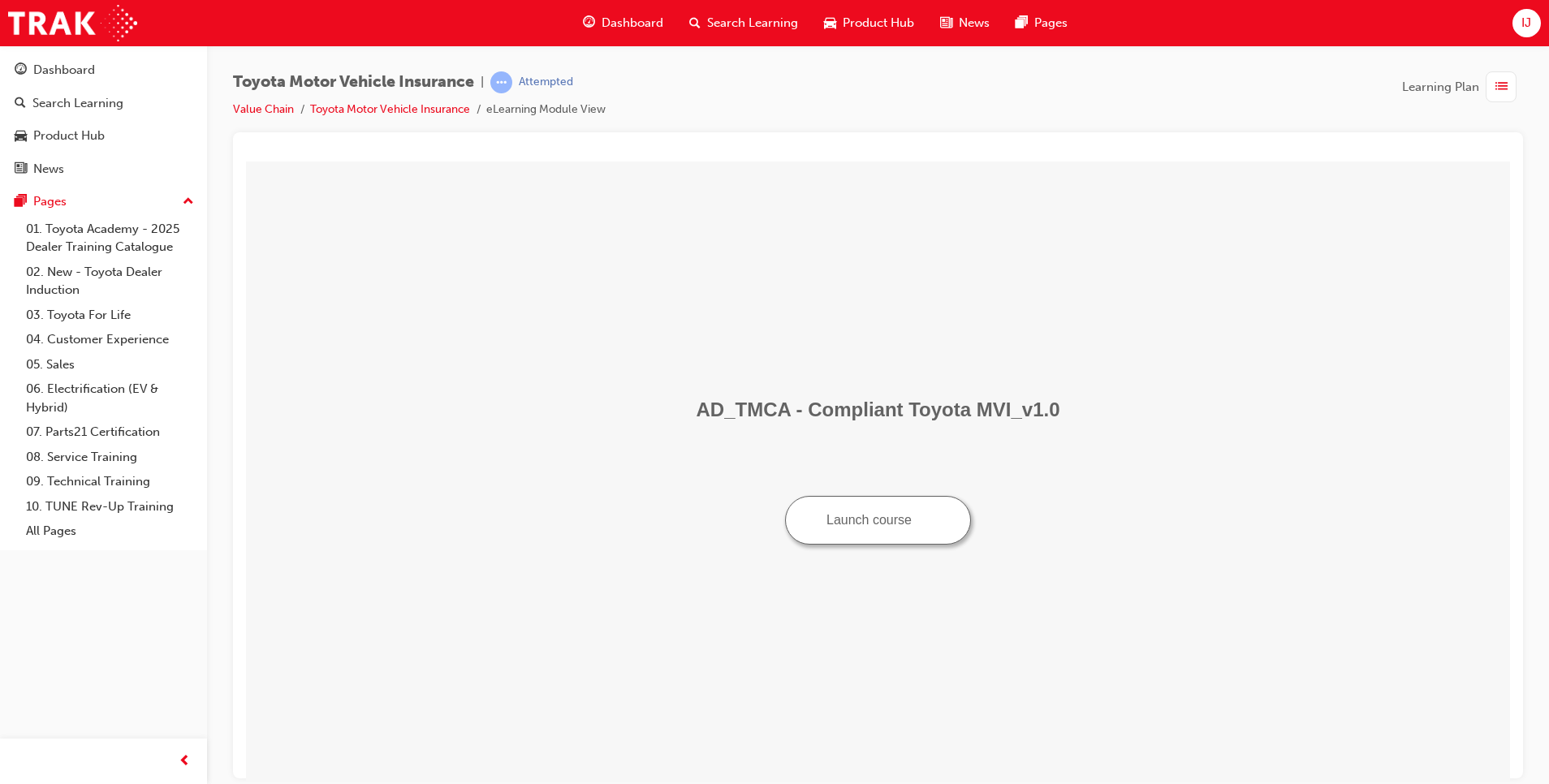
click at [872, 528] on button "Launch course" at bounding box center [878, 519] width 186 height 49
